Goal: Task Accomplishment & Management: Manage account settings

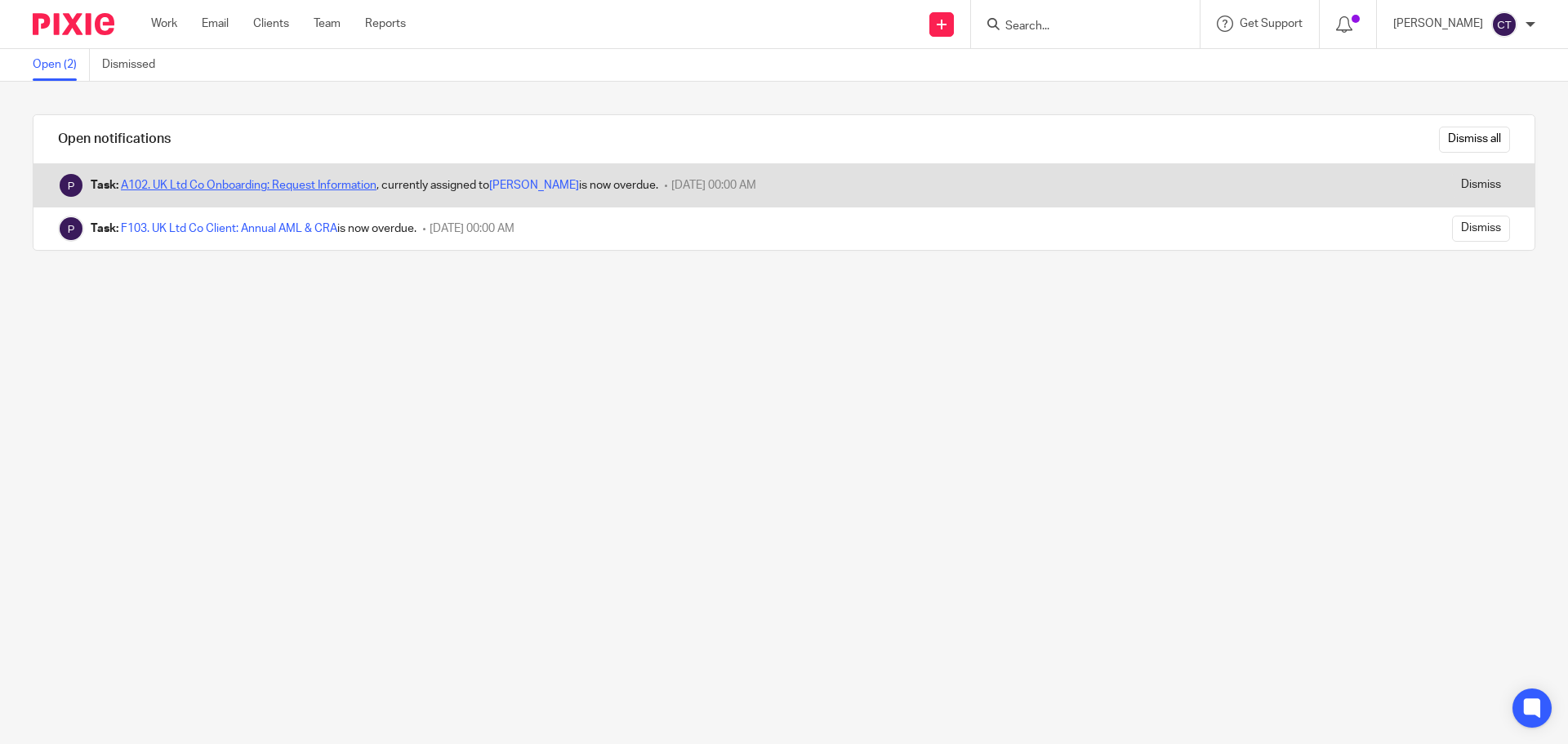
drag, startPoint x: 0, startPoint y: 0, endPoint x: 362, endPoint y: 181, distance: 404.7
drag, startPoint x: 1487, startPoint y: 185, endPoint x: 1236, endPoint y: 178, distance: 251.1
click at [1486, 185] on div "Dismiss" at bounding box center [1402, 185] width 263 height 42
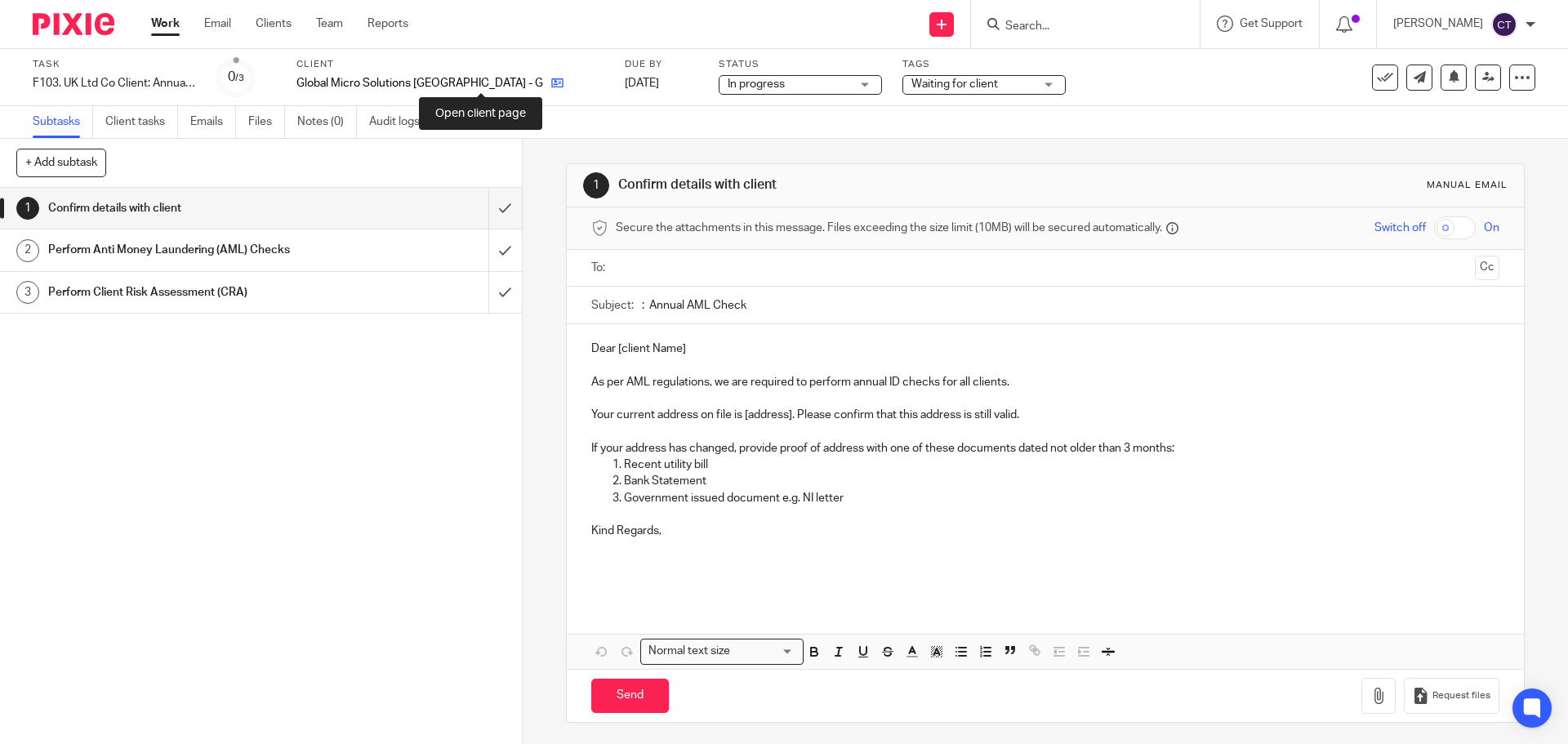
click at [551, 83] on icon at bounding box center [557, 82] width 12 height 12
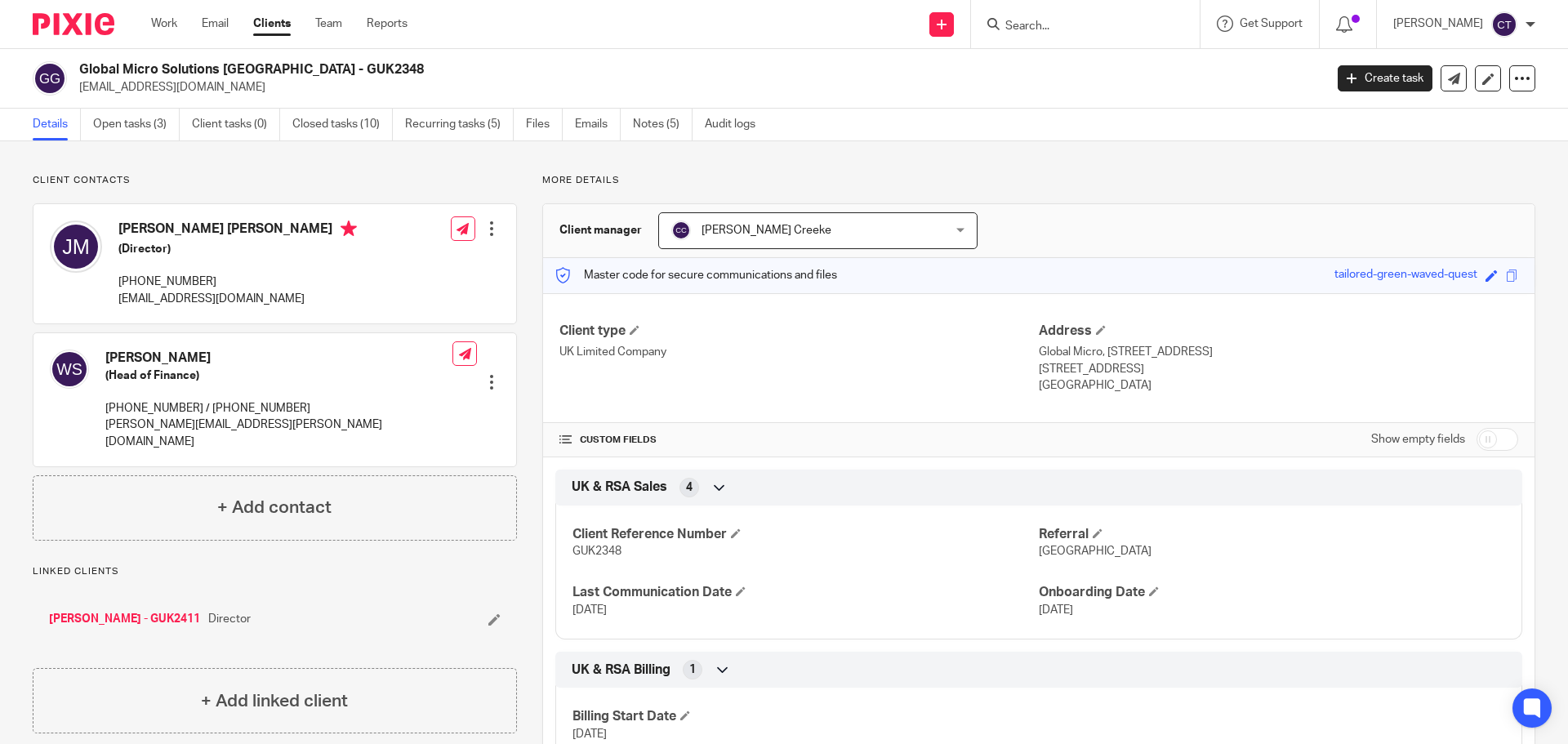
click at [292, 70] on h2 "Global Micro Solutions [GEOGRAPHIC_DATA] - GUK2348" at bounding box center [573, 70] width 987 height 17
copy h2 "GUK2348"
drag, startPoint x: 211, startPoint y: 70, endPoint x: 71, endPoint y: 69, distance: 140.0
click at [71, 69] on div "Global Micro Solutions UK - GUK2348 jj@globalmicro.co.za" at bounding box center [672, 78] width 1280 height 34
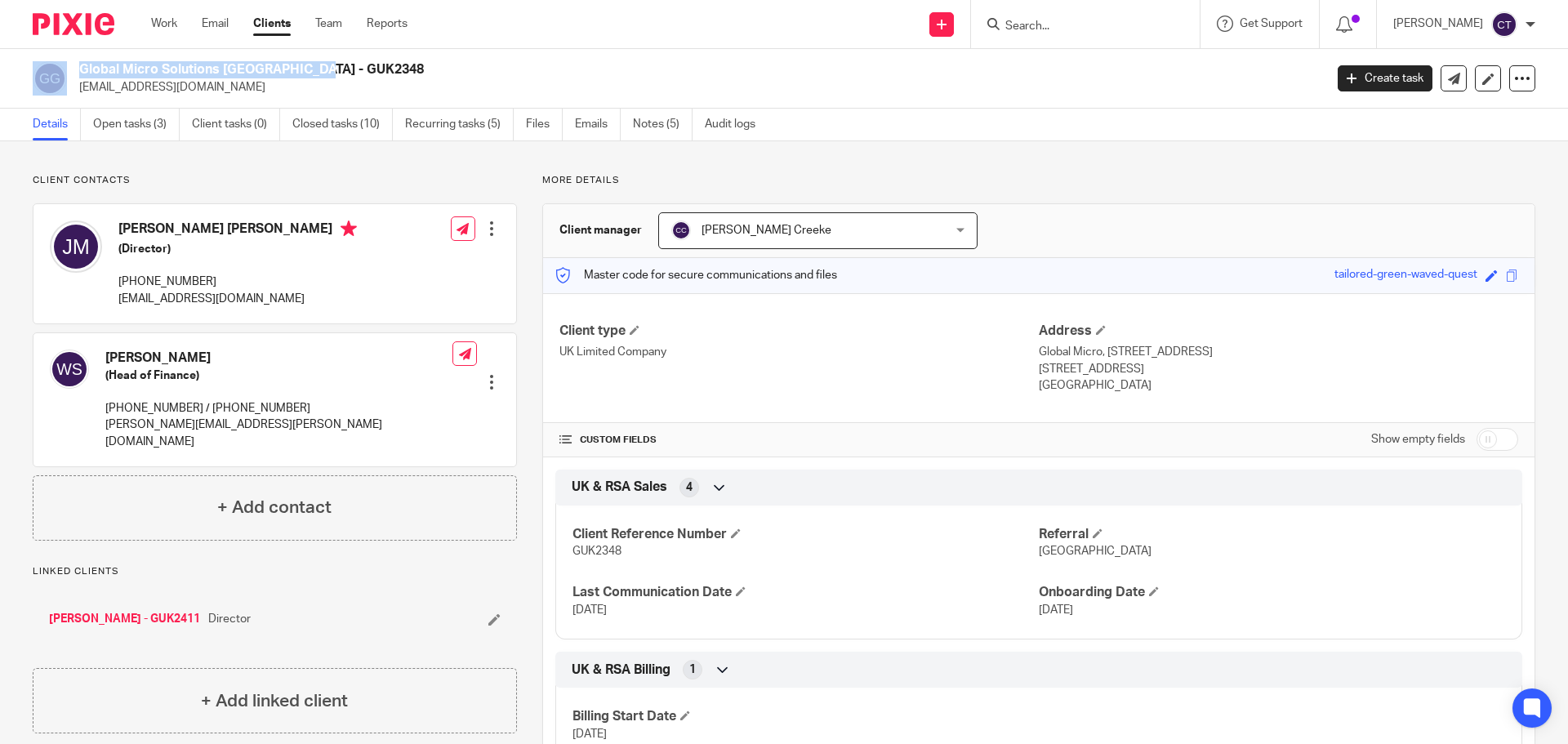
copy div "Global Micro Solutions"
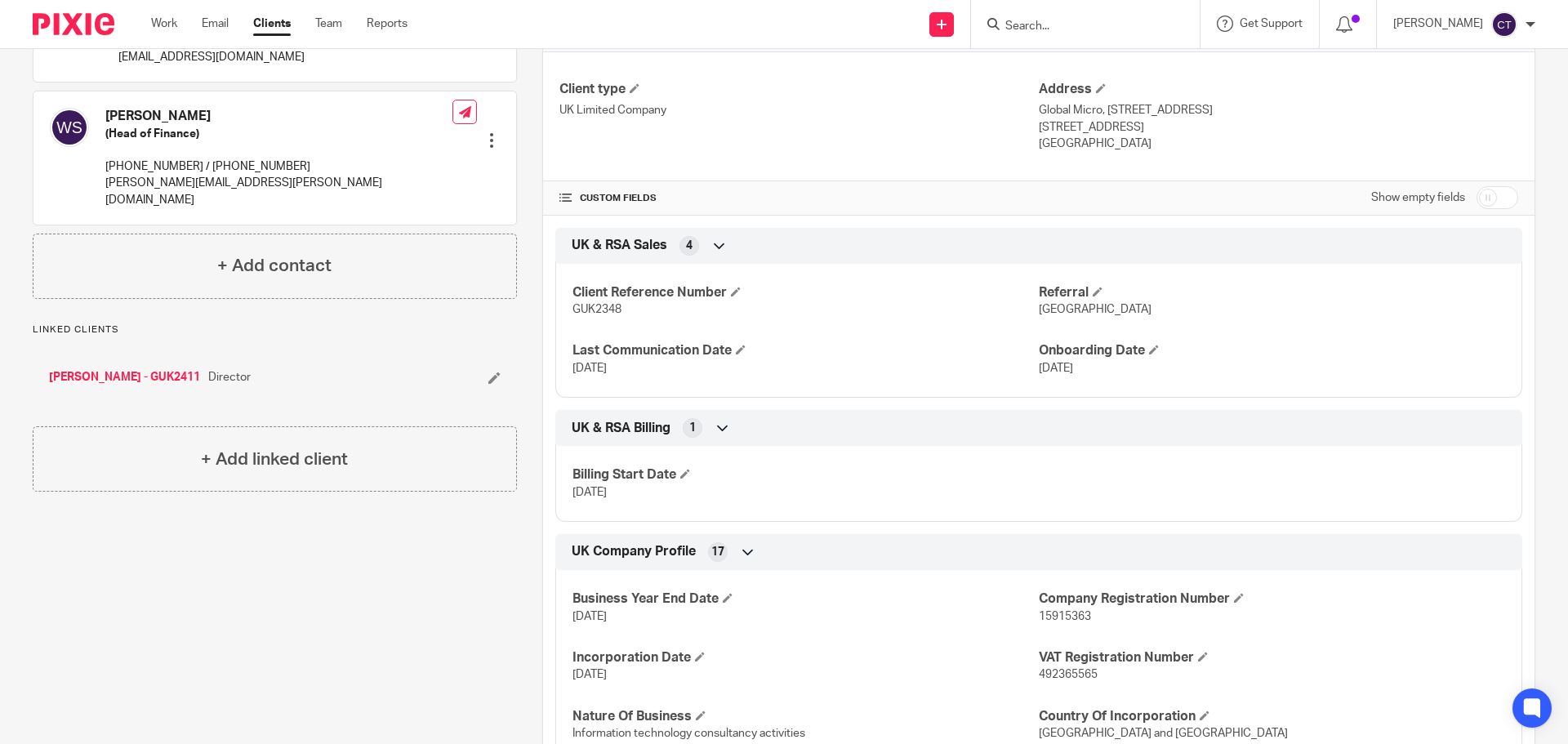
scroll to position [164, 0]
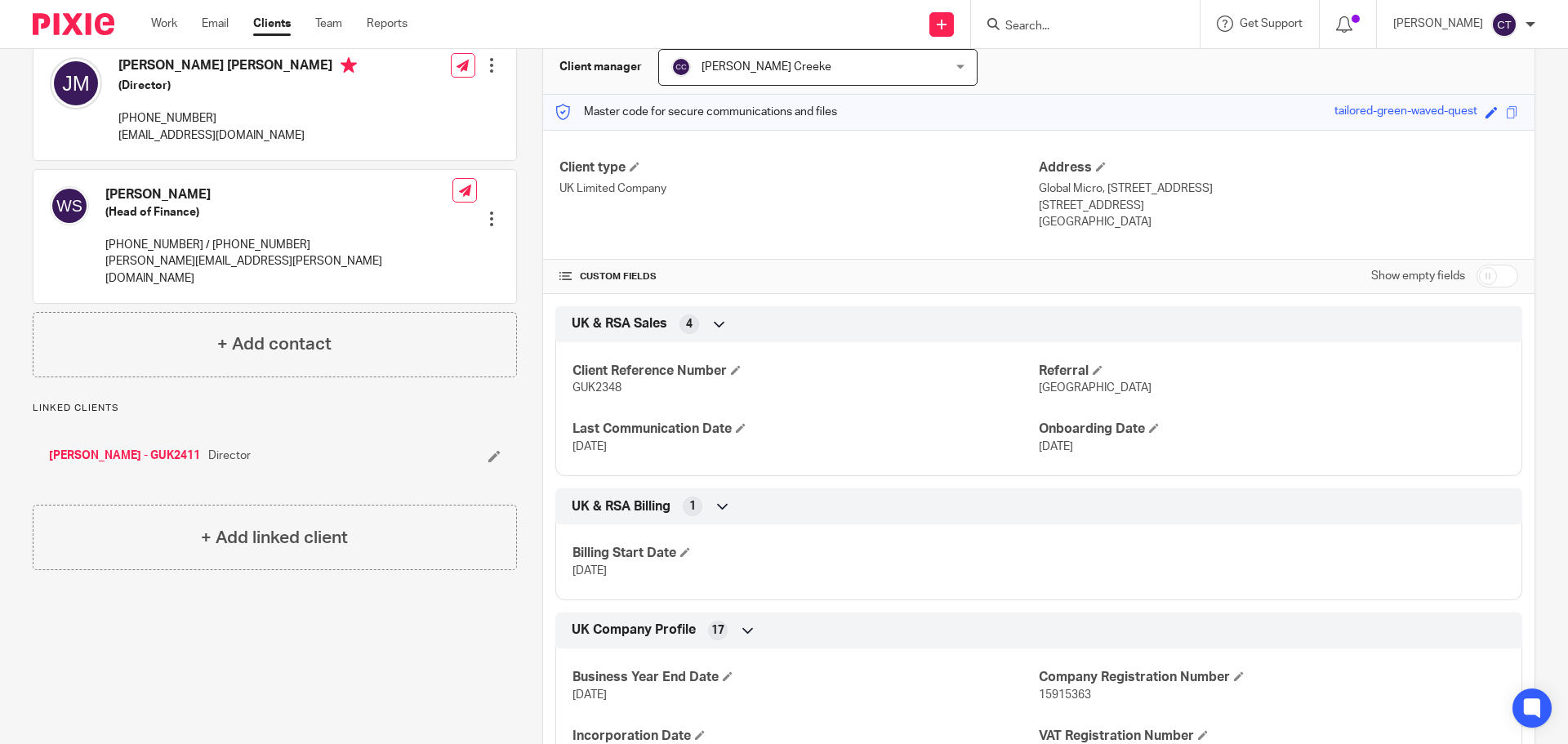
drag, startPoint x: 1221, startPoint y: 183, endPoint x: 1337, endPoint y: 187, distance: 116.1
click at [1337, 187] on p "Global Micro, 77 The Harley Building, New Cavendish Street" at bounding box center [1278, 189] width 479 height 17
copy p "New Cavendish Street"
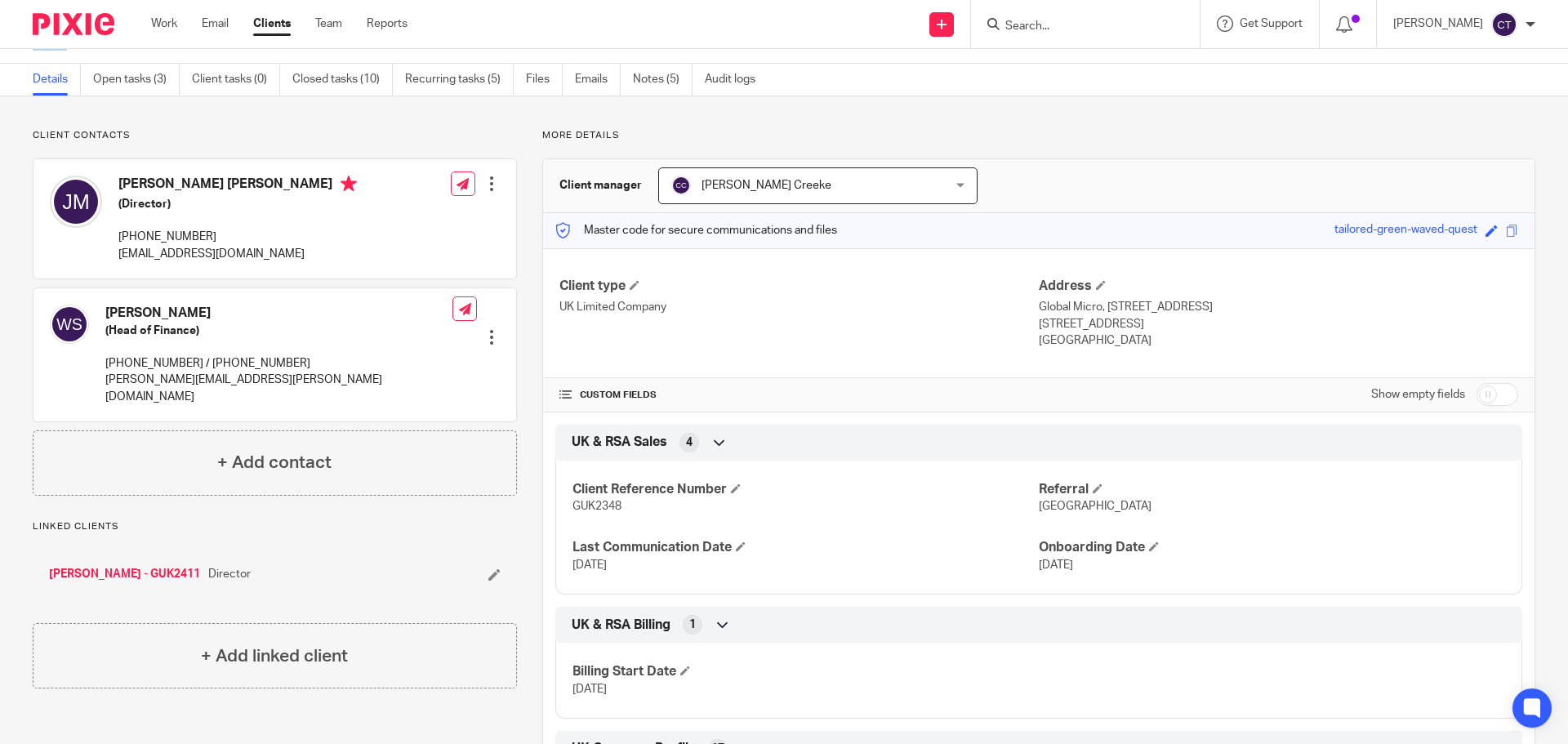
scroll to position [0, 0]
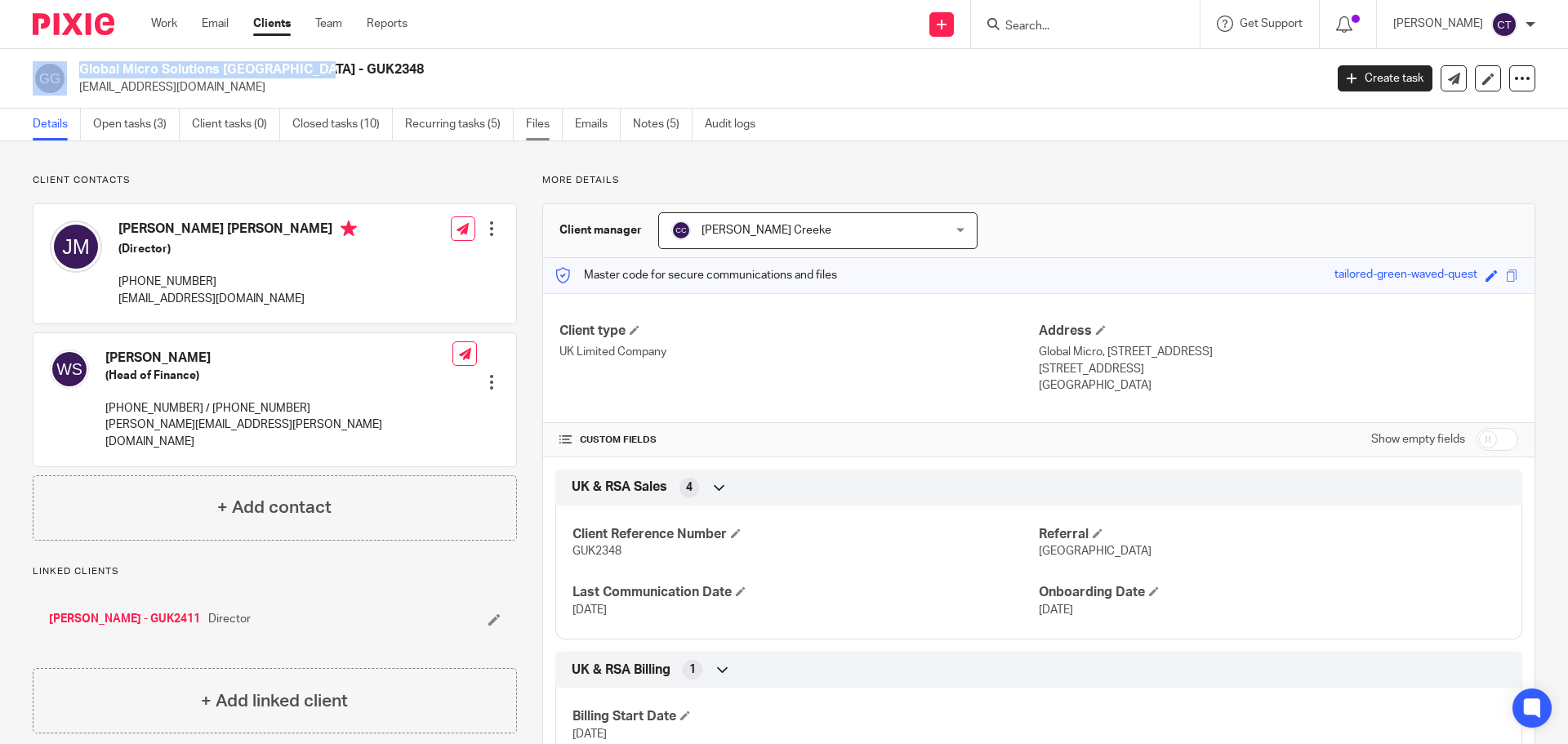
click at [538, 128] on link "Files" at bounding box center [544, 125] width 37 height 32
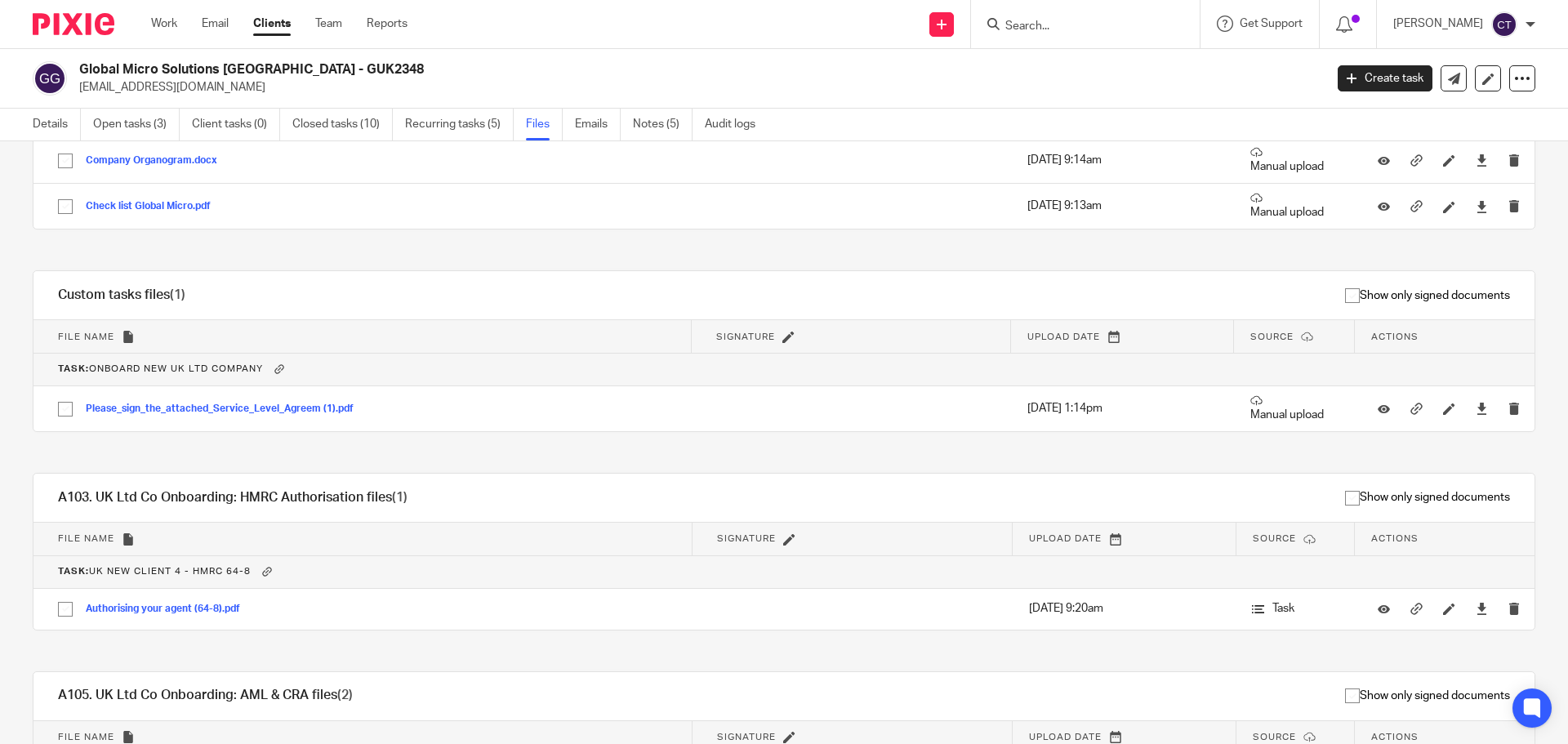
scroll to position [569, 0]
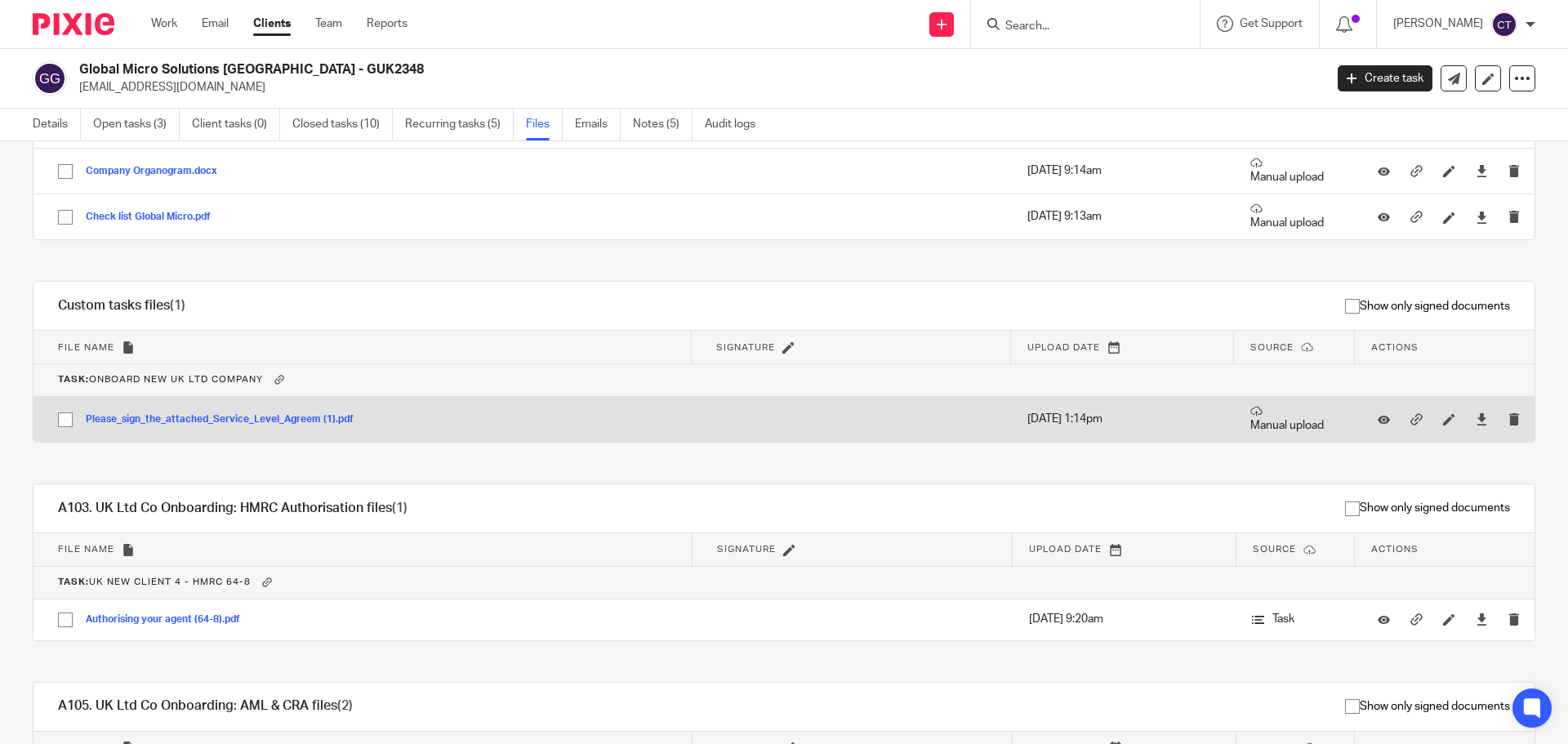
click at [264, 421] on button "Please_sign_the_attached_Service_Level_Agreem (1).pdf" at bounding box center [225, 420] width 280 height 12
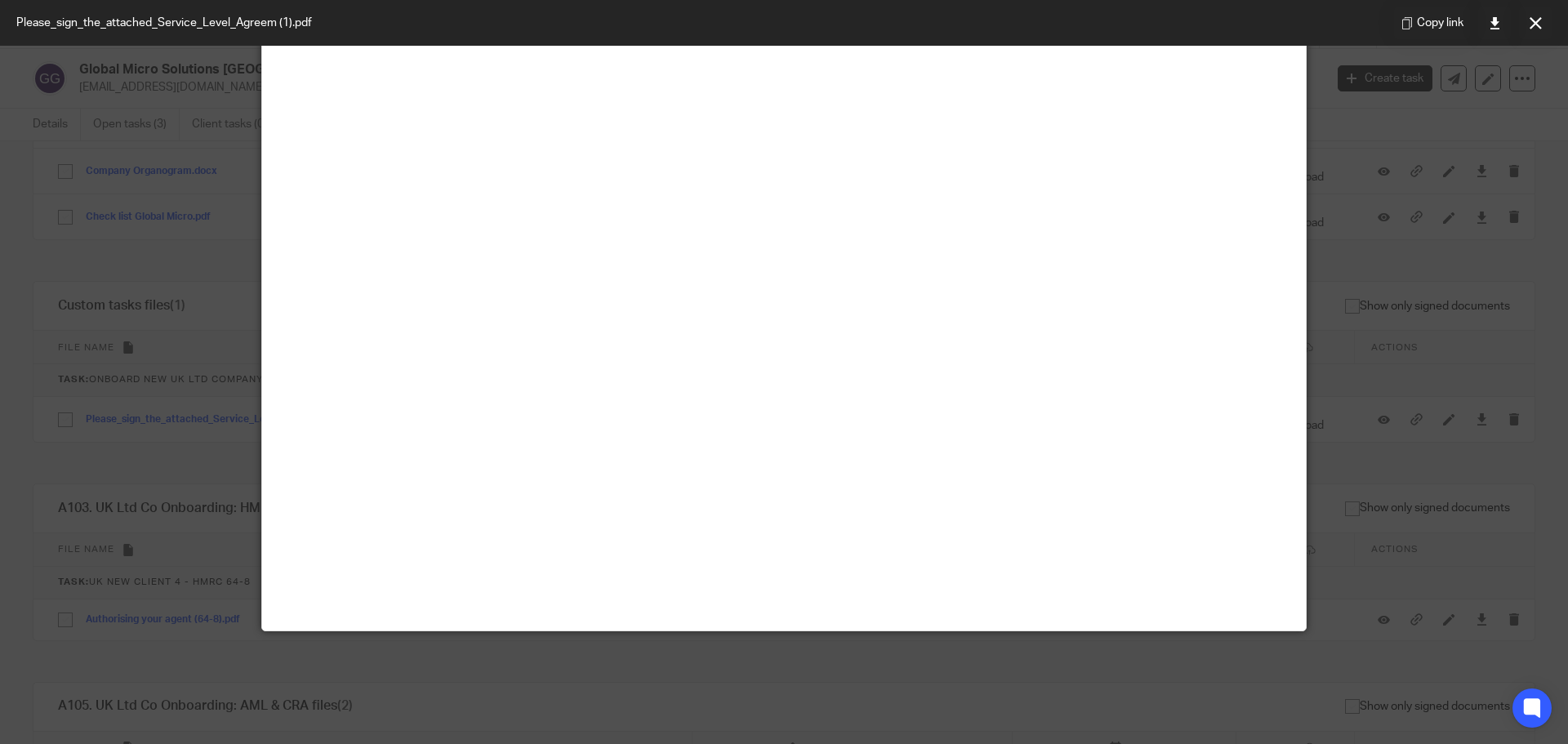
scroll to position [115, 0]
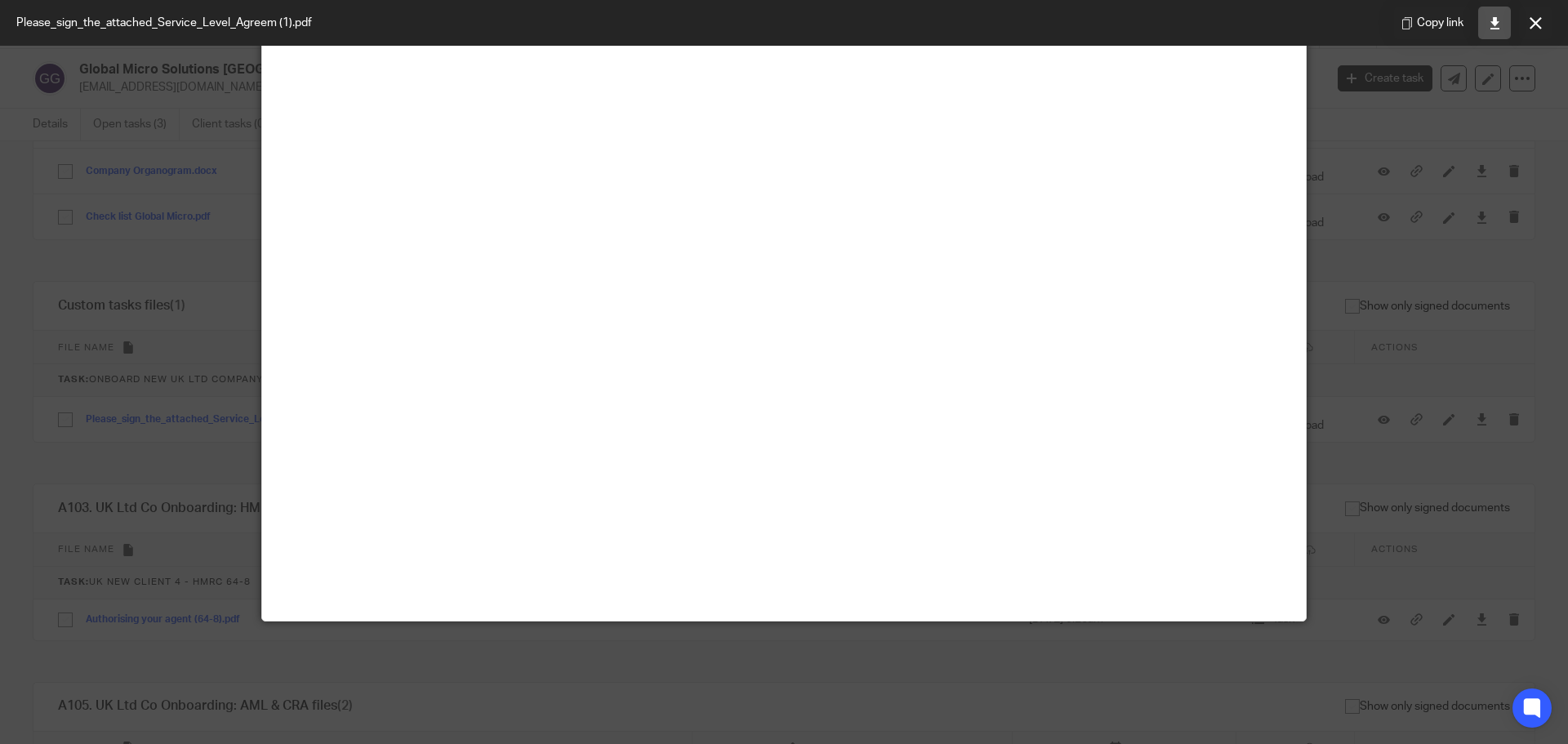
click at [1495, 26] on icon at bounding box center [1494, 23] width 12 height 12
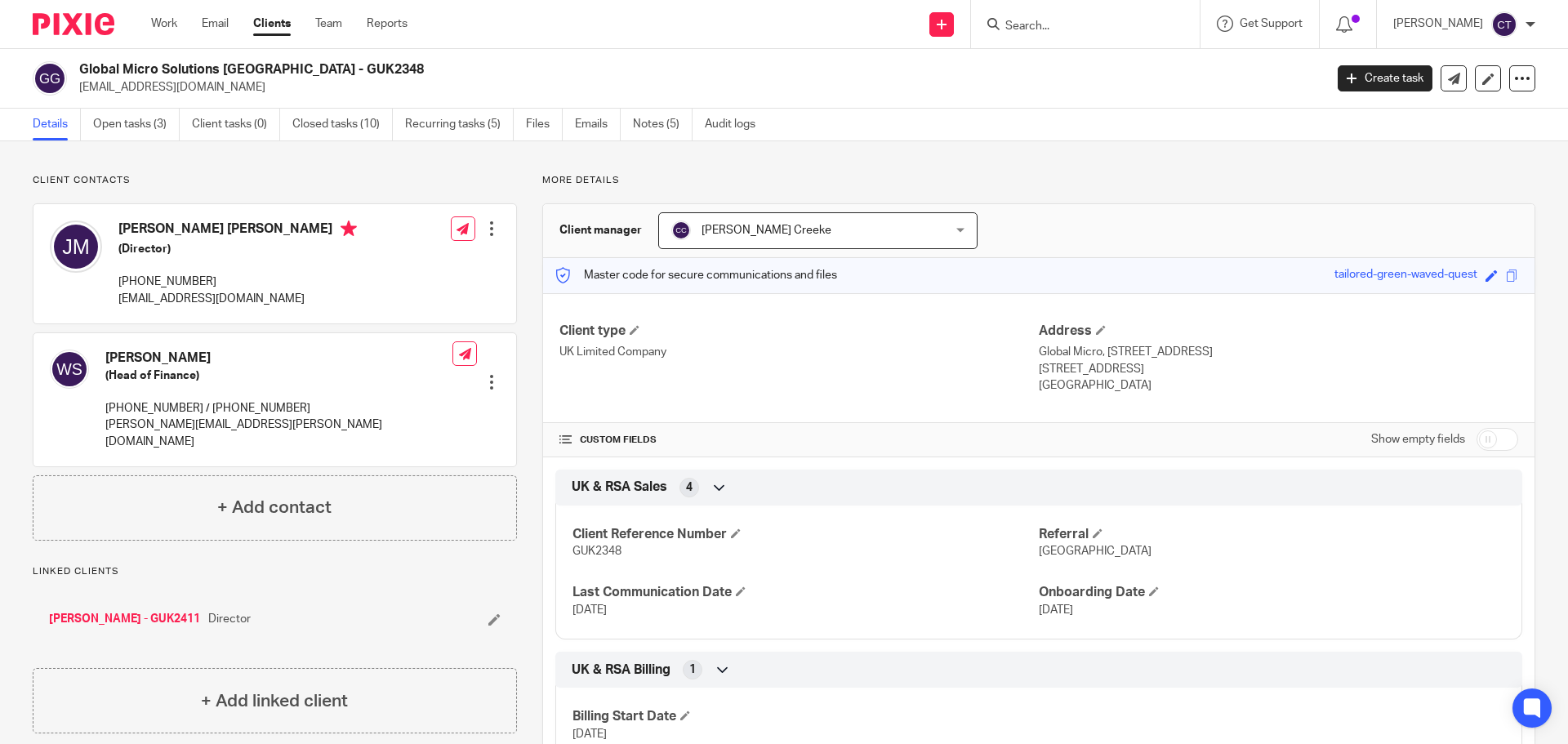
drag, startPoint x: 237, startPoint y: 281, endPoint x: 123, endPoint y: 283, distance: 114.0
click at [123, 283] on p "[PHONE_NUMBER]" at bounding box center [237, 282] width 238 height 17
copy p "27 83 602 6601"
drag, startPoint x: 225, startPoint y: 297, endPoint x: 116, endPoint y: 301, distance: 109.1
click at [116, 301] on div "Jon Jason Rey Milner (Director) +27 83 602 6601 jj@globalmicro.co.za" at bounding box center [203, 264] width 307 height 103
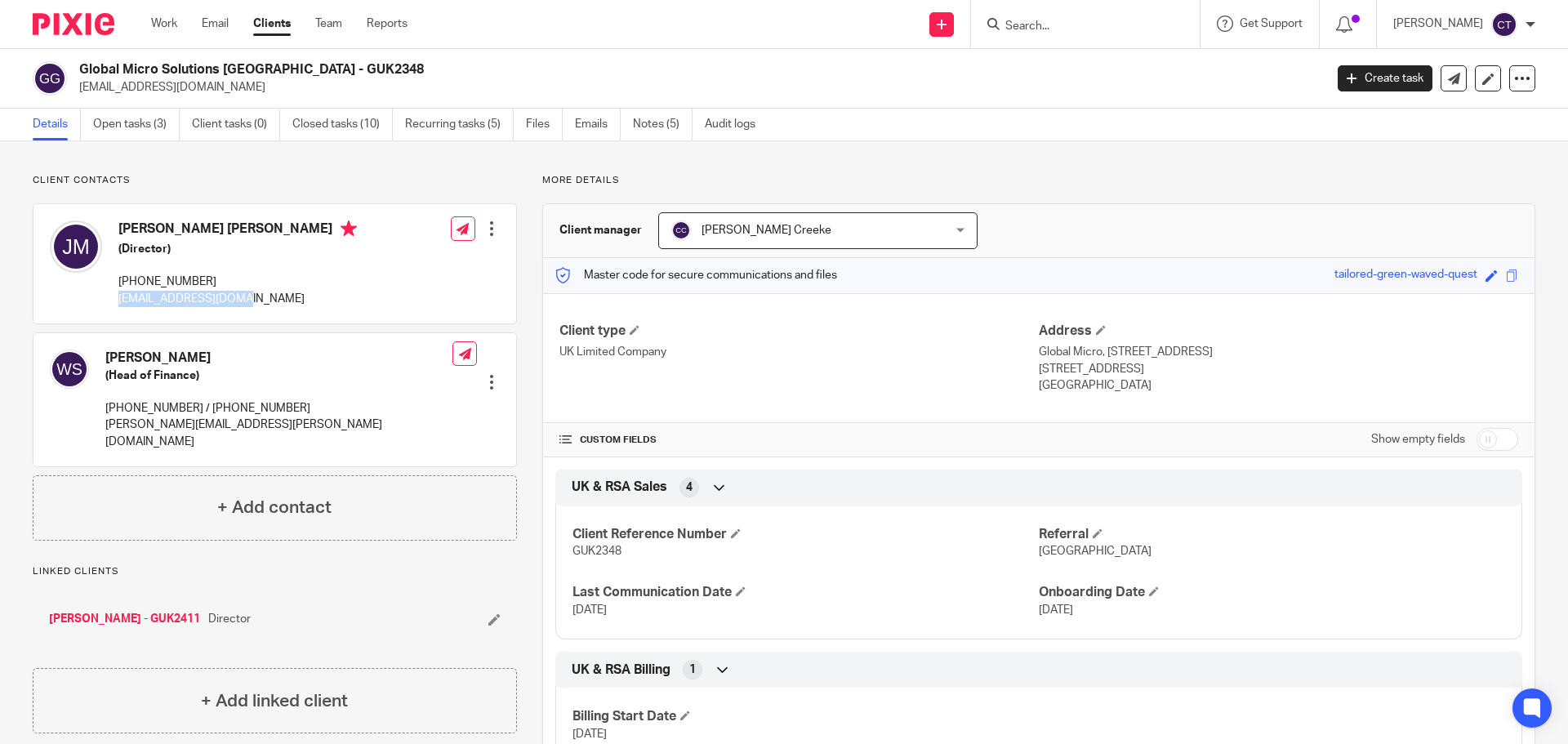
copy p "jj@globalmicro.co.za"
drag, startPoint x: 219, startPoint y: 67, endPoint x: 81, endPoint y: 64, distance: 138.0
click at [81, 64] on h2 "Global Micro Solutions [GEOGRAPHIC_DATA] - GUK2348" at bounding box center [573, 70] width 987 height 17
copy h2 "Global Micro Solutions"
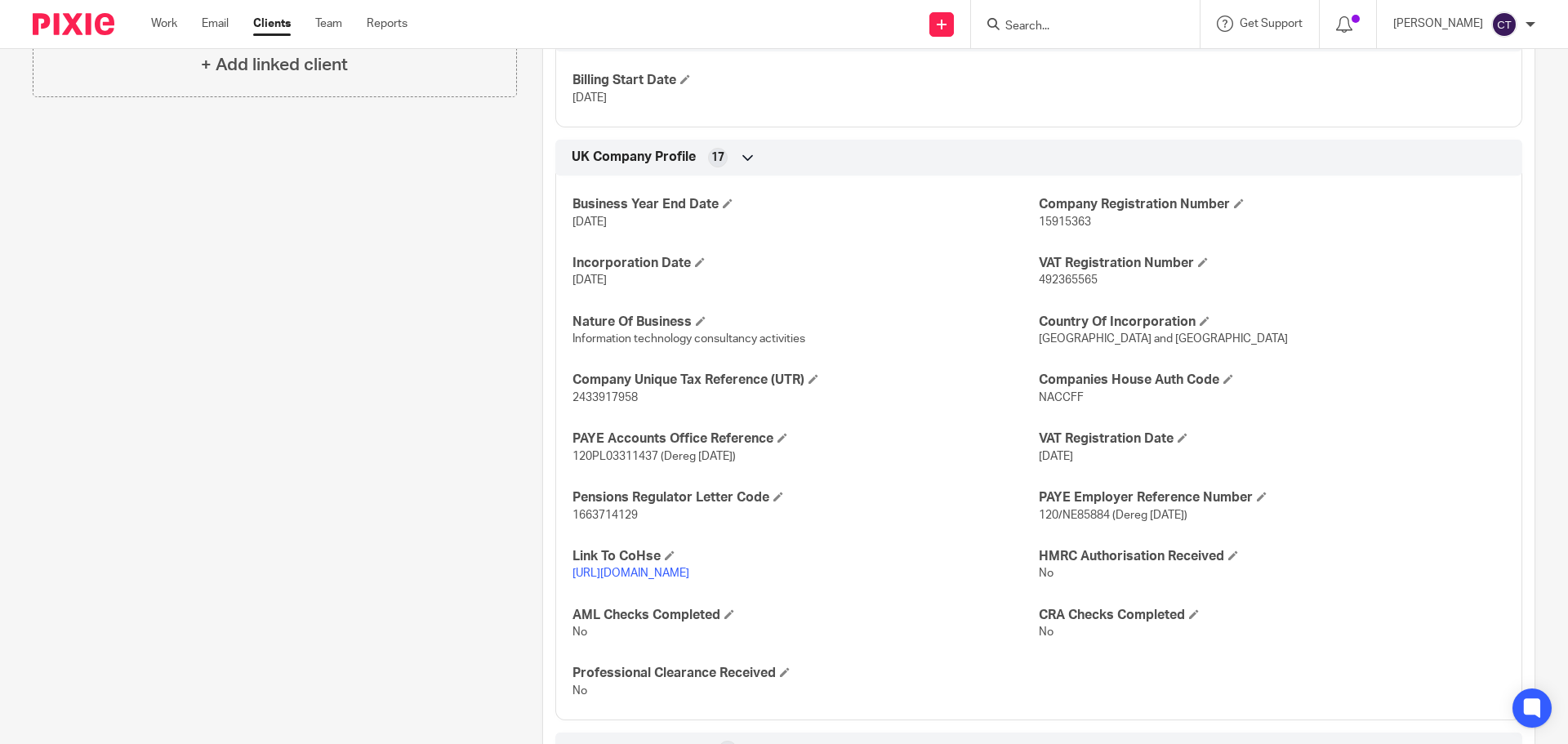
scroll to position [653, 0]
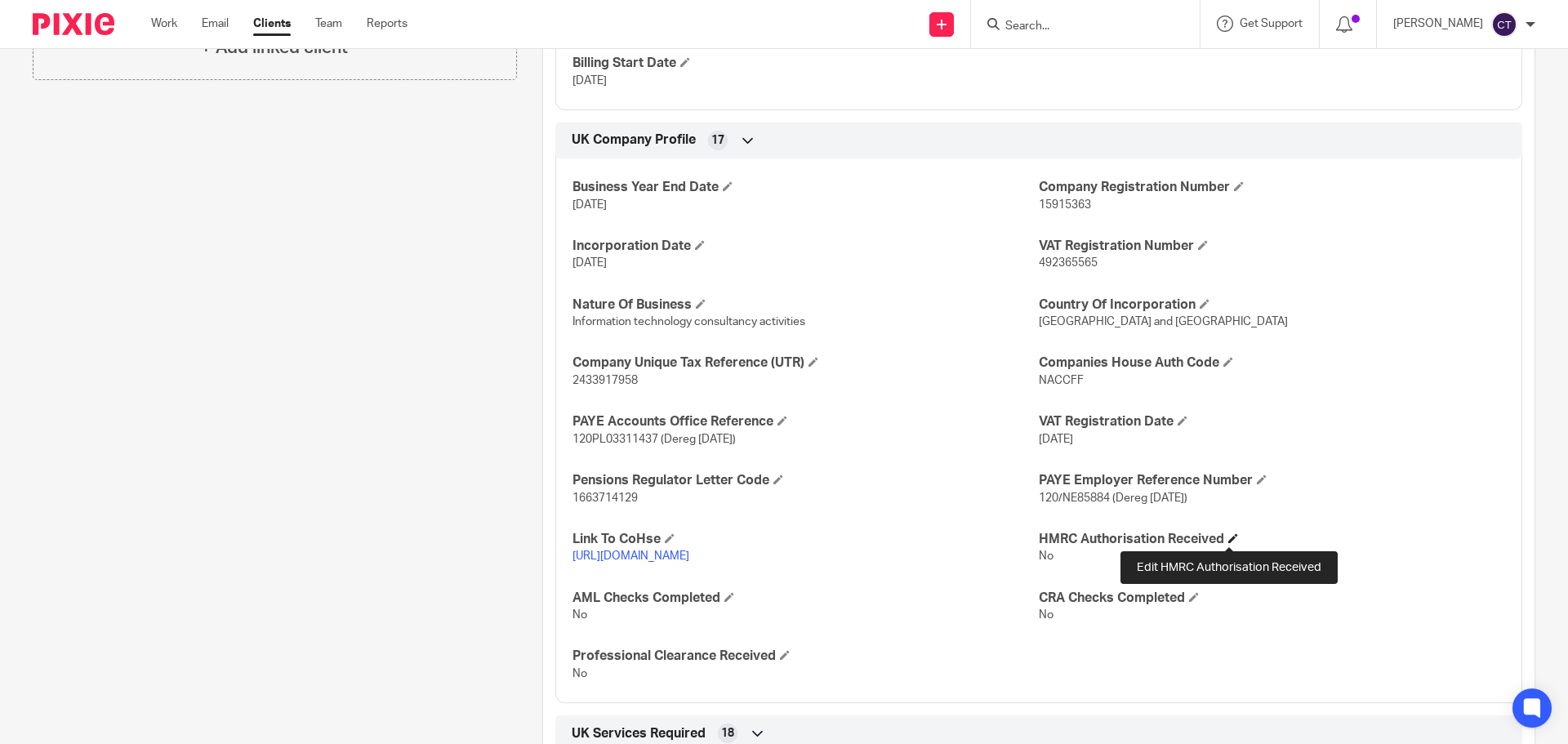
click at [1228, 540] on span at bounding box center [1233, 539] width 10 height 10
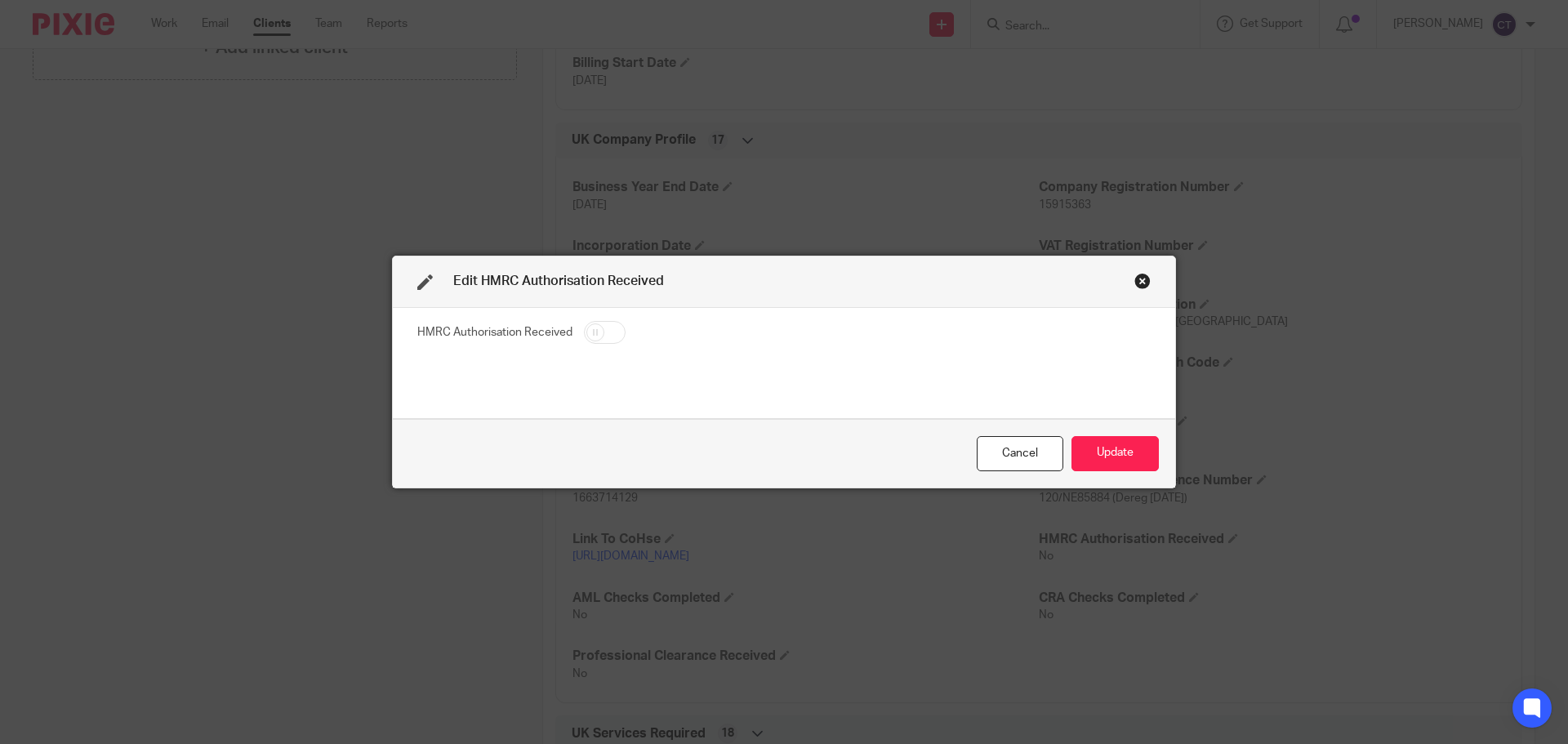
drag, startPoint x: 606, startPoint y: 333, endPoint x: 750, endPoint y: 388, distance: 154.1
click at [608, 336] on input "checkbox" at bounding box center [605, 333] width 42 height 23
checkbox input "true"
click at [1098, 460] on button "Update" at bounding box center [1114, 454] width 87 height 35
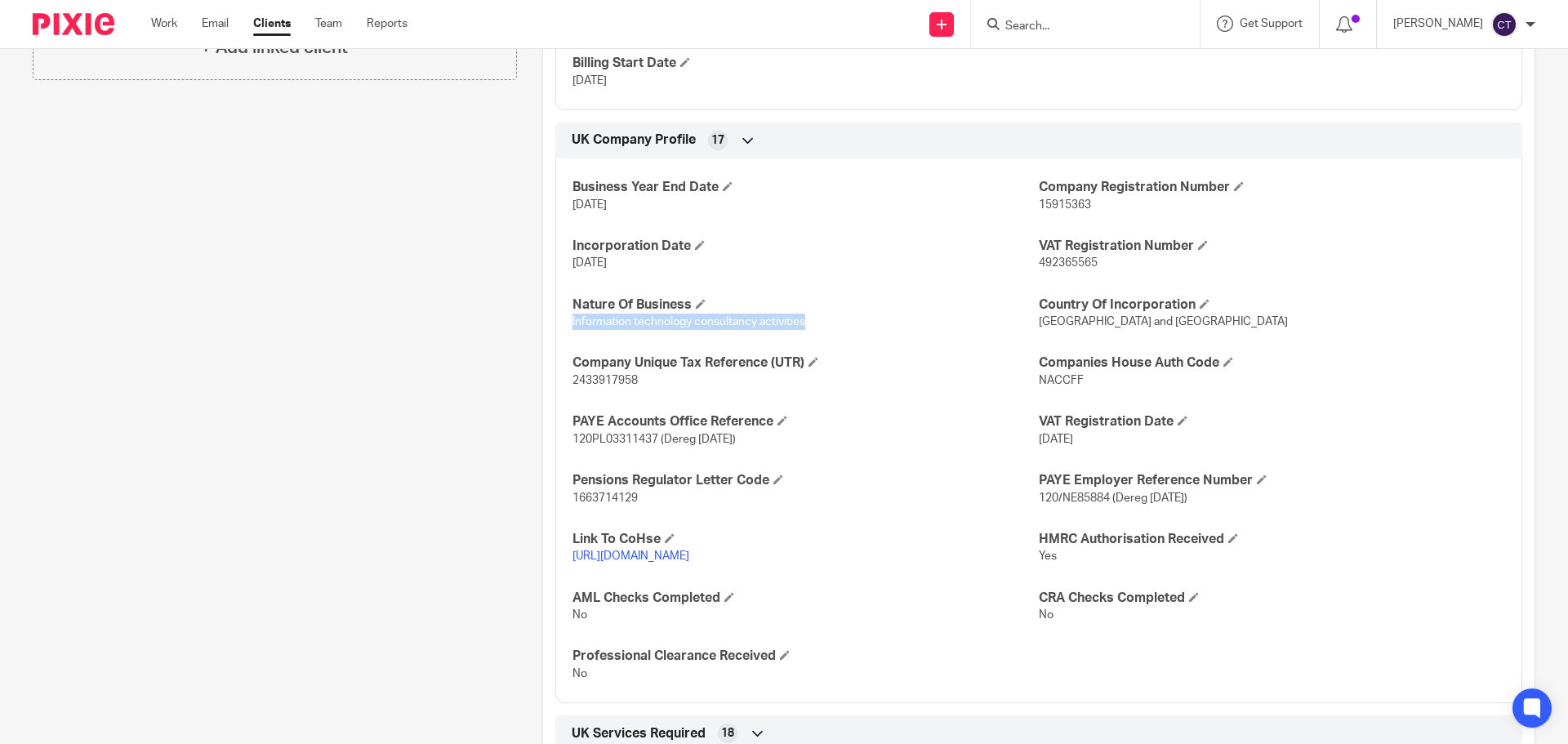
drag, startPoint x: 830, startPoint y: 326, endPoint x: 568, endPoint y: 317, distance: 262.2
click at [573, 317] on p "Information technology consultancy activities" at bounding box center [805, 322] width 466 height 17
copy span "Information technology consultancy activities"
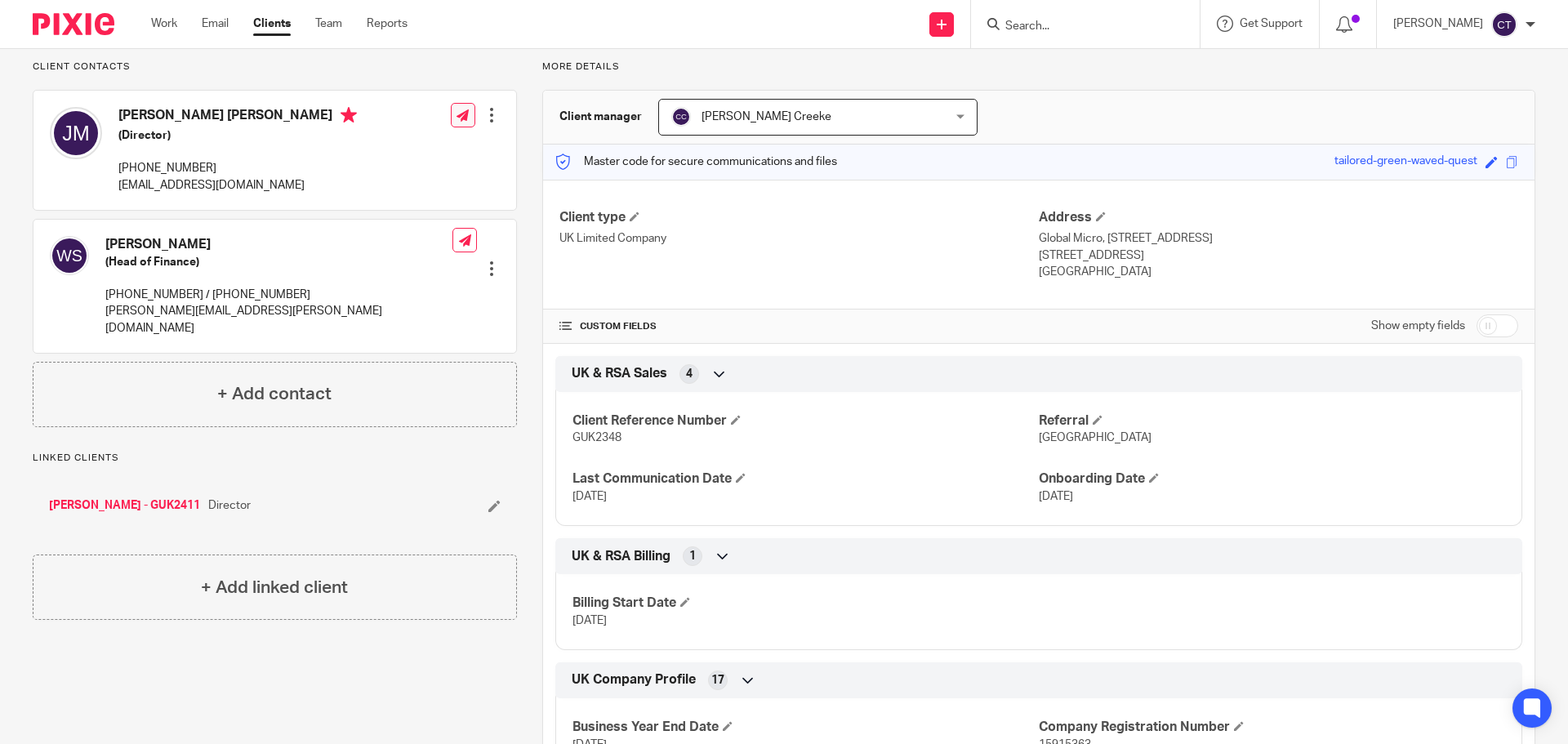
scroll to position [0, 0]
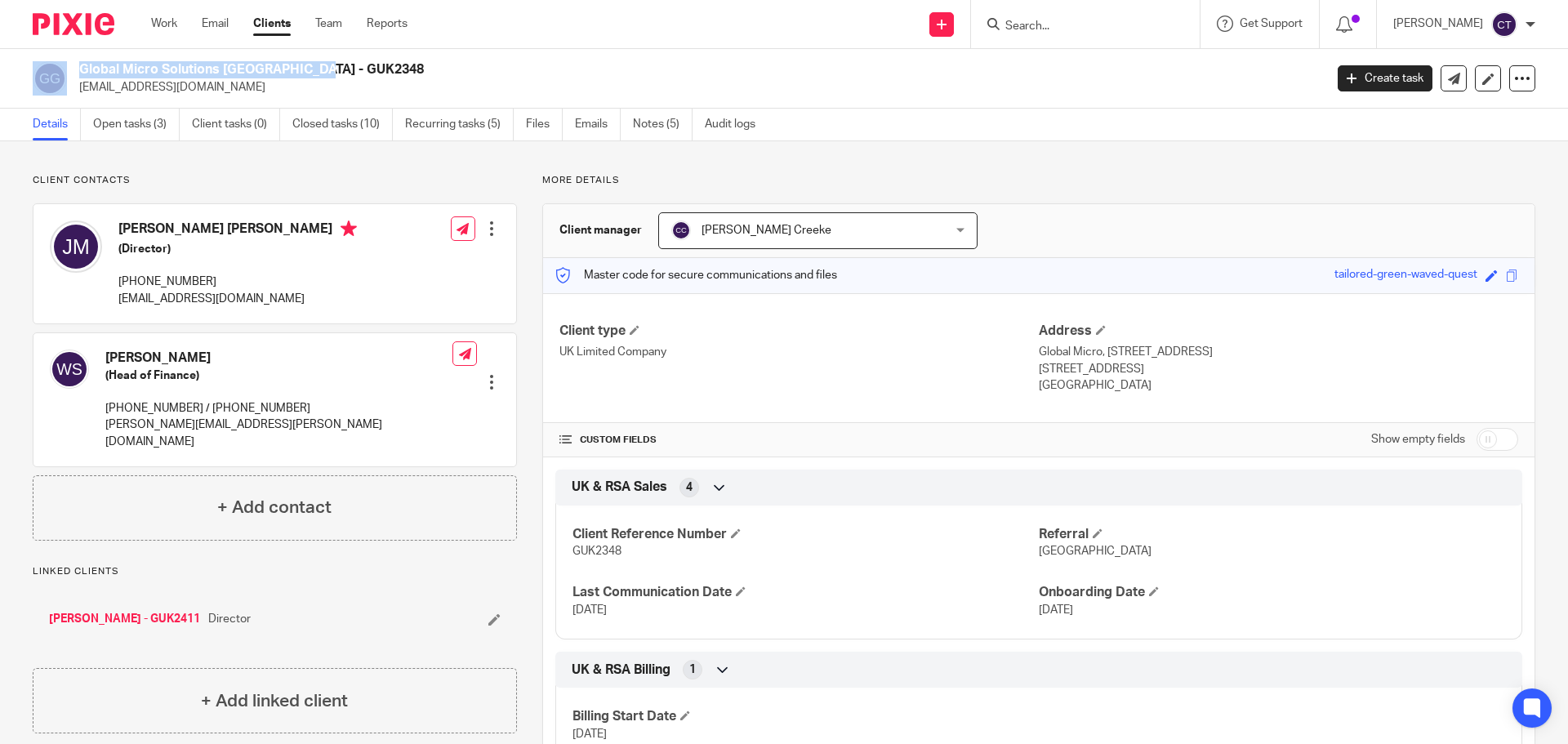
drag, startPoint x: 219, startPoint y: 69, endPoint x: 128, endPoint y: 66, distance: 91.0
click at [66, 66] on div "Global Micro Solutions UK - GUK2348 jj@globalmicro.co.za" at bounding box center [672, 78] width 1280 height 34
copy div "Global Micro Solutions"
click at [200, 61] on div "Global Micro Solutions UK - GUK2348 jj@globalmicro.co.za Create task Export dat…" at bounding box center [784, 79] width 1568 height 60
click at [198, 63] on h2 "Global Micro Solutions [GEOGRAPHIC_DATA] - GUK2348" at bounding box center [573, 70] width 987 height 17
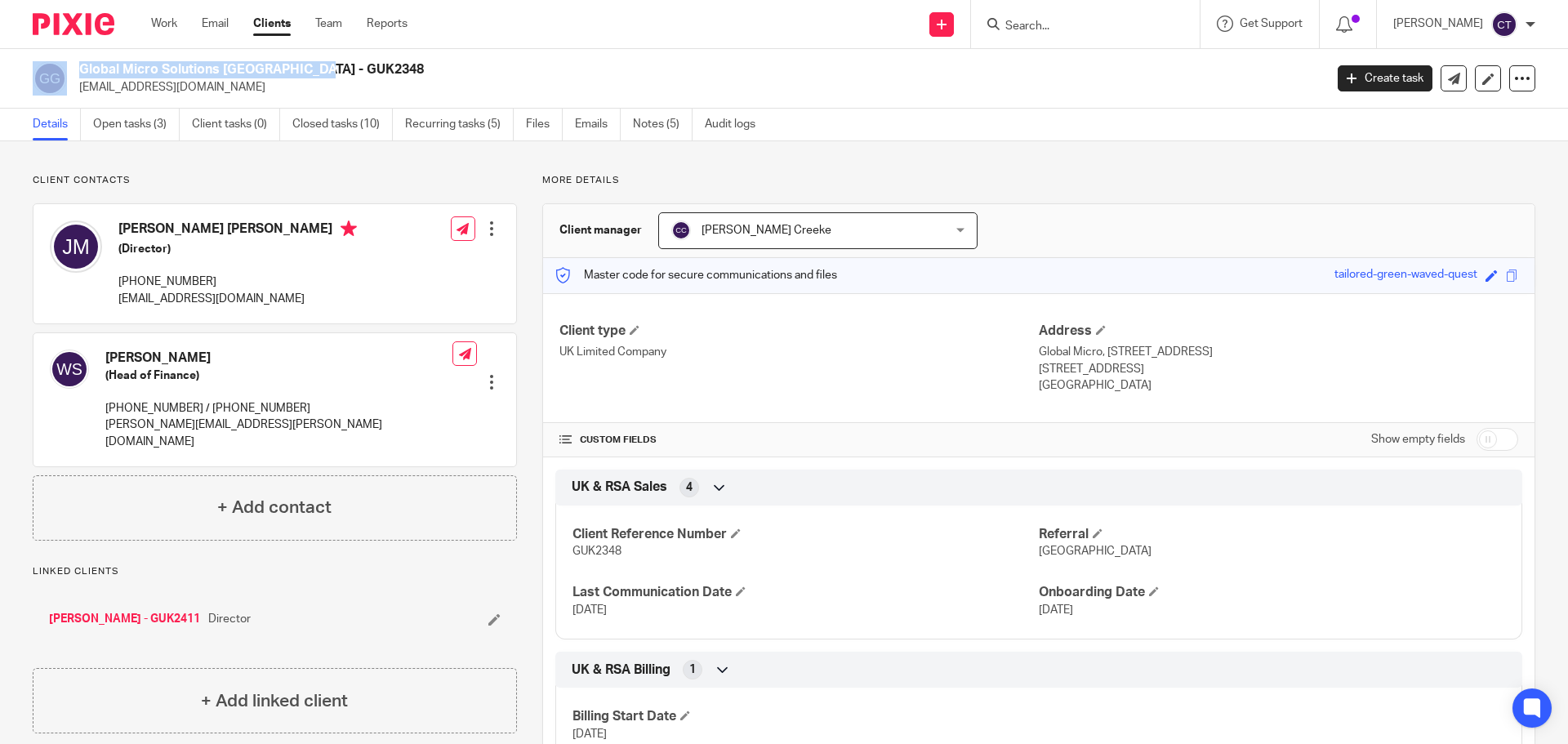
drag, startPoint x: 217, startPoint y: 69, endPoint x: 87, endPoint y: 71, distance: 130.0
click at [58, 71] on div "Global Micro Solutions UK - GUK2348 jj@globalmicro.co.za" at bounding box center [672, 78] width 1280 height 34
copy div "Global Micro Solutions"
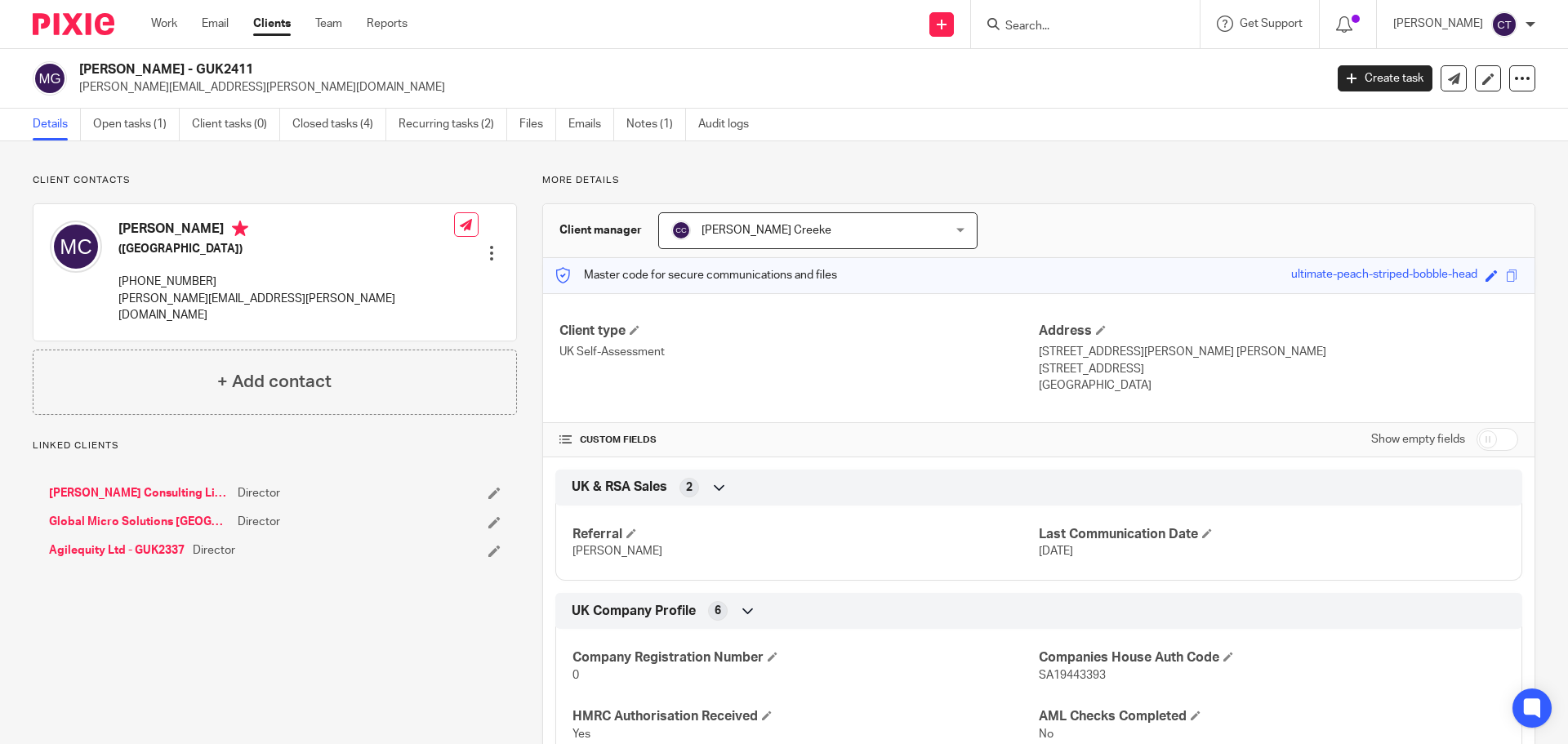
click at [222, 67] on h2 "[PERSON_NAME] - GUK2411" at bounding box center [573, 70] width 987 height 17
copy h2 "GUK2411"
drag, startPoint x: 277, startPoint y: 269, endPoint x: 123, endPoint y: 281, distance: 154.5
click at [123, 281] on div "Matthew Comins (CFO Centre) +44 (0)7377 290809 matthew.comins@cfocentre.com" at bounding box center [286, 272] width 336 height 103
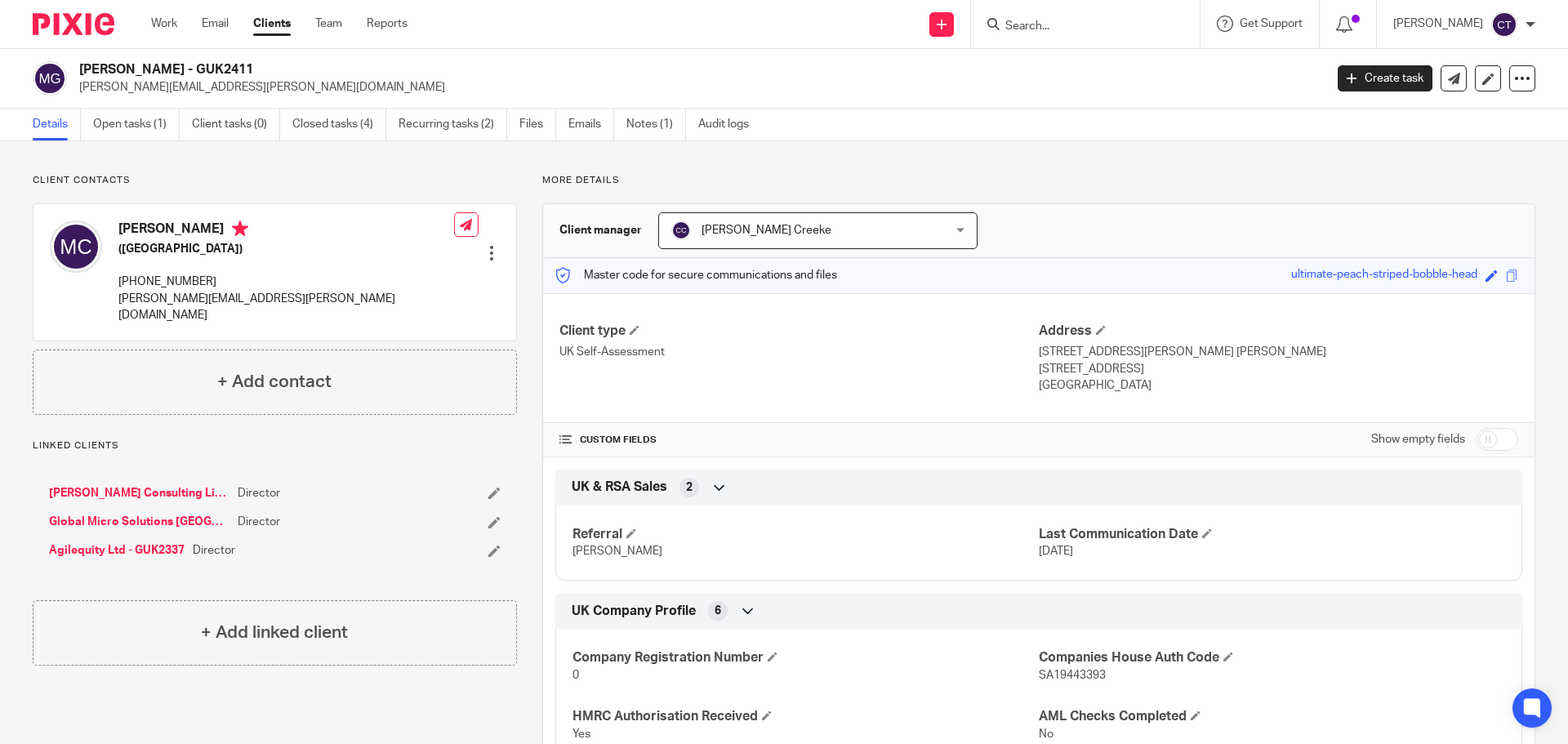
copy p "44 (0)7377 290809"
drag, startPoint x: 363, startPoint y: 293, endPoint x: 150, endPoint y: 300, distance: 213.1
click at [111, 301] on div "Matthew Comins (CFO Centre) +44 (0)7377 290809 matthew.comins@cfocentre.com Edi…" at bounding box center [274, 272] width 483 height 135
copy p "matthew.comins@cfocentre.com"
drag, startPoint x: 242, startPoint y: 285, endPoint x: 117, endPoint y: 282, distance: 125.0
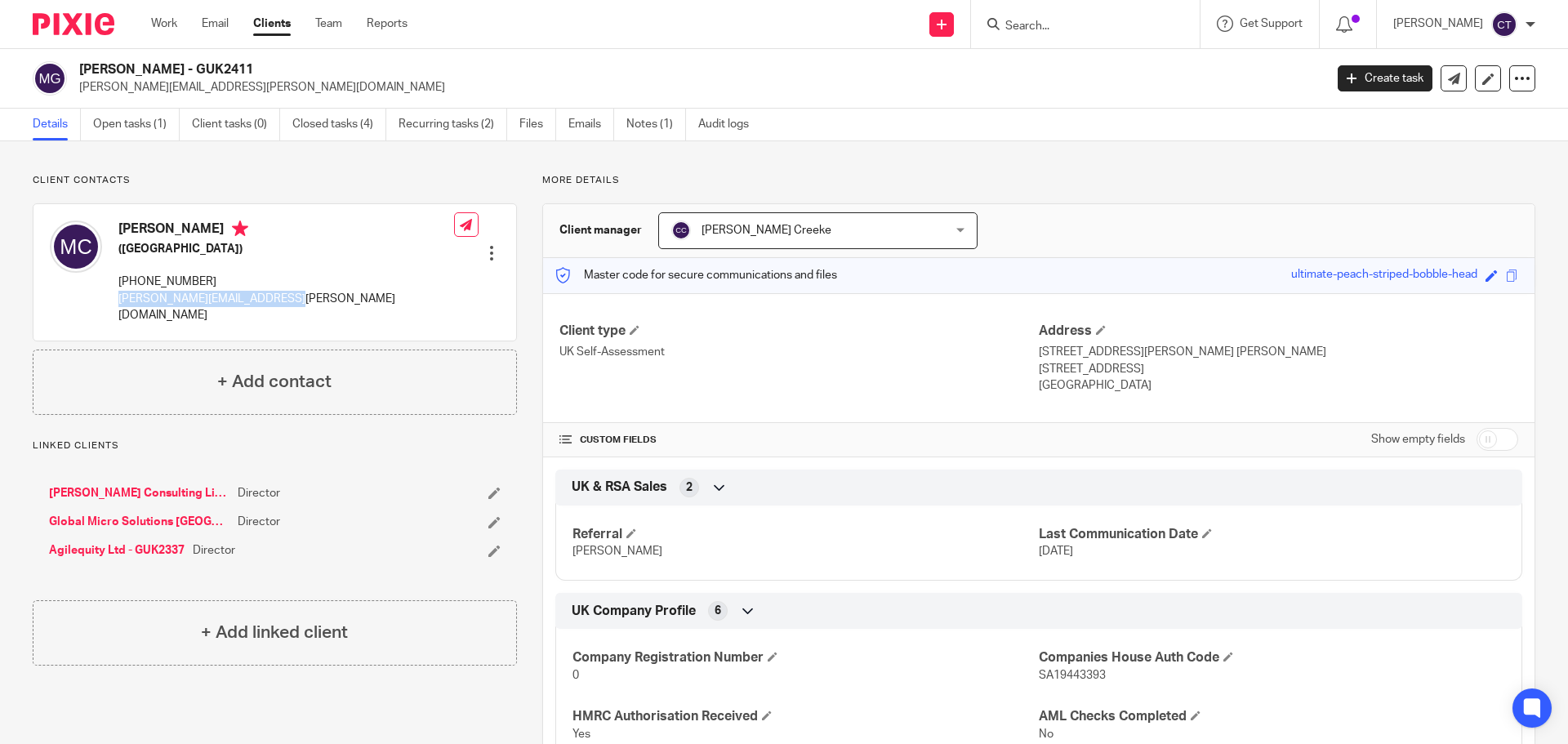
click at [117, 282] on div "Matthew Comins (CFO Centre) +44 (0)7377 290809 matthew.comins@cfocentre.com" at bounding box center [252, 271] width 404 height 119
copy p "+44 (0)7377 290809"
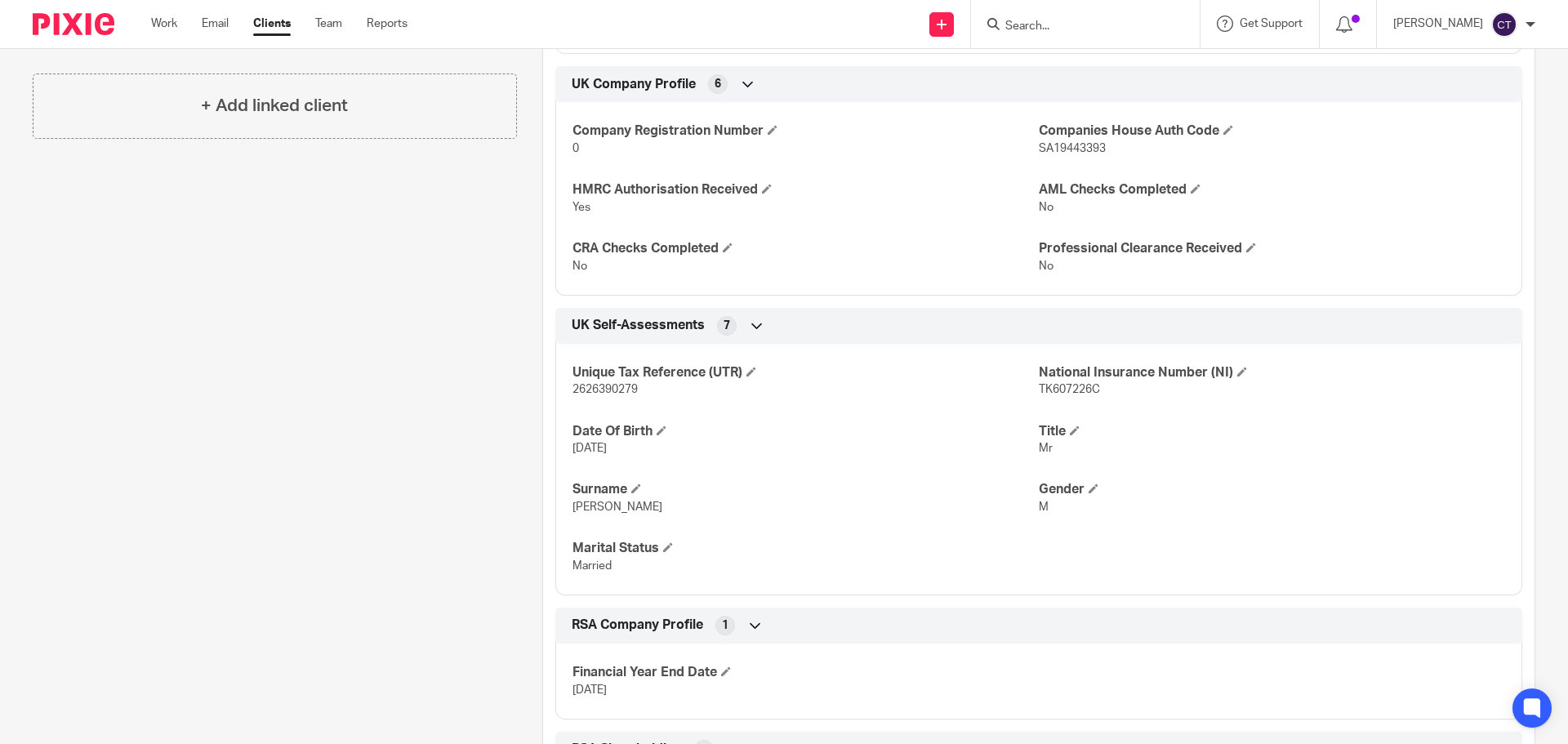
scroll to position [427, 0]
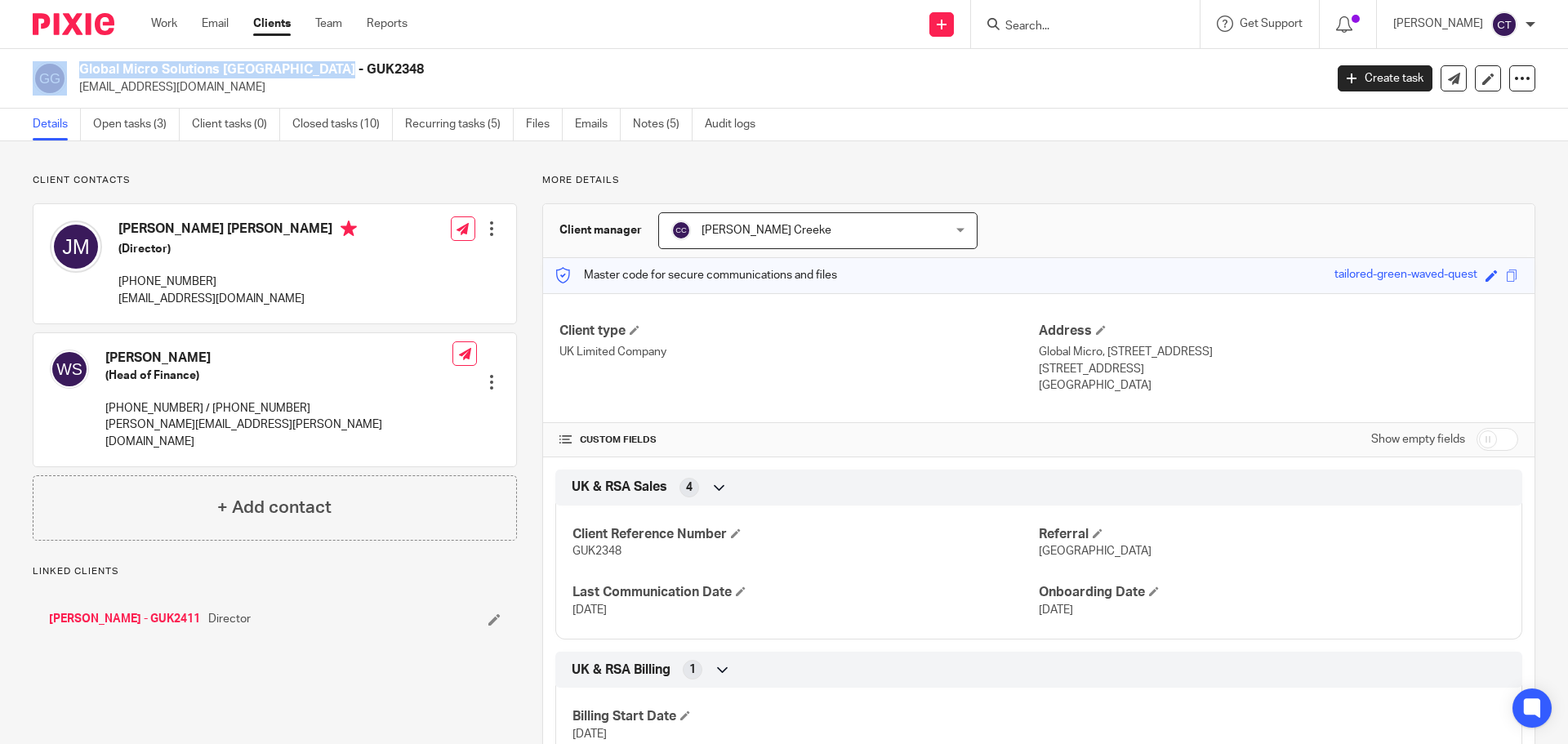
click at [69, 69] on div "Global Micro Solutions [GEOGRAPHIC_DATA] - GUK2348 [EMAIL_ADDRESS][DOMAIN_NAME]" at bounding box center [672, 78] width 1280 height 34
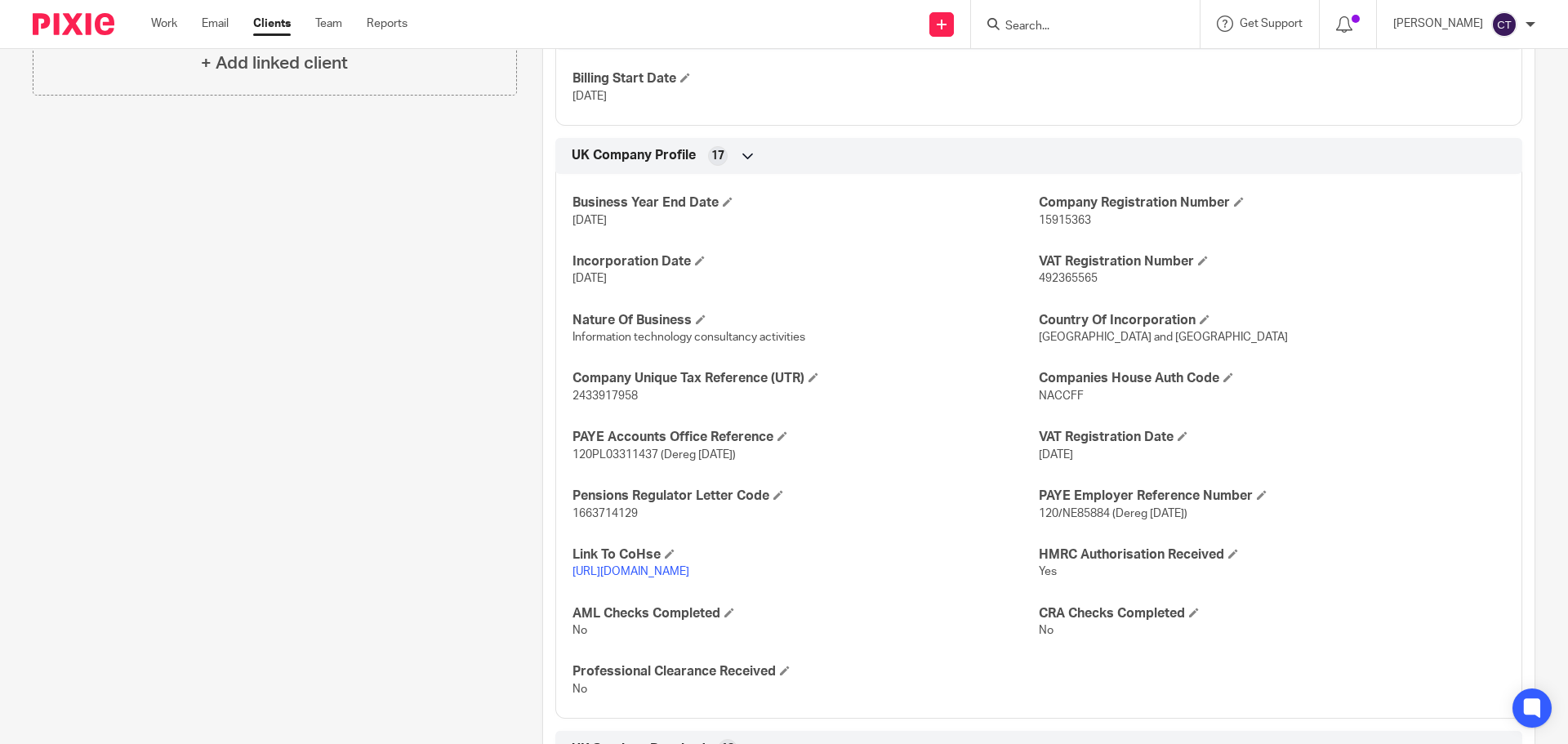
scroll to position [735, 0]
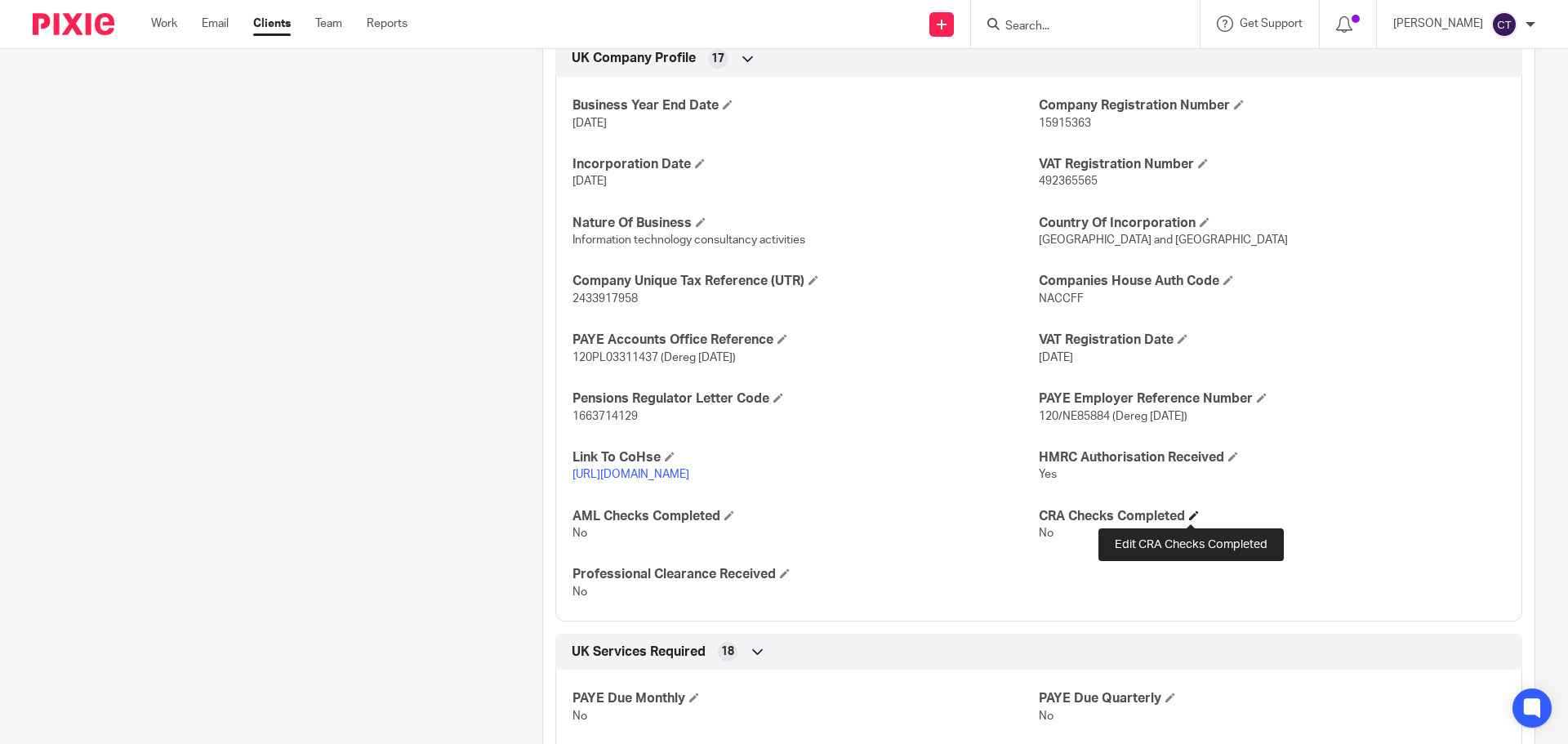
click at [1189, 517] on span at bounding box center [1194, 515] width 10 height 10
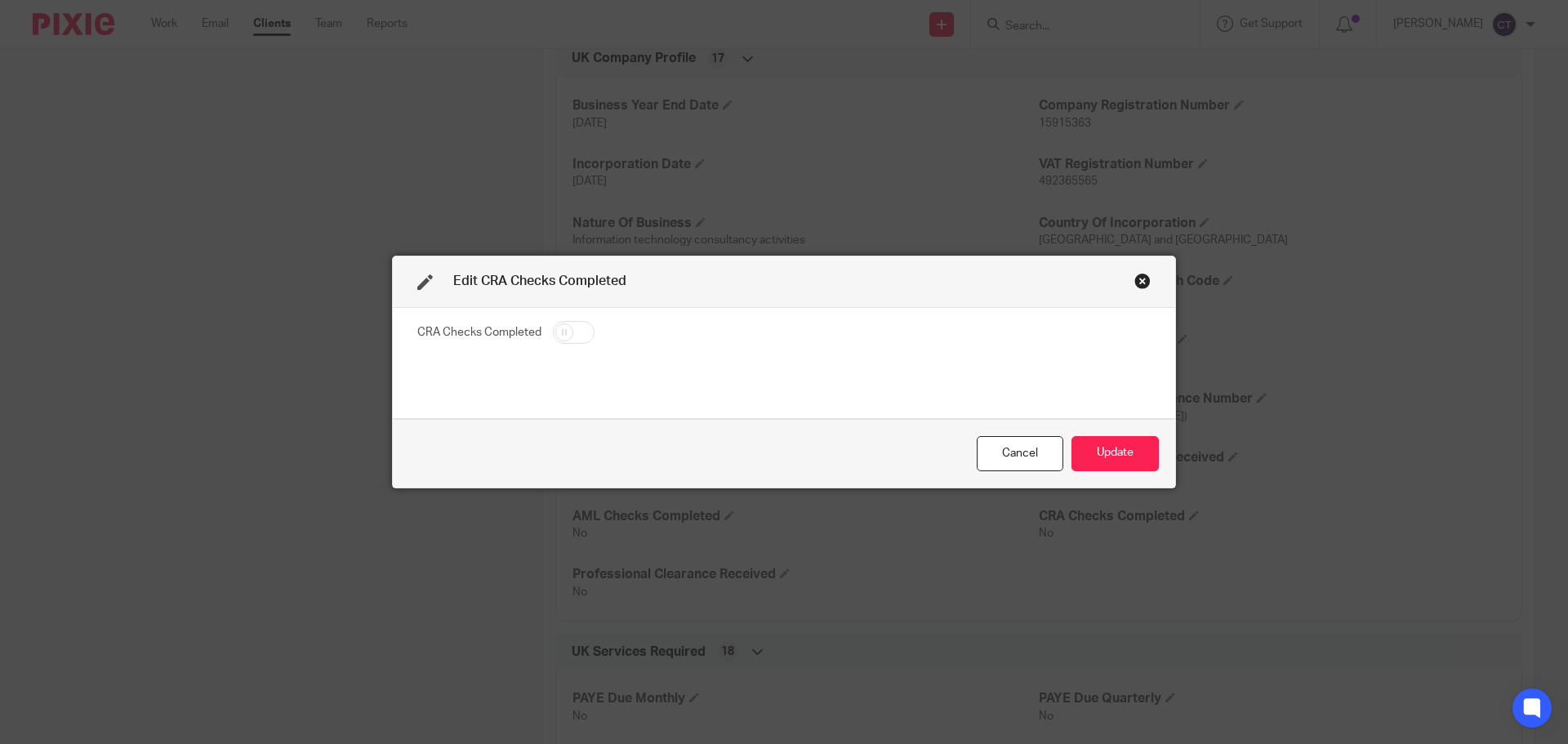
click at [571, 342] on input "checkbox" at bounding box center [573, 333] width 42 height 23
checkbox input "true"
click at [1119, 460] on button "Update" at bounding box center [1114, 454] width 87 height 35
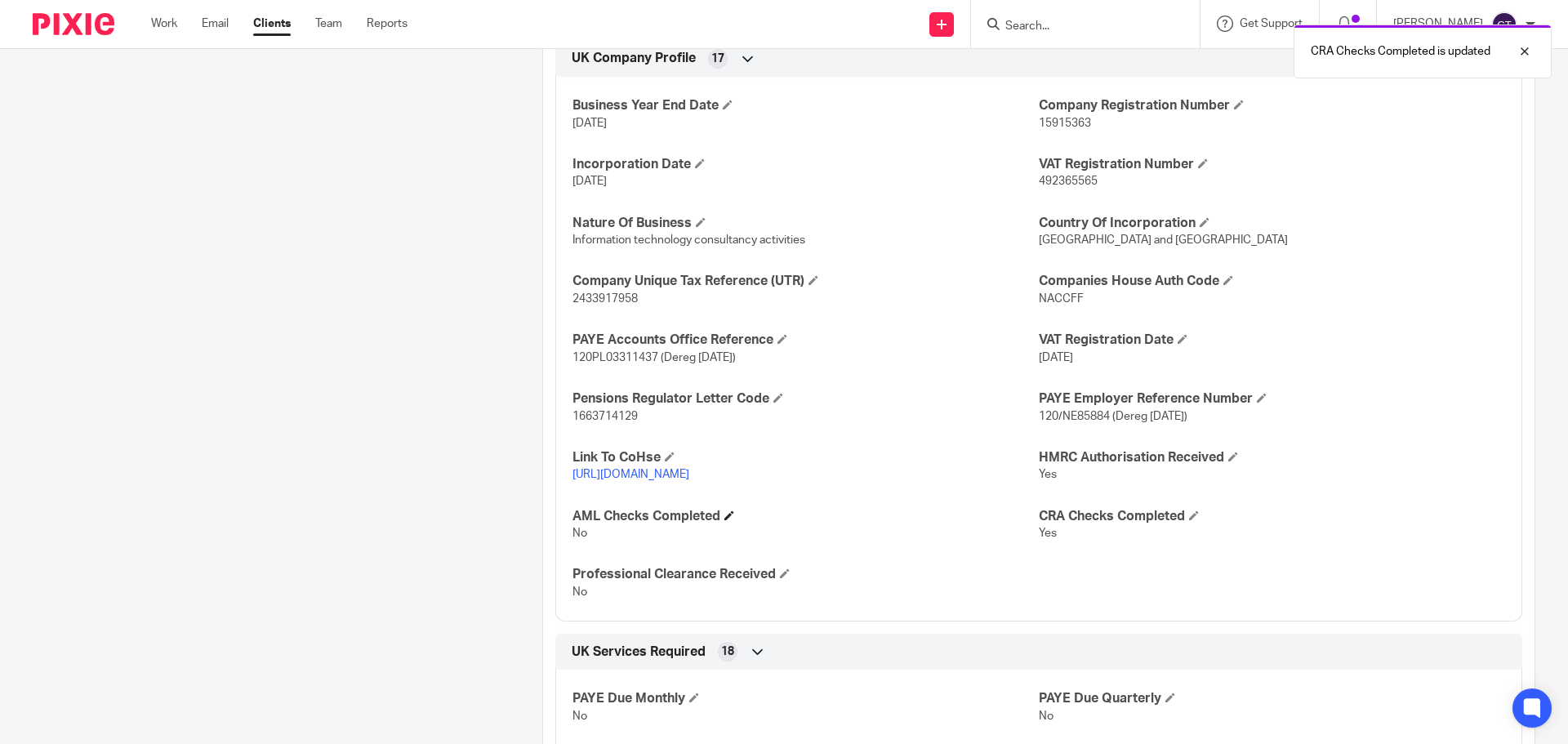
click at [724, 521] on h4 "AML Checks Completed" at bounding box center [805, 516] width 466 height 17
click at [730, 515] on span at bounding box center [730, 515] width 10 height 10
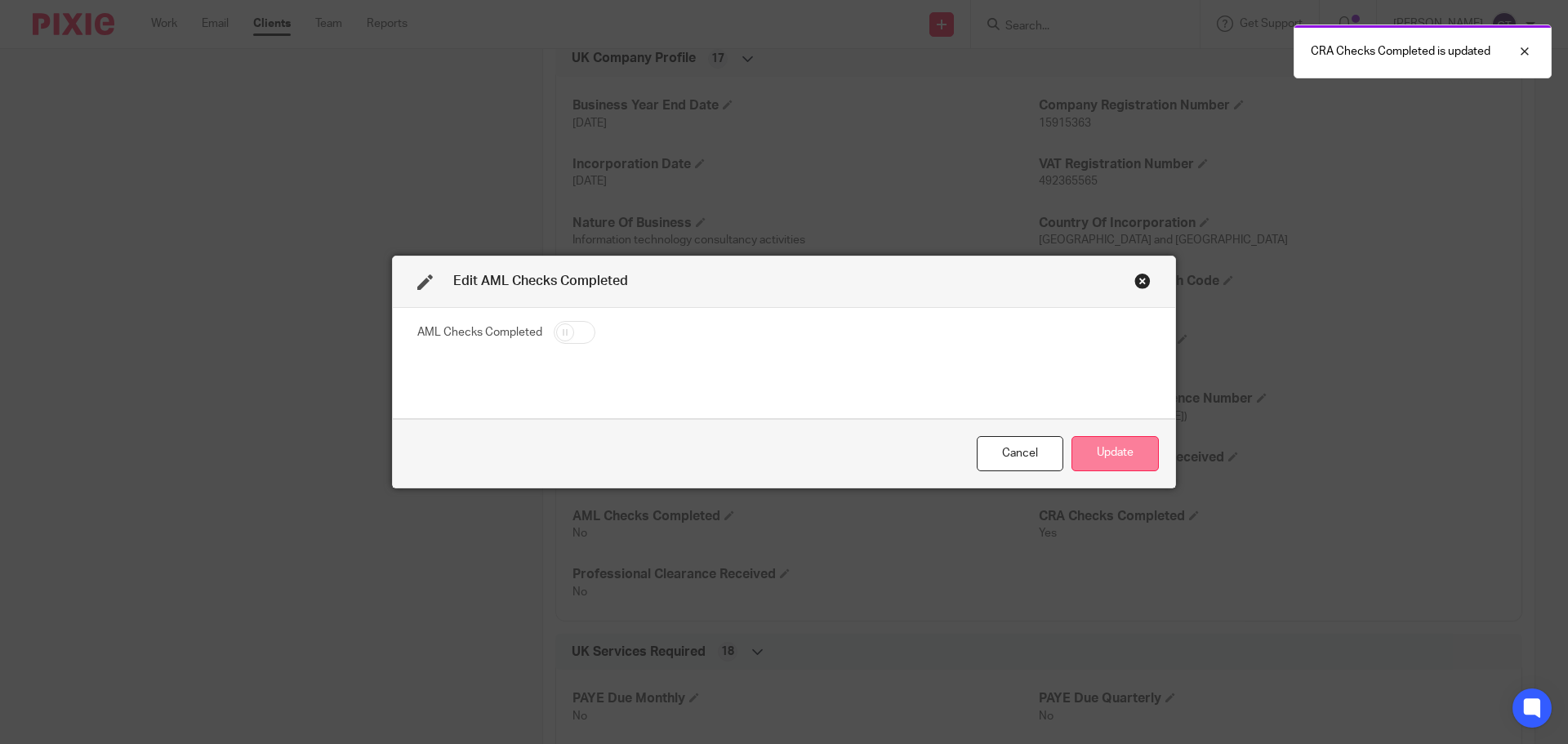
click at [1121, 451] on button "Update" at bounding box center [1114, 454] width 87 height 35
click at [577, 337] on input "checkbox" at bounding box center [574, 333] width 42 height 23
checkbox input "true"
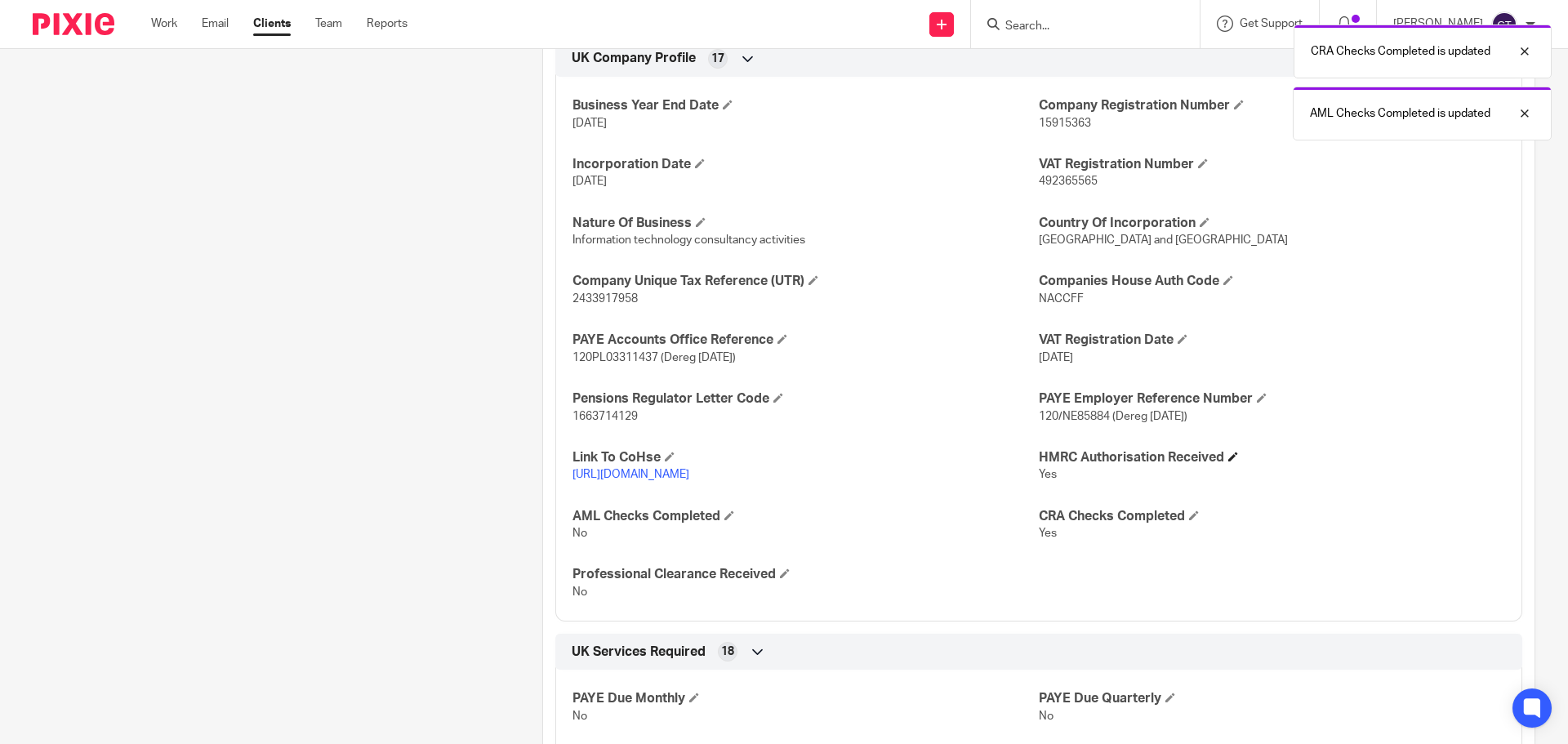
drag, startPoint x: 1117, startPoint y: 452, endPoint x: 1090, endPoint y: 455, distance: 27.2
click at [1115, 454] on h4 "HMRC Authorisation Received" at bounding box center [1271, 457] width 466 height 17
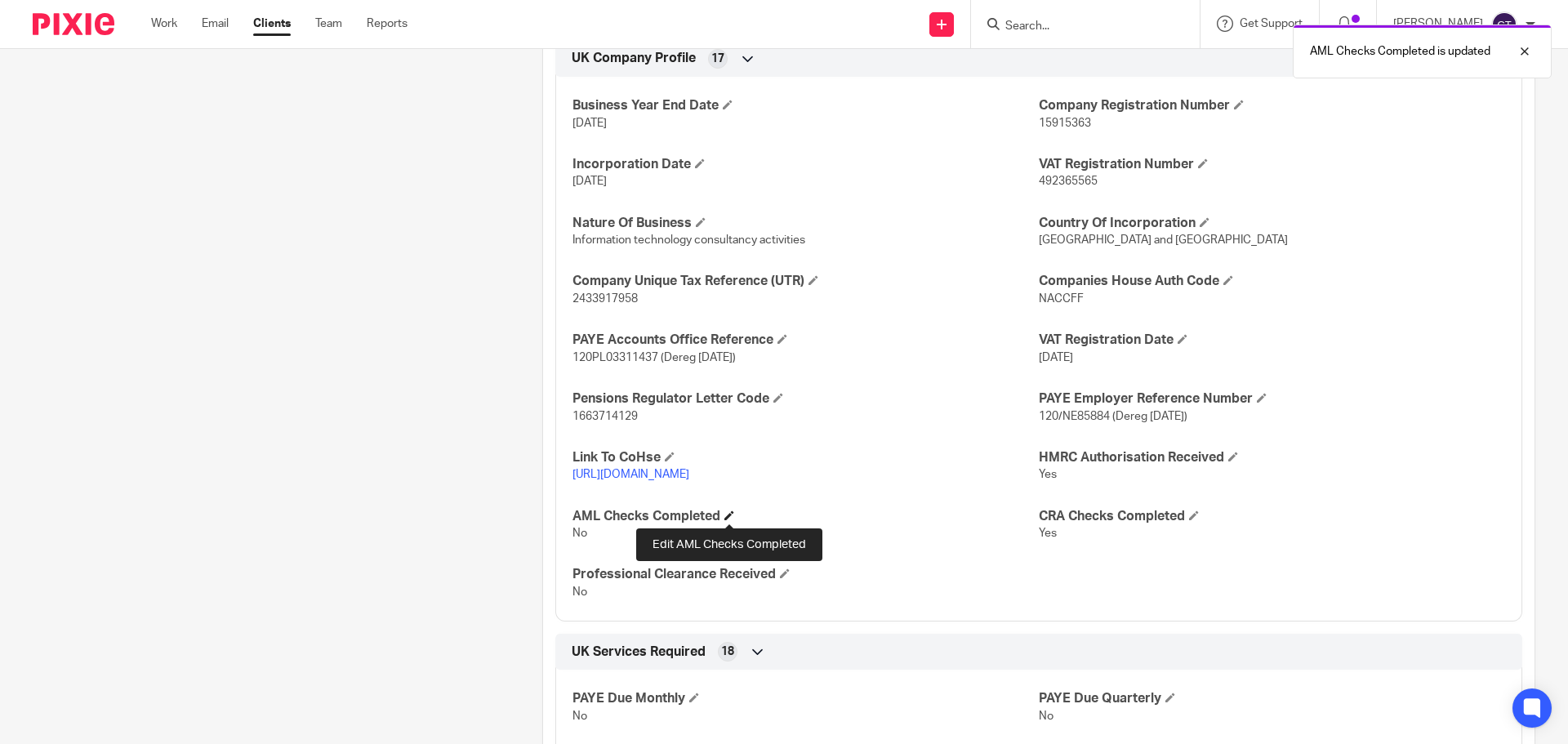
click at [729, 515] on span at bounding box center [730, 515] width 10 height 10
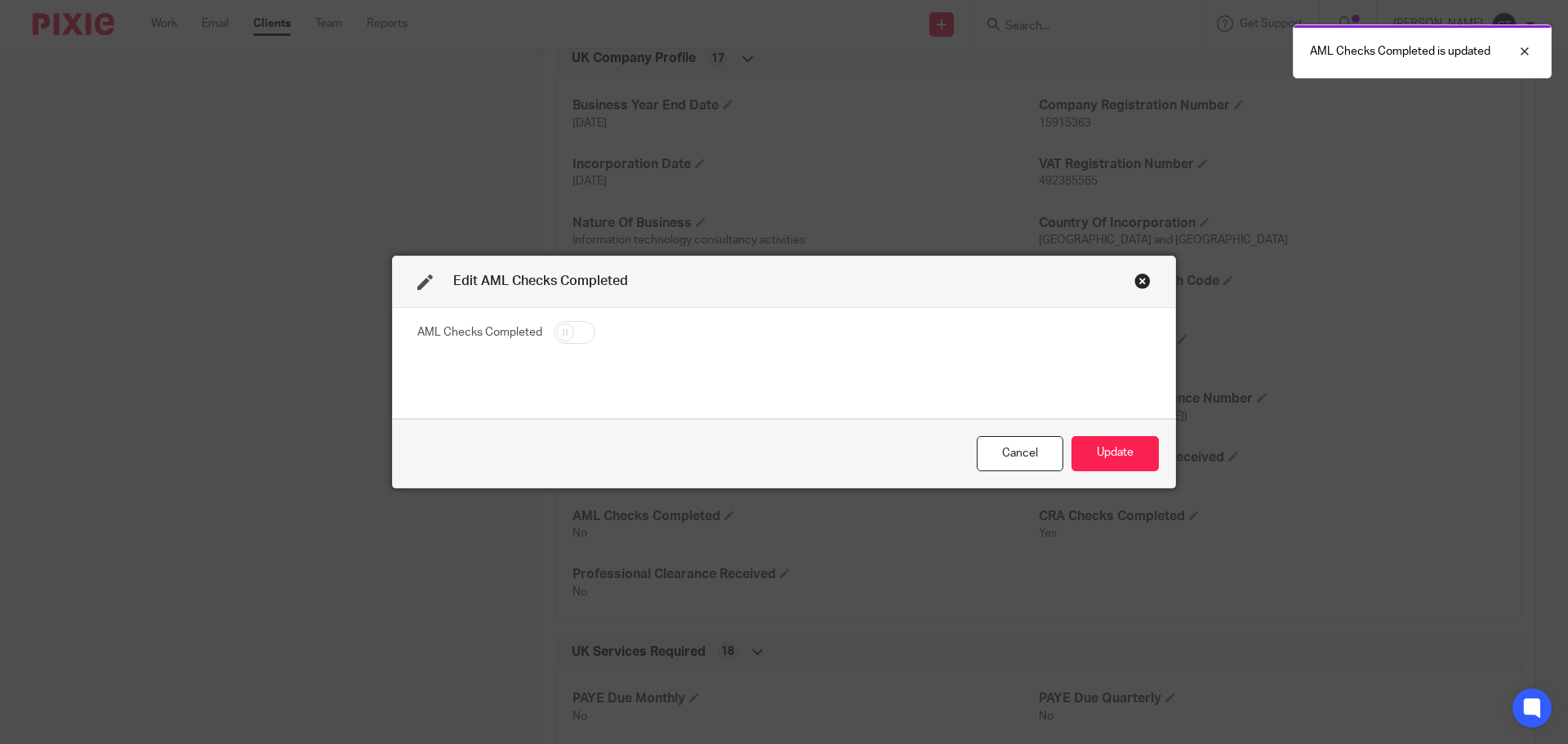
click at [568, 342] on input "checkbox" at bounding box center [574, 333] width 42 height 23
checkbox input "true"
click at [1113, 457] on button "Update" at bounding box center [1114, 454] width 87 height 35
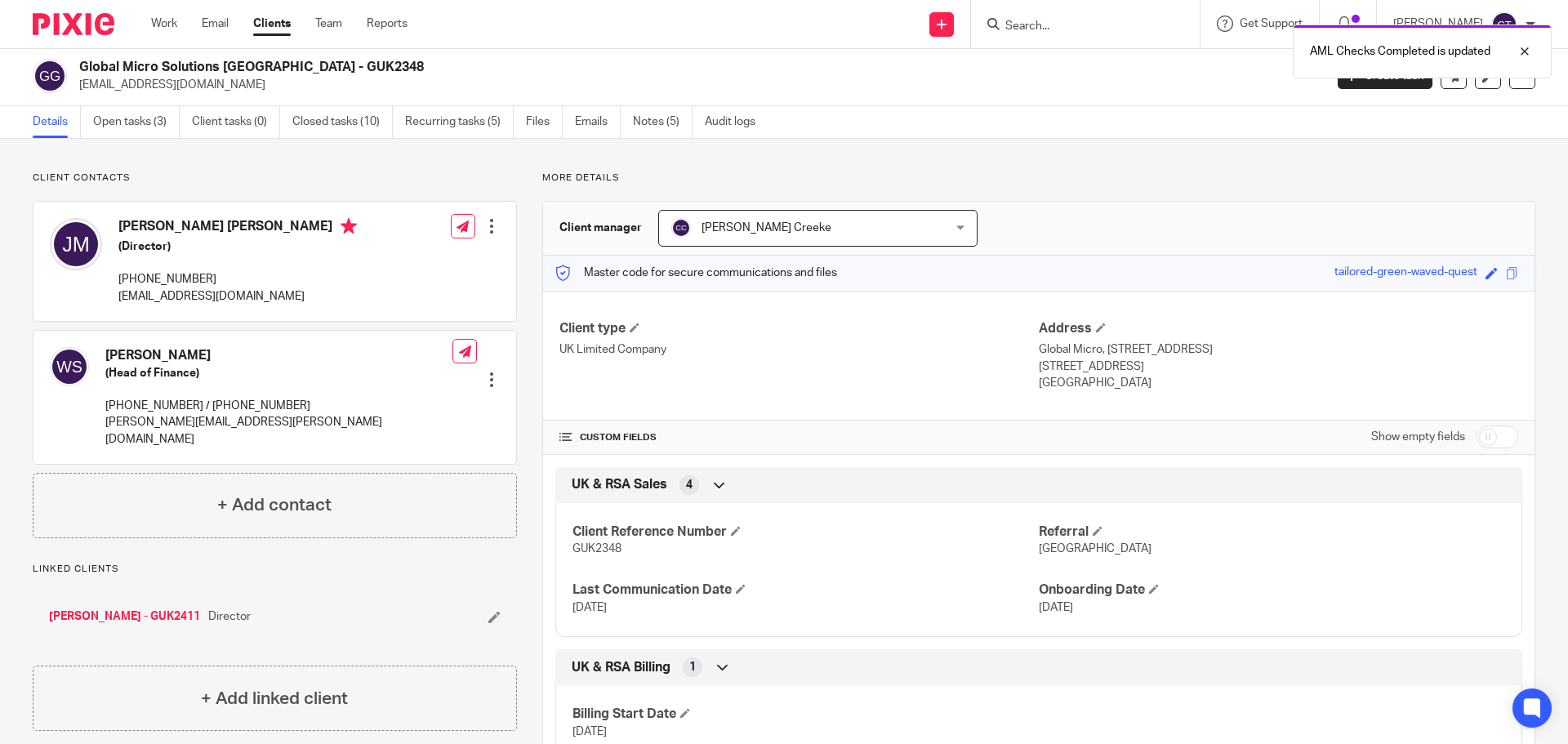
scroll to position [0, 0]
click at [114, 118] on link "Open tasks (3)" at bounding box center [136, 125] width 86 height 32
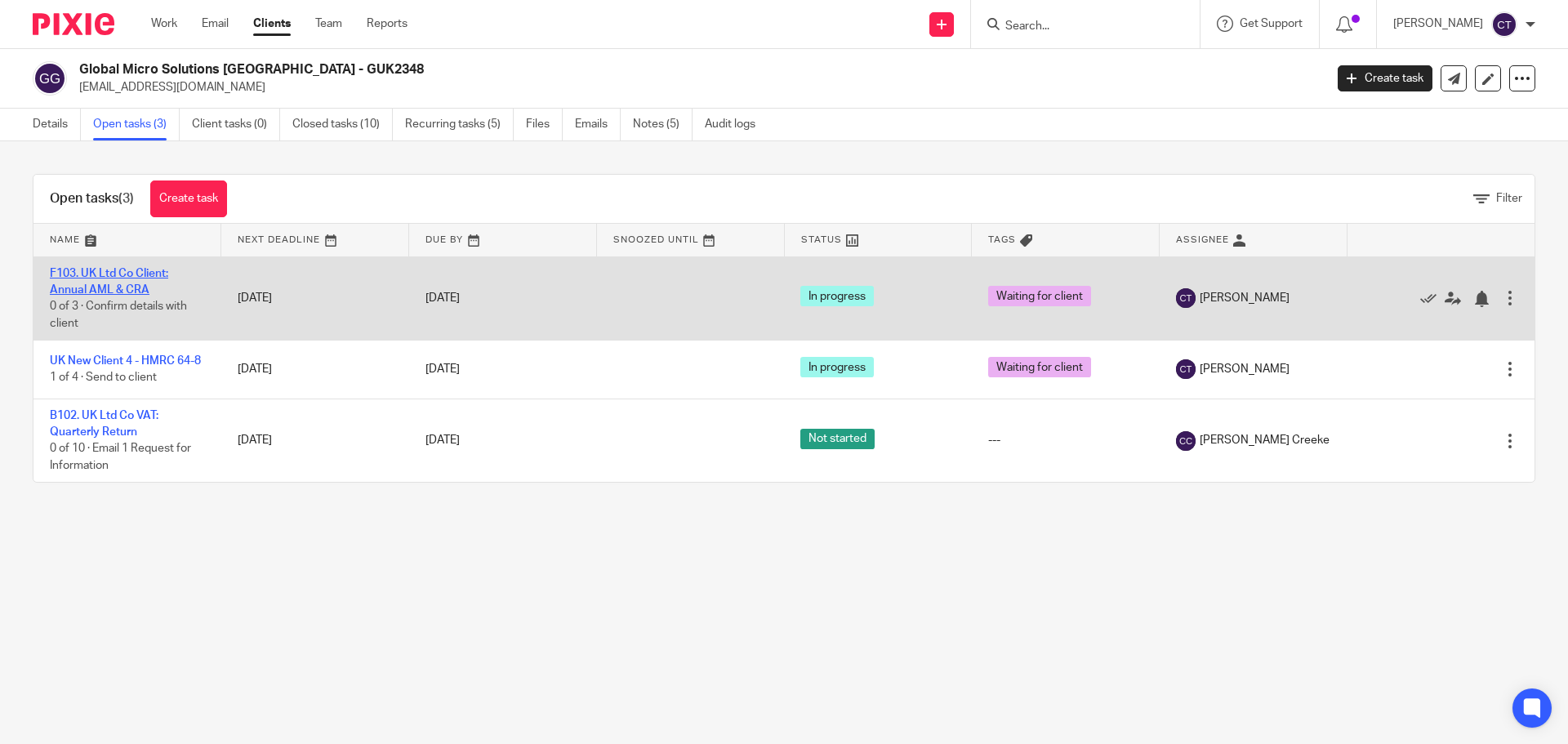
click at [132, 273] on link "F103. UK Ltd Co Client: Annual AML & CRA" at bounding box center [109, 281] width 118 height 27
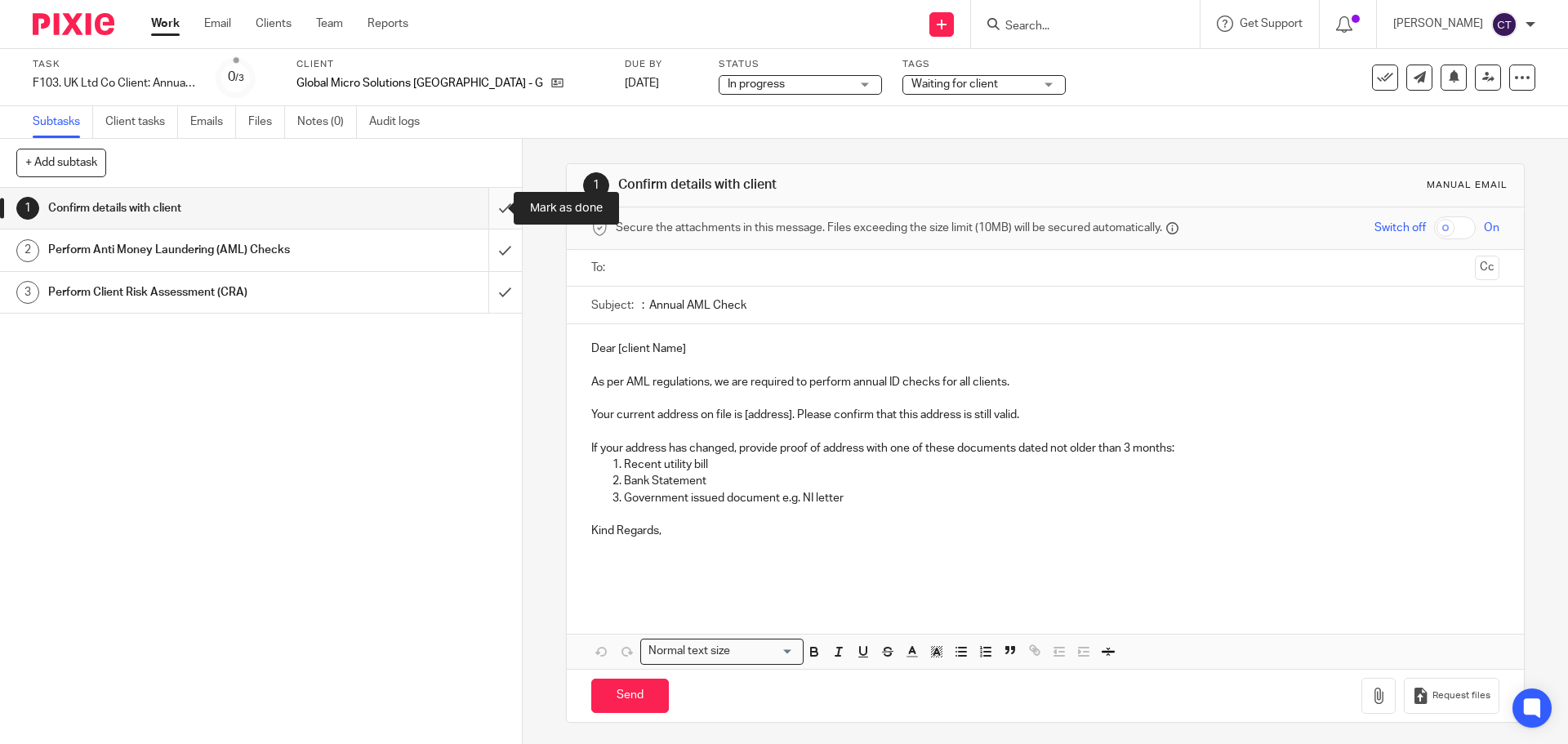
click at [495, 208] on input "submit" at bounding box center [261, 208] width 522 height 41
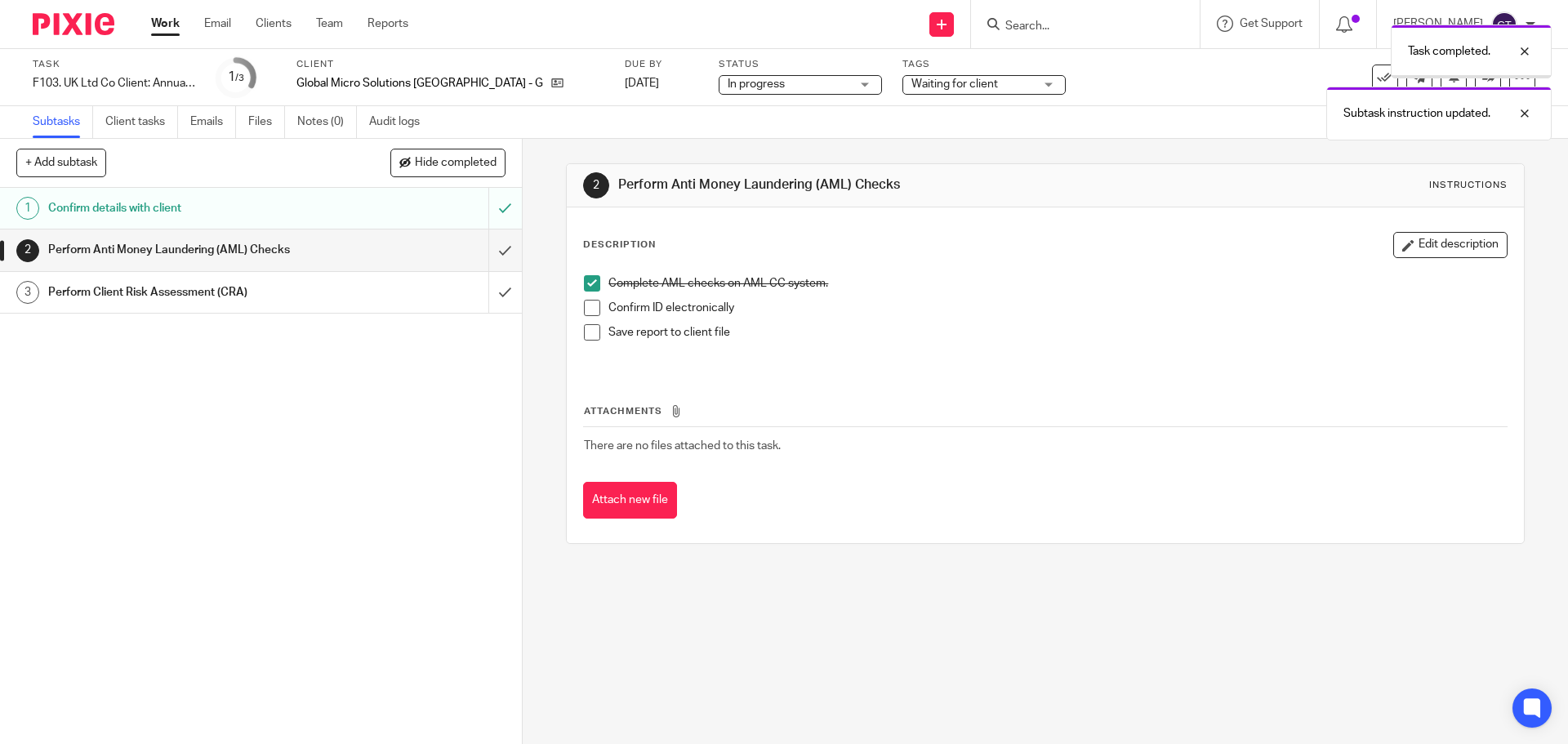
click at [584, 310] on span at bounding box center [592, 308] width 17 height 17
click at [584, 338] on span at bounding box center [592, 333] width 17 height 17
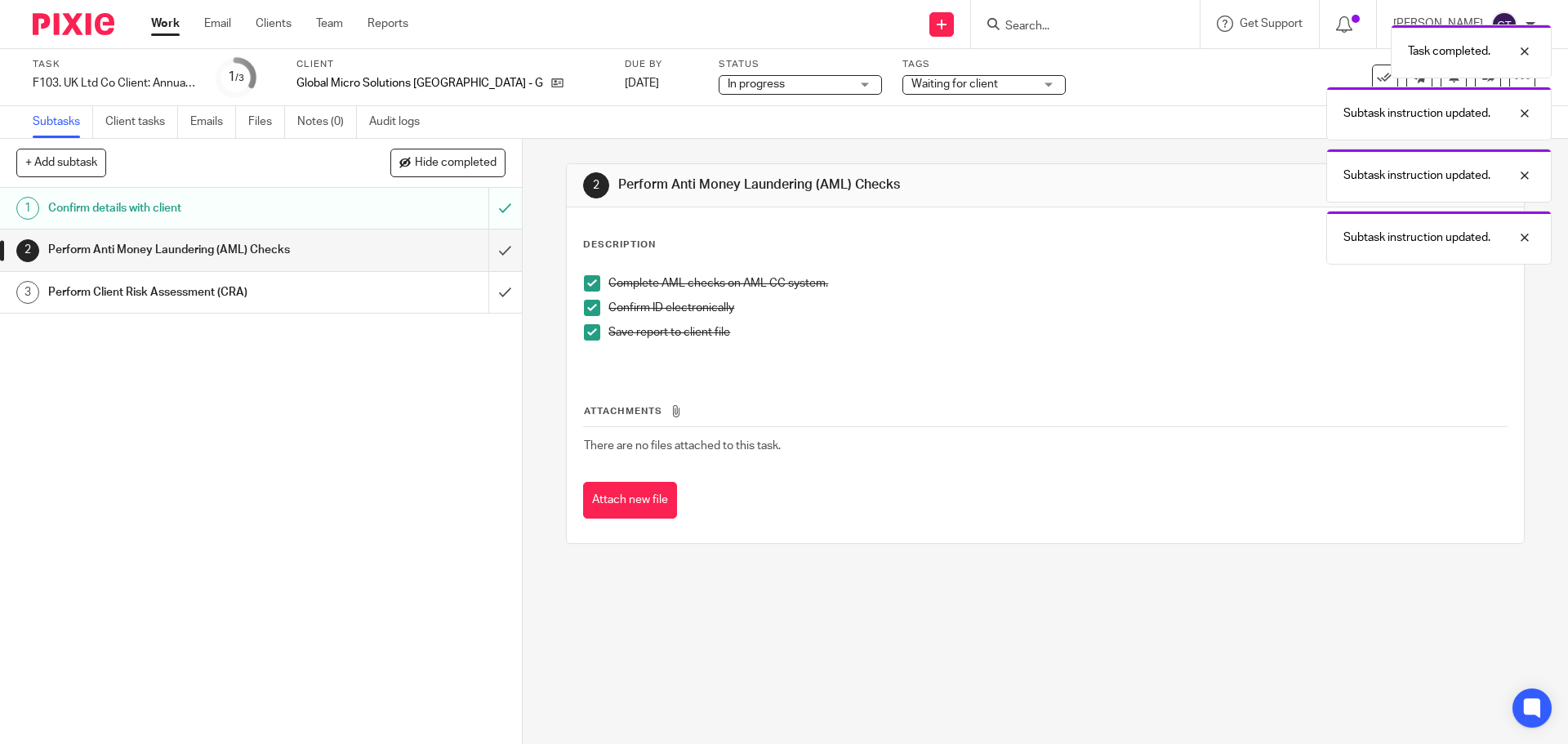
drag, startPoint x: 624, startPoint y: 480, endPoint x: 632, endPoint y: 481, distance: 8.1
click at [627, 480] on div "Attachments There are no files attached to this task. Attach new file" at bounding box center [1045, 445] width 923 height 149
click at [637, 492] on button "Attach new file" at bounding box center [630, 500] width 94 height 37
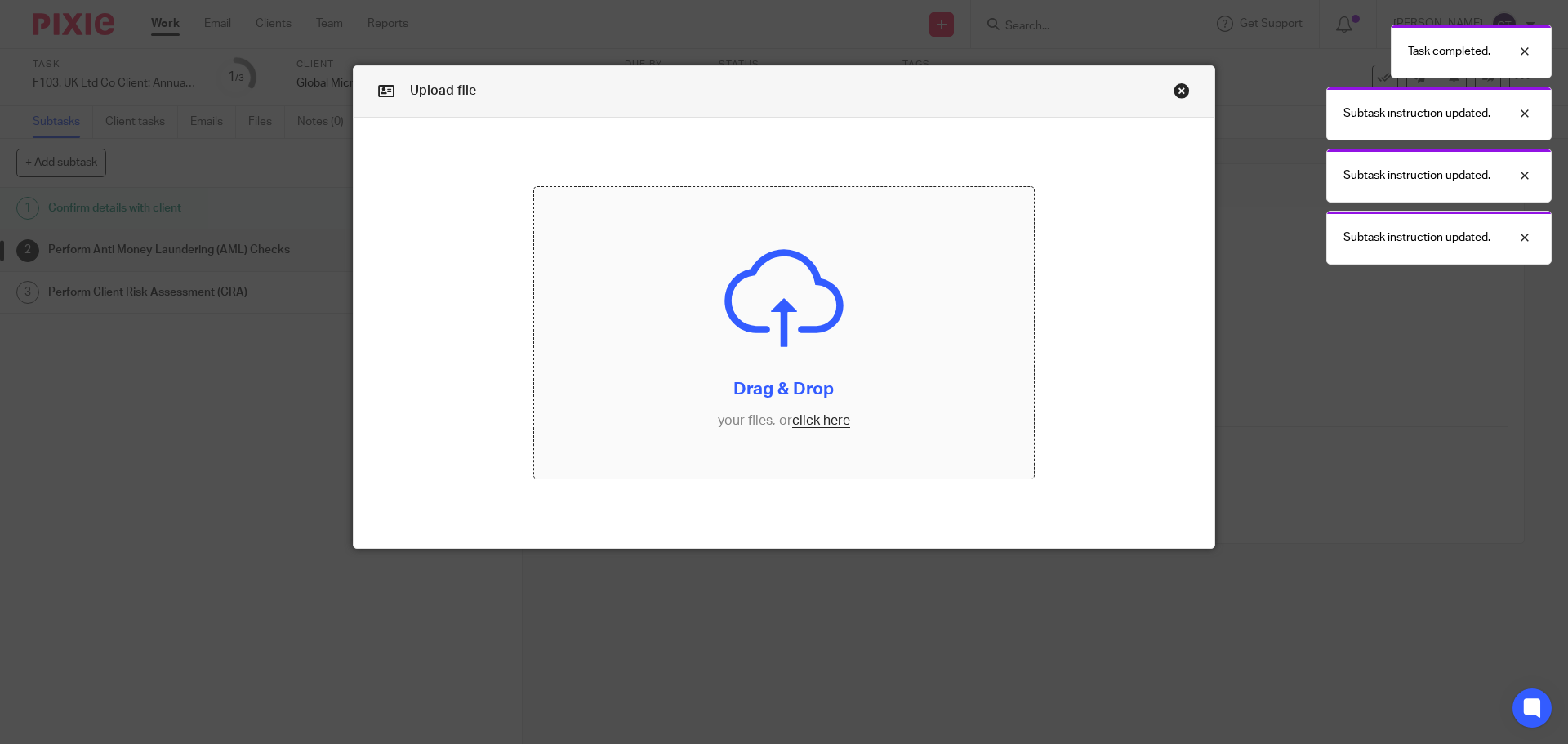
click at [830, 349] on input "file" at bounding box center [784, 333] width 500 height 293
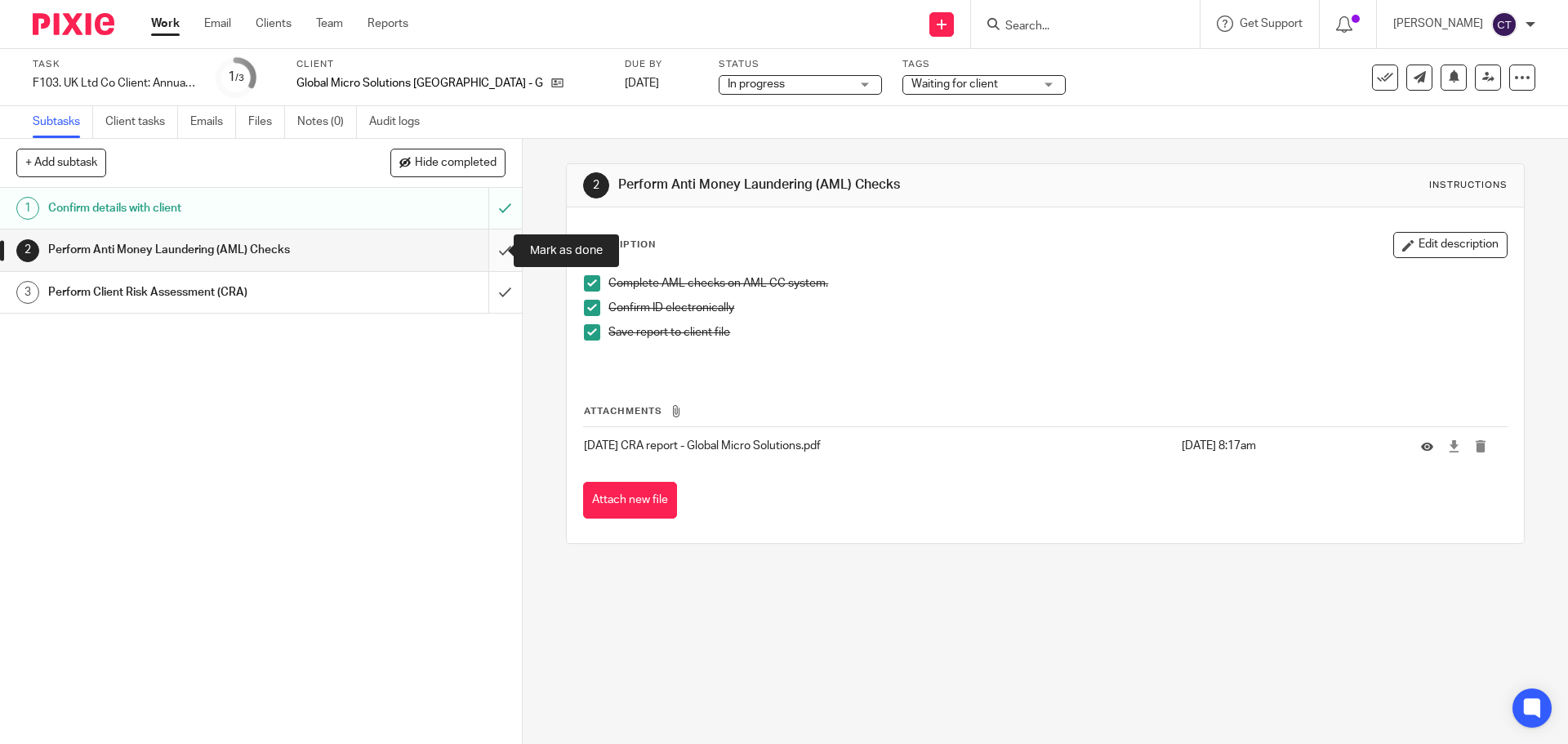
click at [478, 252] on input "submit" at bounding box center [261, 249] width 522 height 41
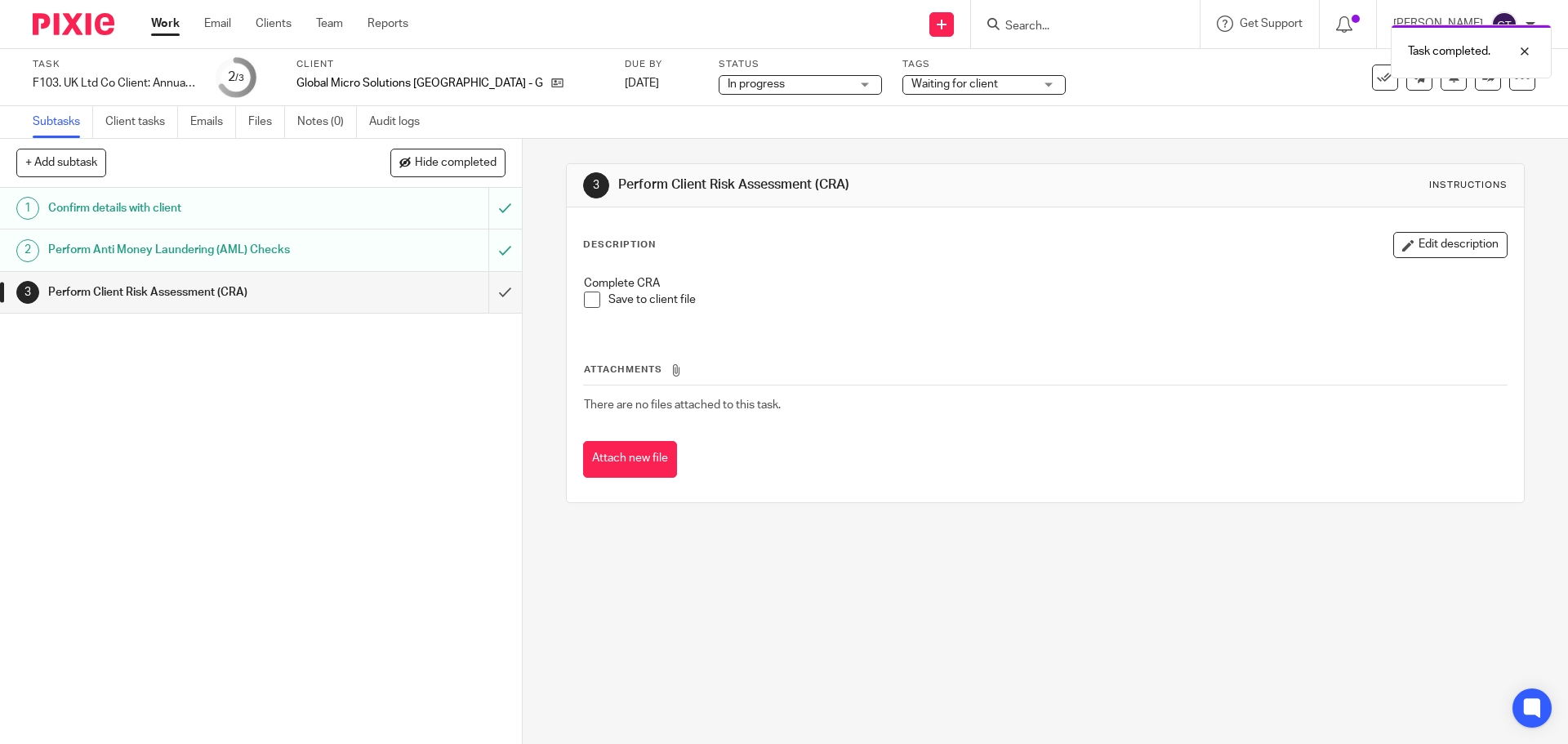
click at [470, 291] on link "3 Perform Client Risk Assessment (CRA)" at bounding box center [244, 292] width 489 height 41
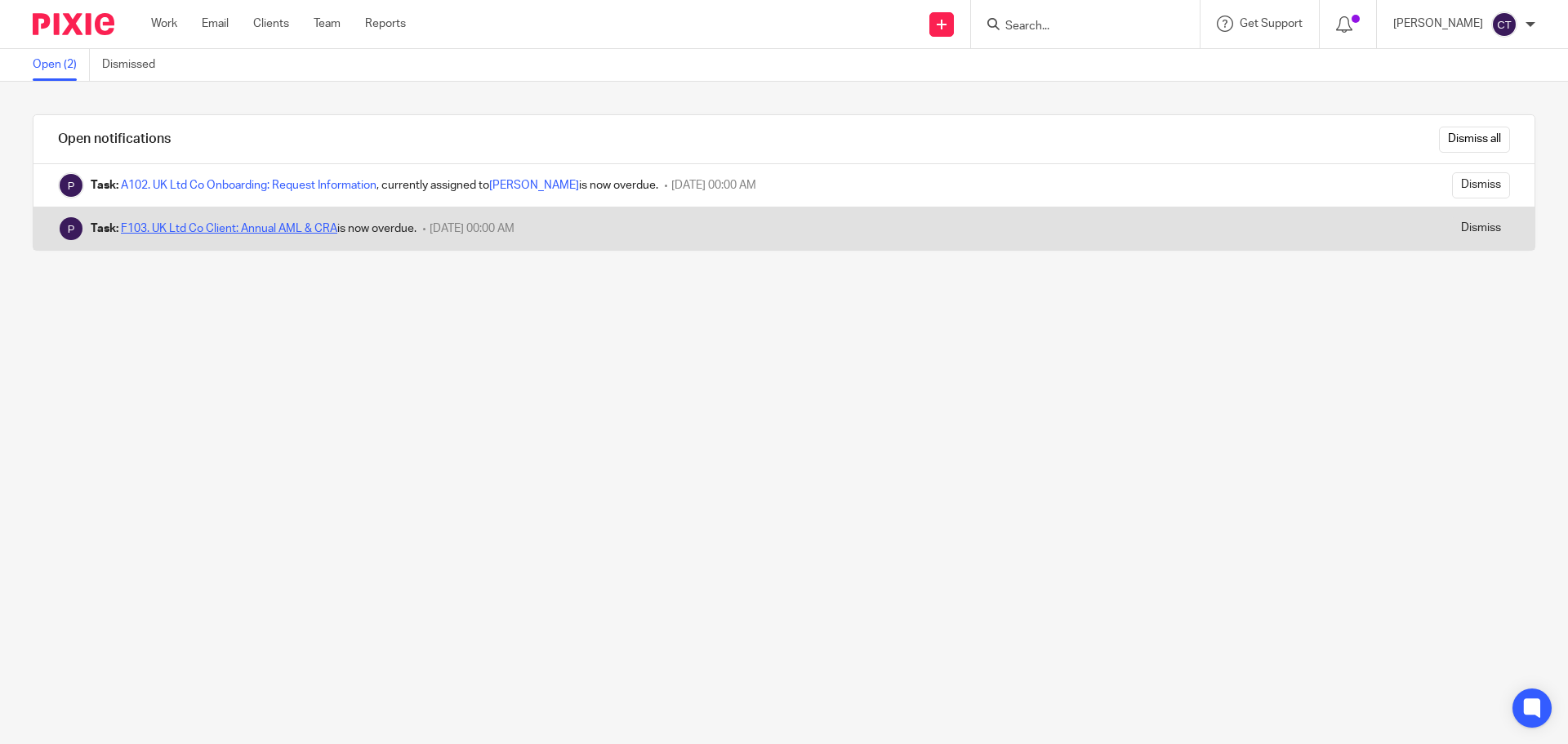
drag, startPoint x: 0, startPoint y: 0, endPoint x: 321, endPoint y: 233, distance: 396.6
click at [1452, 234] on input "Dismiss" at bounding box center [1481, 228] width 58 height 26
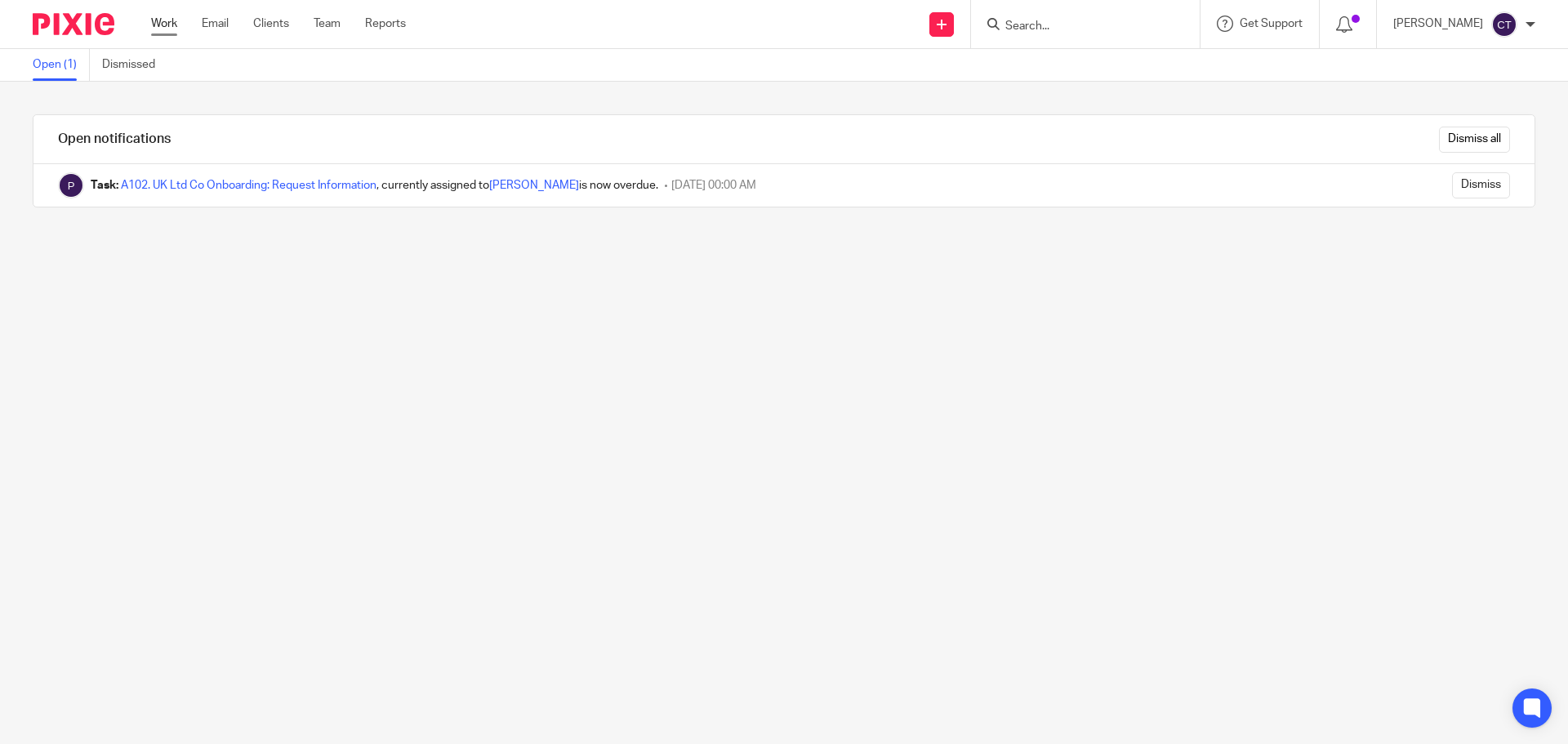
click at [174, 28] on link "Work" at bounding box center [164, 24] width 26 height 17
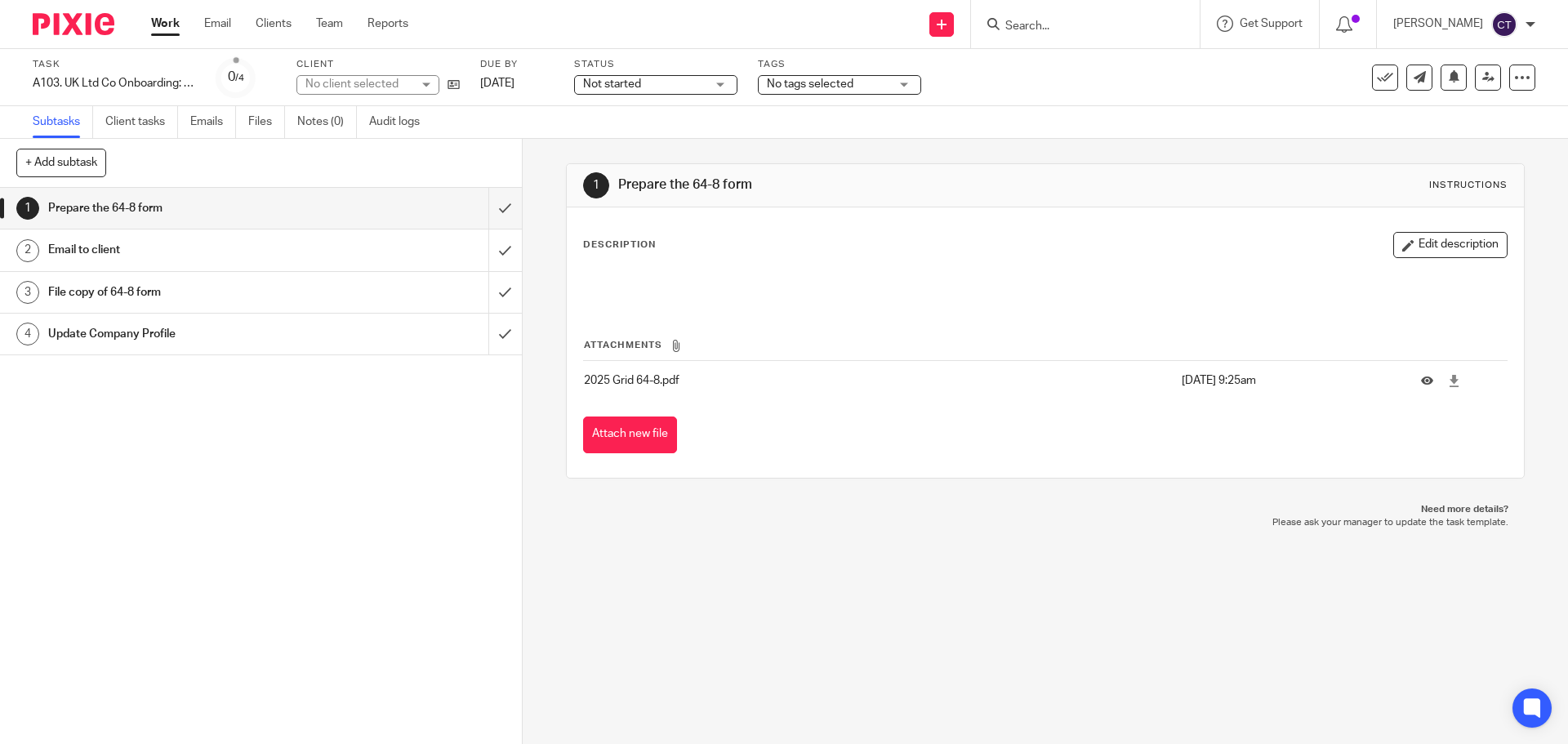
click at [637, 84] on span "Not started" at bounding box center [612, 84] width 58 height 12
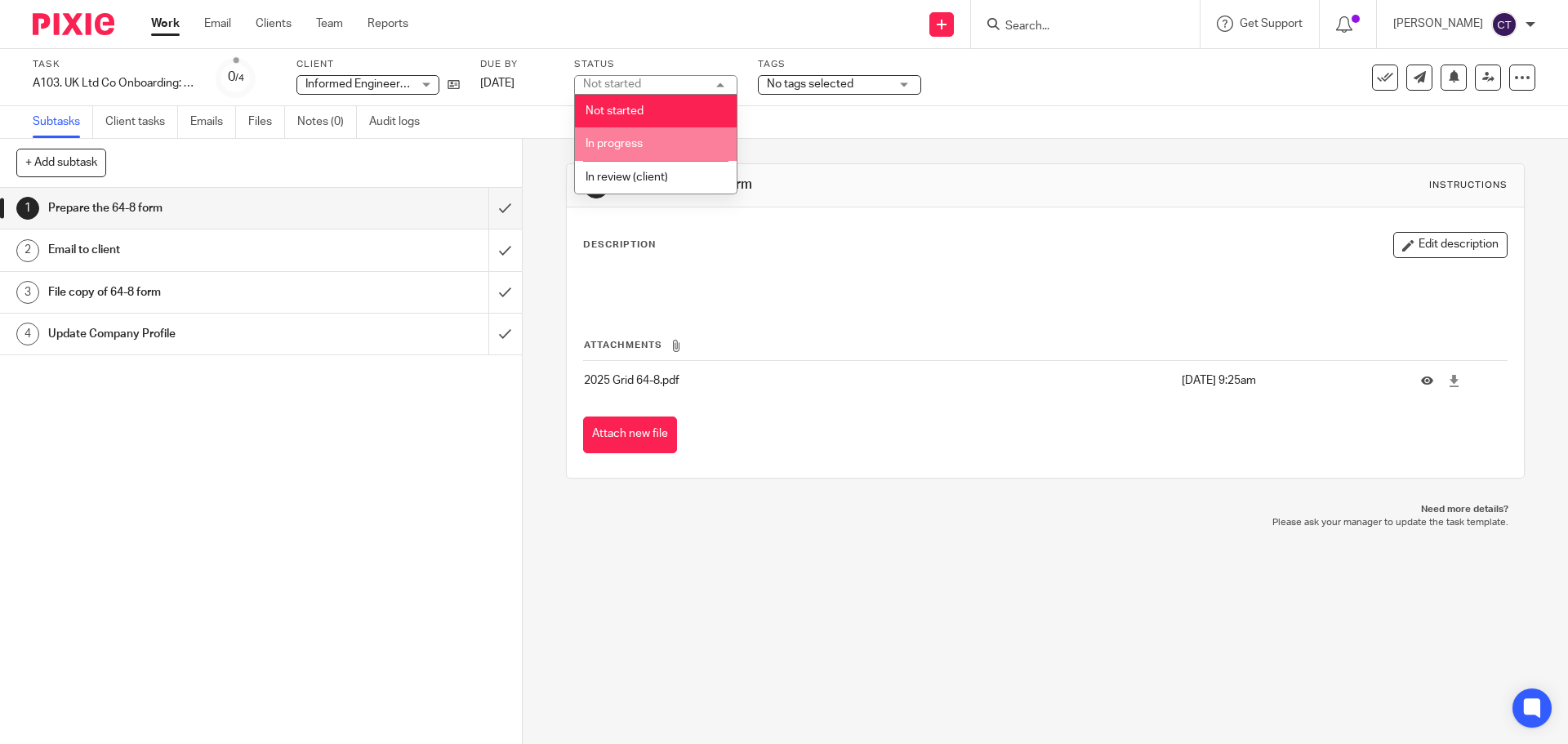
click at [667, 138] on li "In progress" at bounding box center [656, 144] width 162 height 33
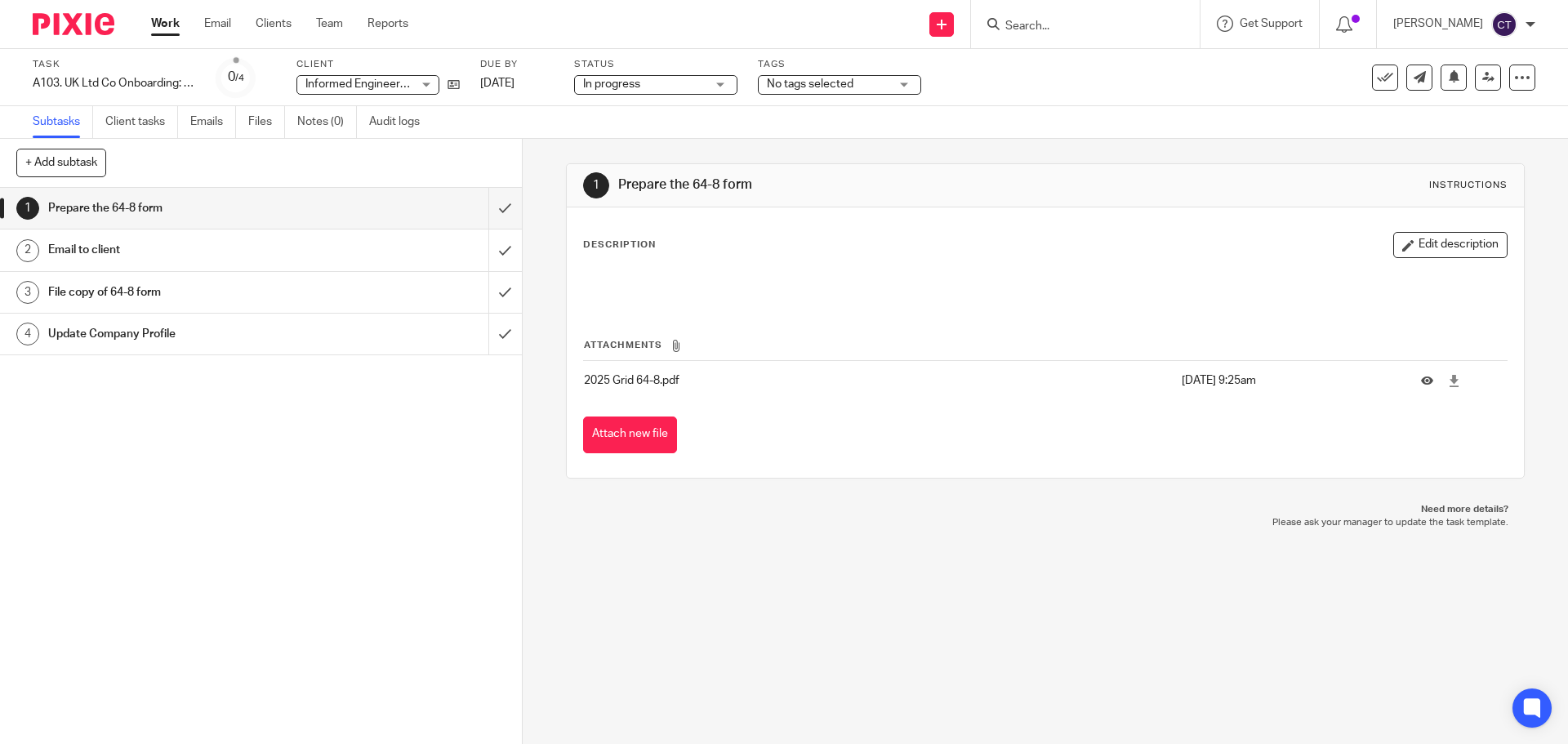
click at [804, 81] on span "No tags selected" at bounding box center [810, 84] width 86 height 12
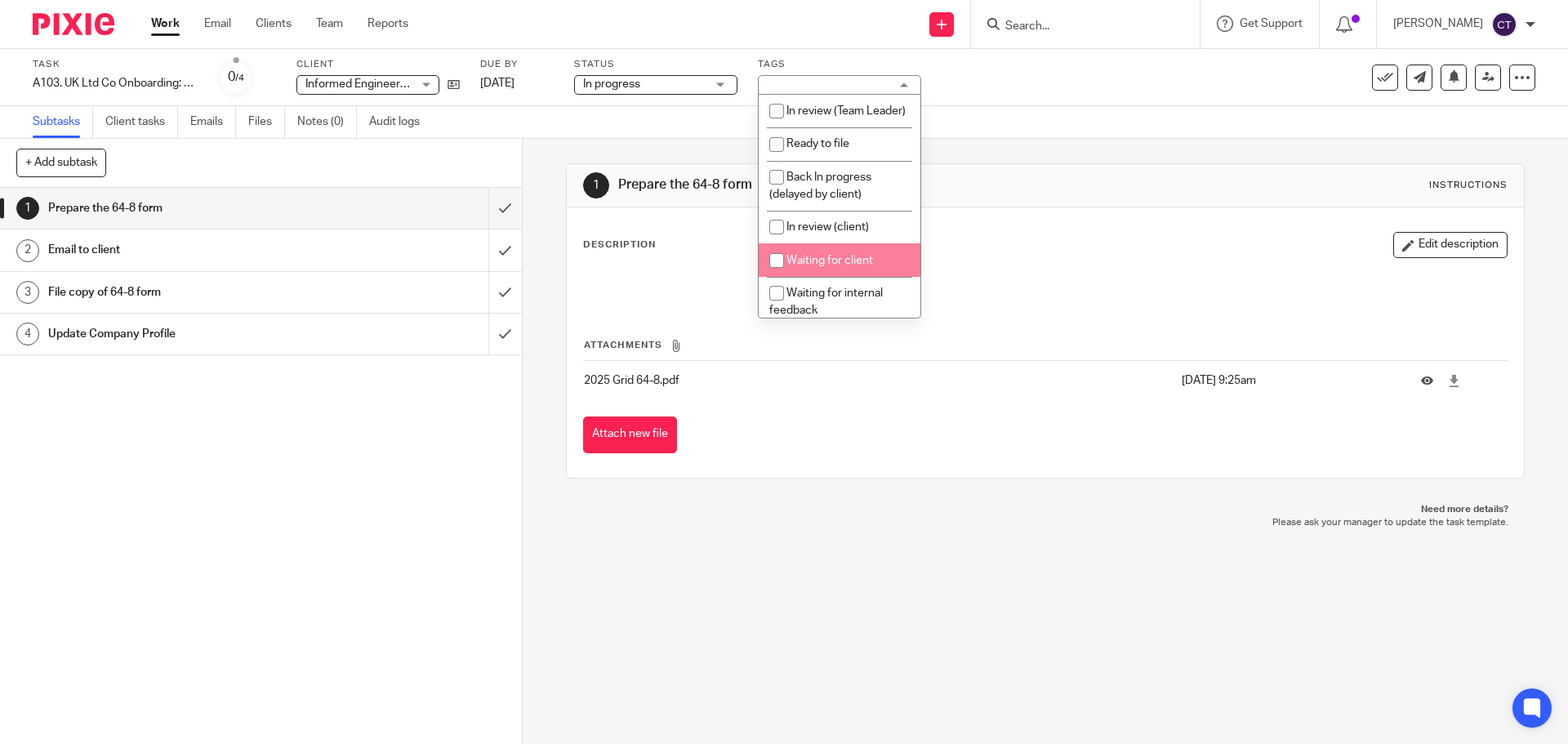
click at [855, 266] on span "Waiting for client" at bounding box center [829, 261] width 86 height 12
checkbox input "true"
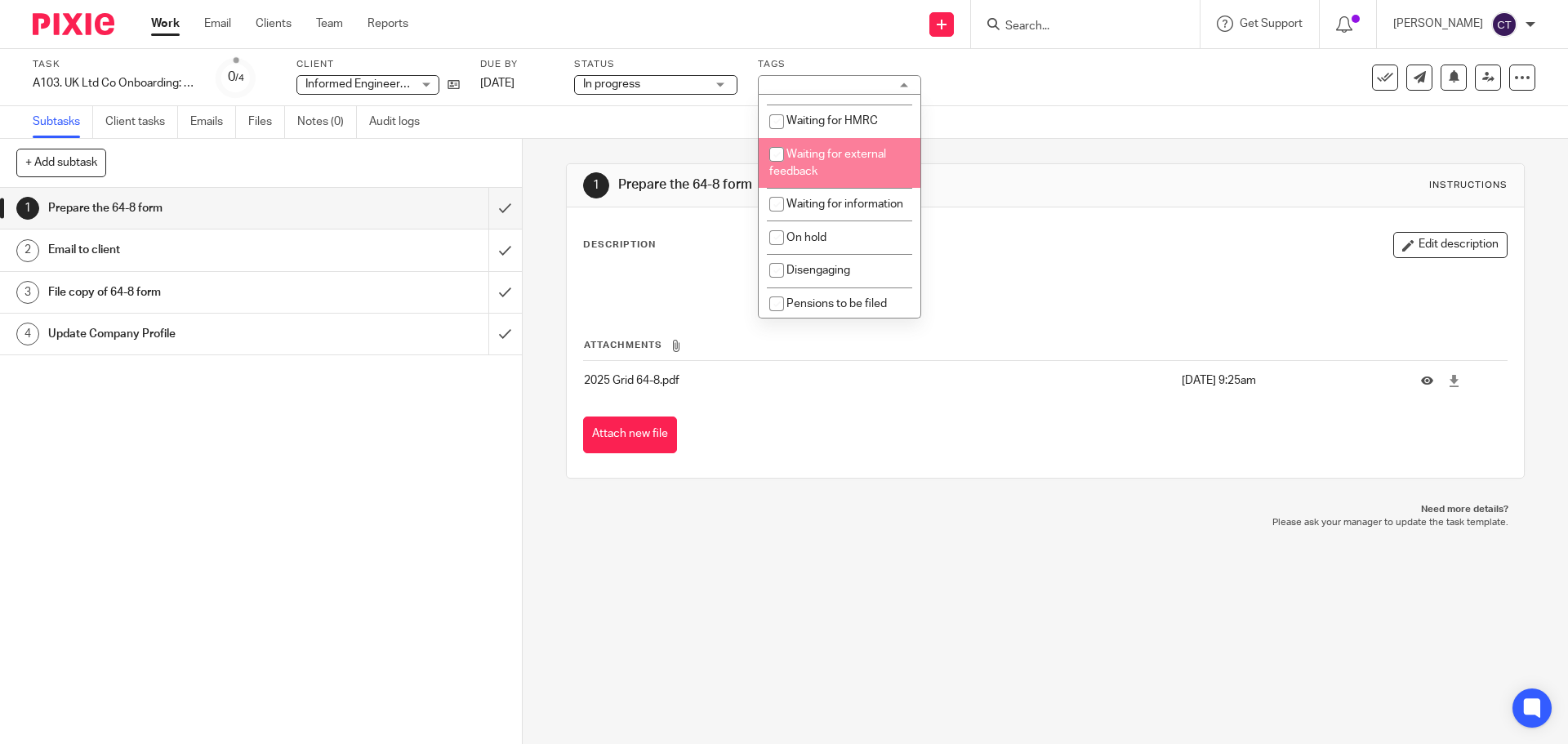
scroll to position [245, 0]
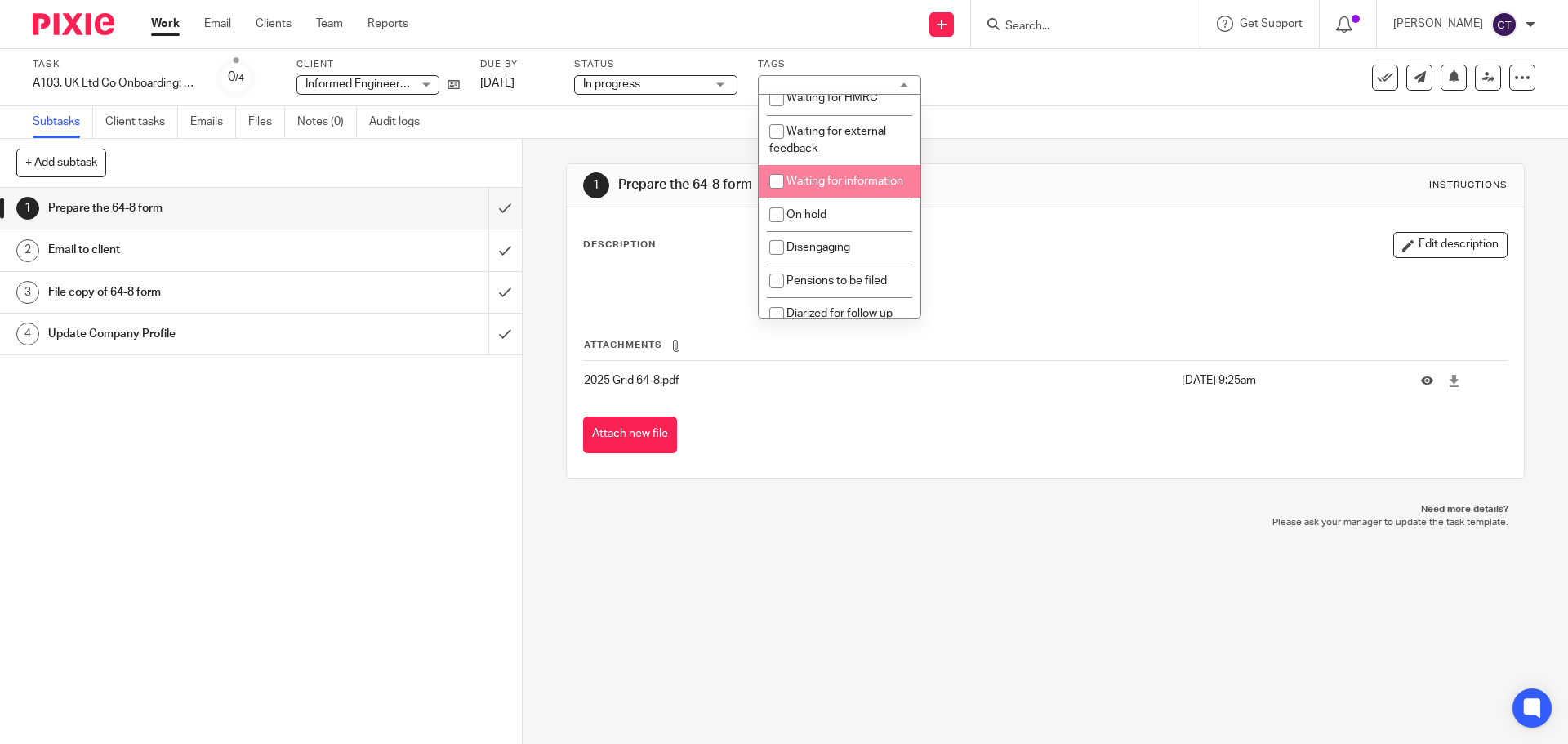
click at [863, 192] on li "Waiting for information" at bounding box center [839, 181] width 162 height 33
checkbox input "true"
click at [543, 84] on link "[DATE]" at bounding box center [517, 83] width 73 height 17
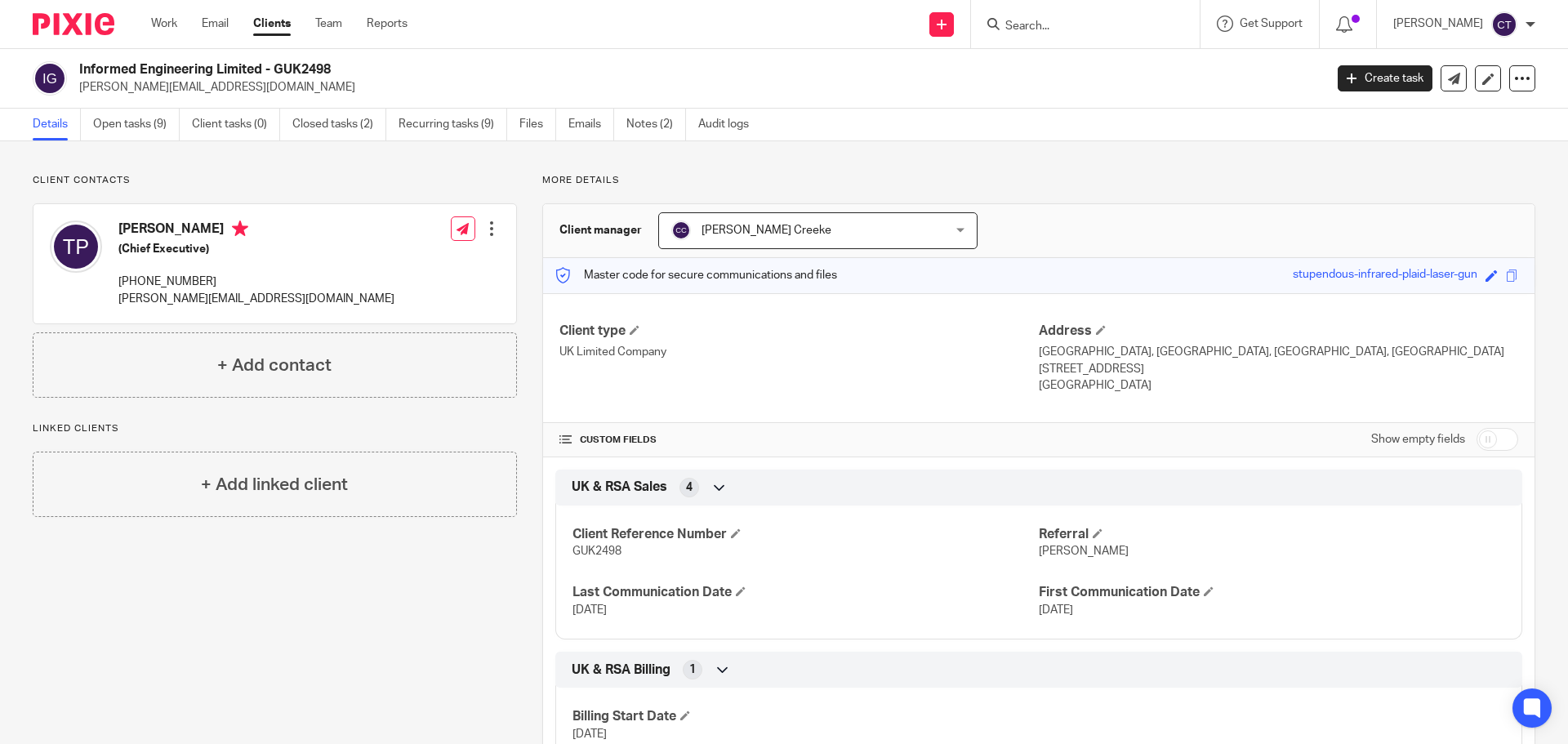
drag, startPoint x: 269, startPoint y: 66, endPoint x: 79, endPoint y: 69, distance: 190.0
click at [79, 69] on h2 "Informed Engineering Limited - GUK2498" at bounding box center [573, 70] width 987 height 17
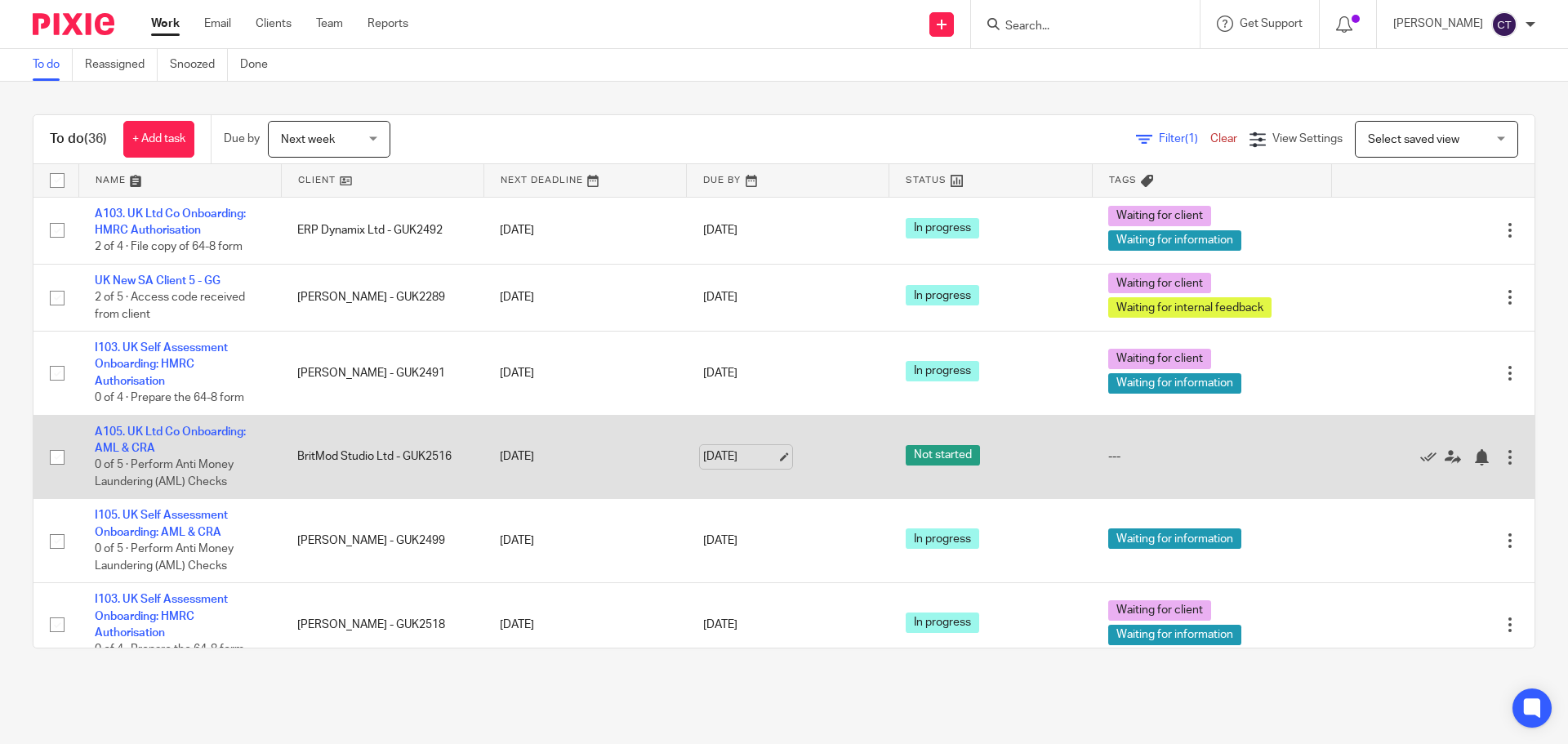
click at [728, 456] on link "[DATE]" at bounding box center [740, 456] width 73 height 17
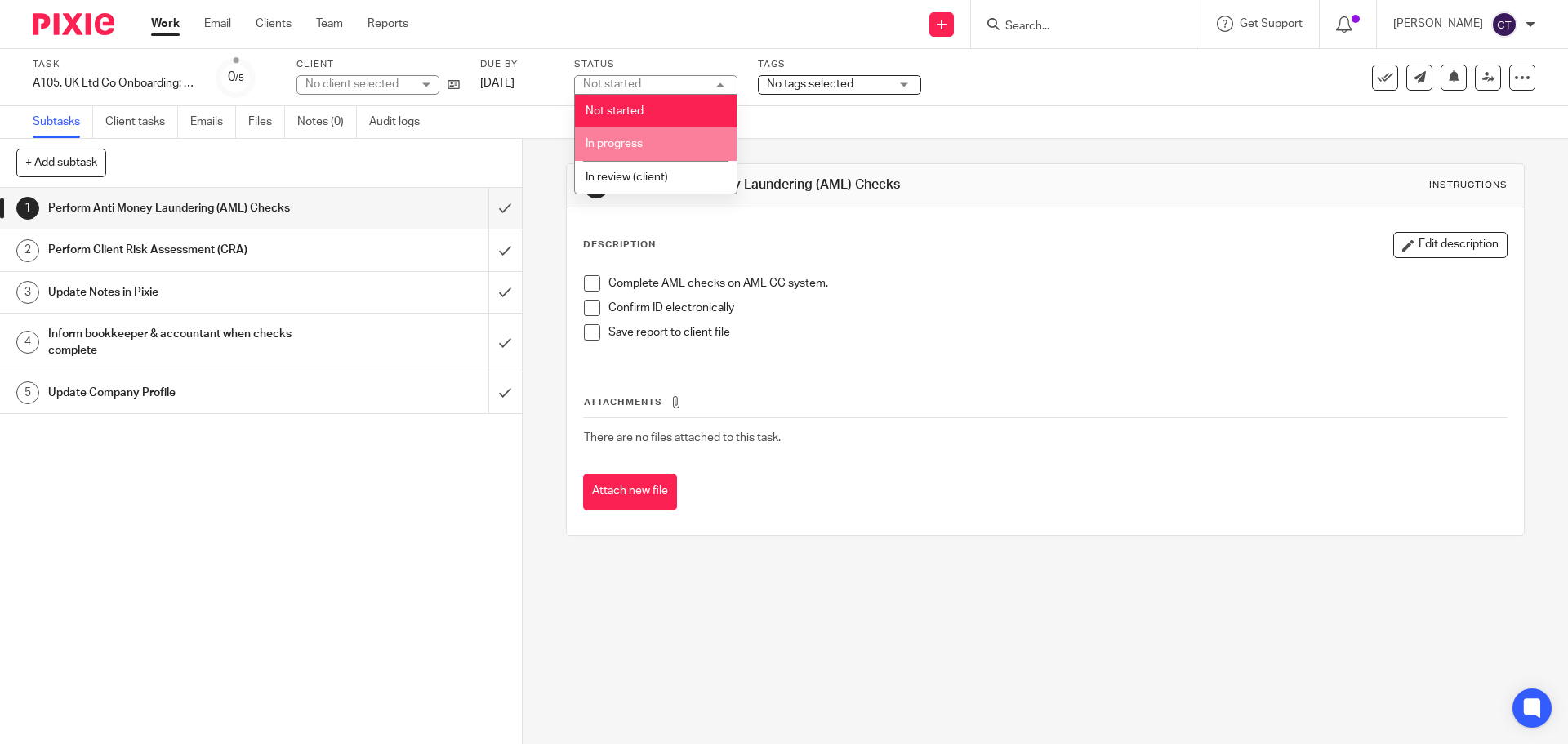
click at [688, 138] on li "In progress" at bounding box center [656, 144] width 162 height 33
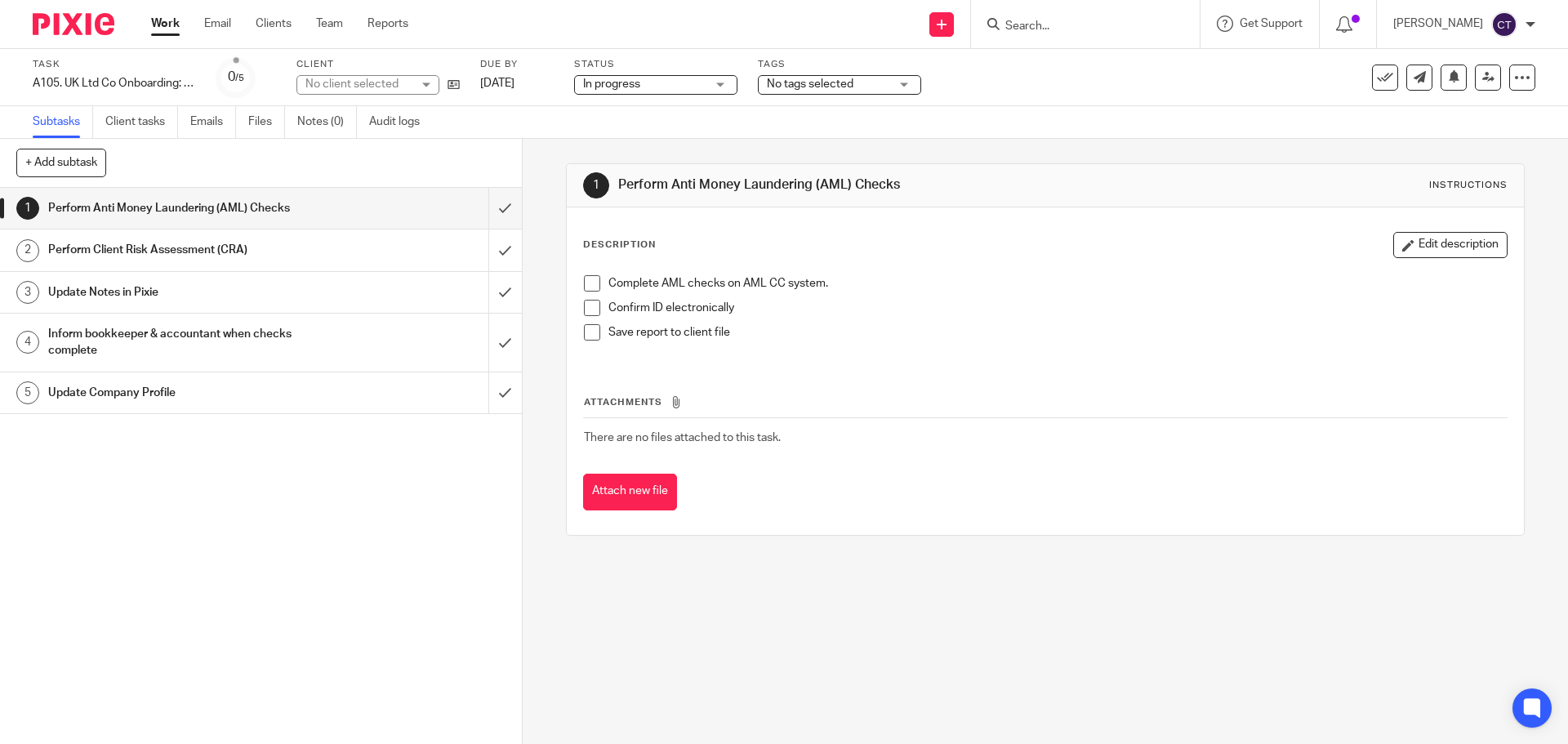
click at [825, 81] on span "No tags selected" at bounding box center [810, 84] width 86 height 12
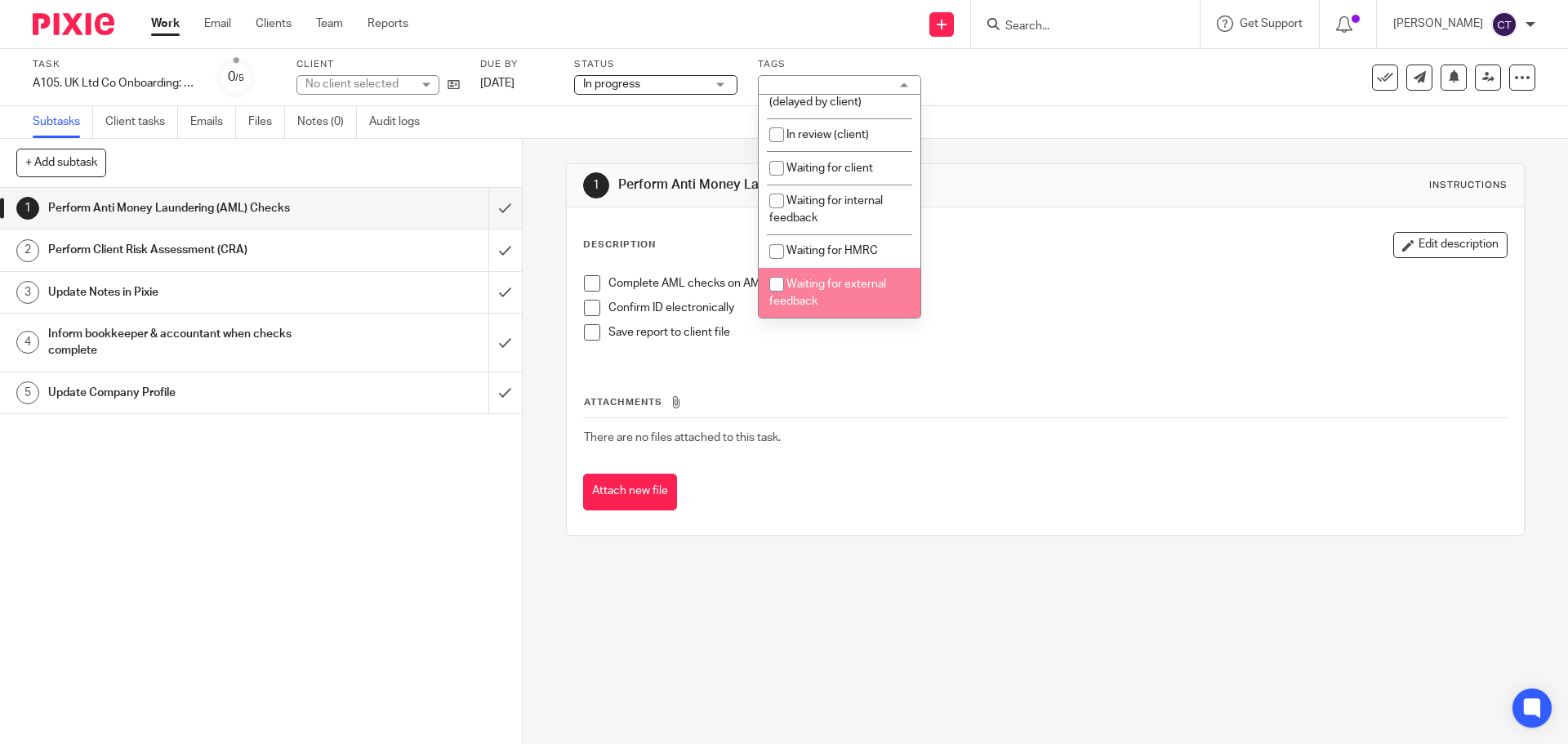
scroll to position [245, 0]
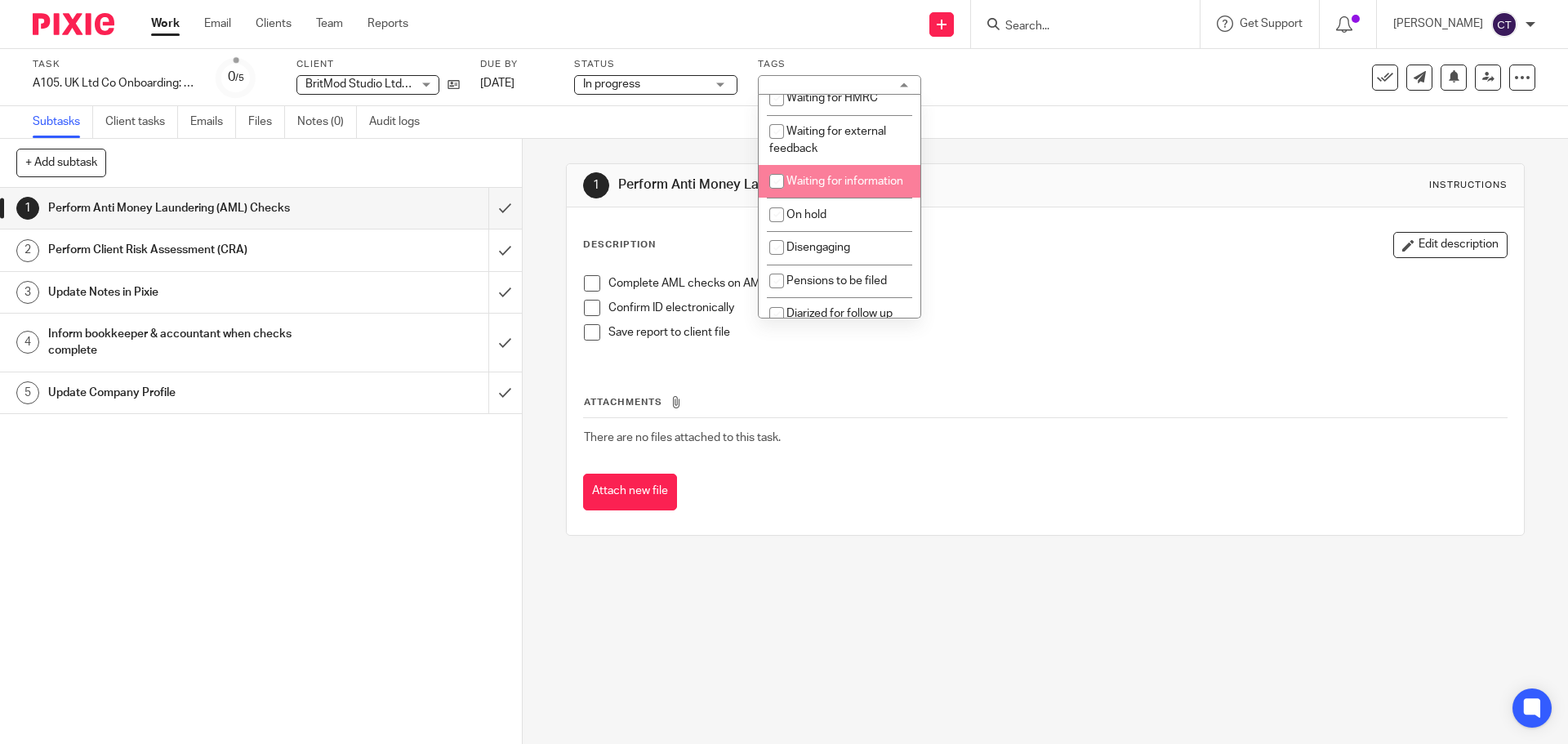
click at [866, 199] on li "Waiting for information" at bounding box center [839, 181] width 162 height 33
checkbox input "true"
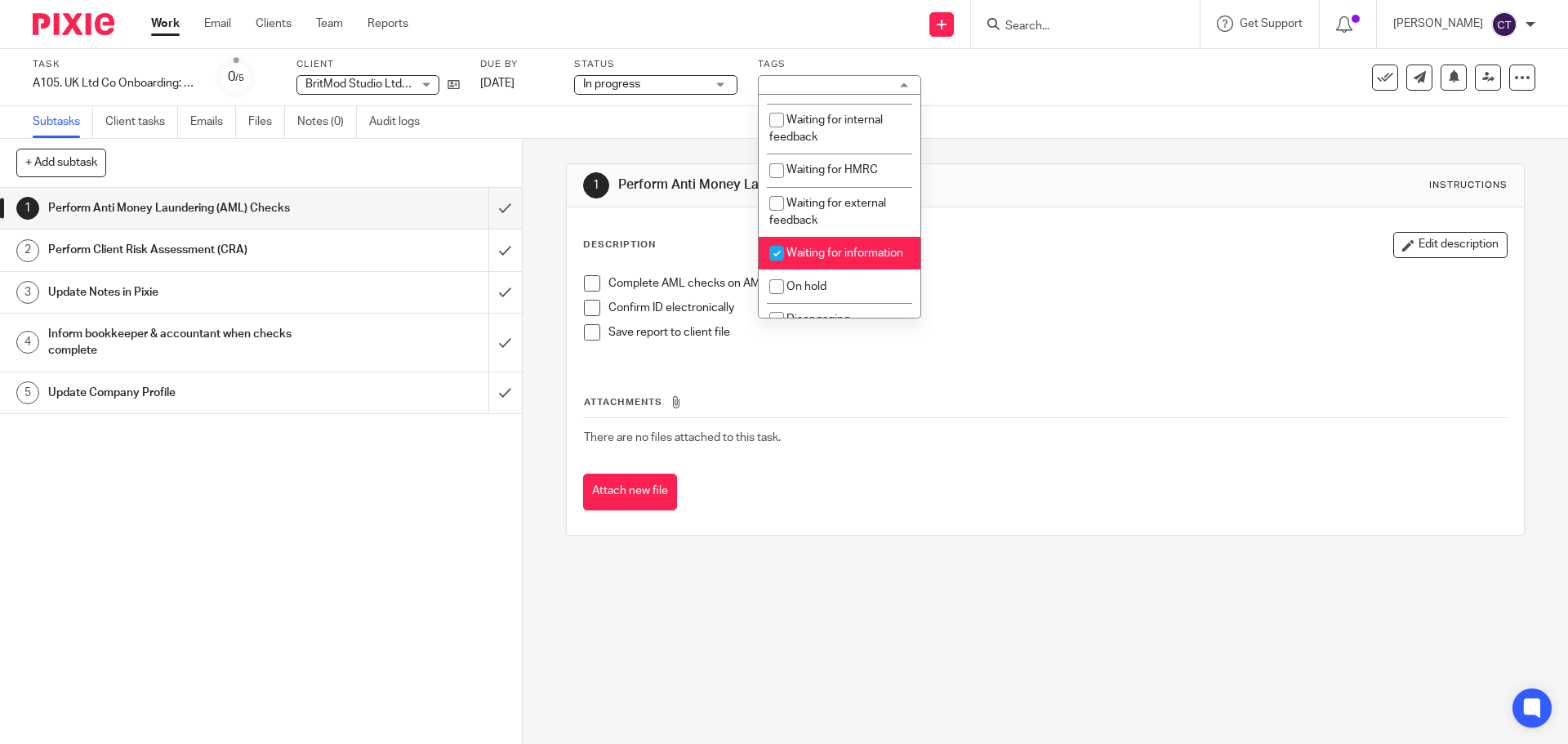
scroll to position [164, 0]
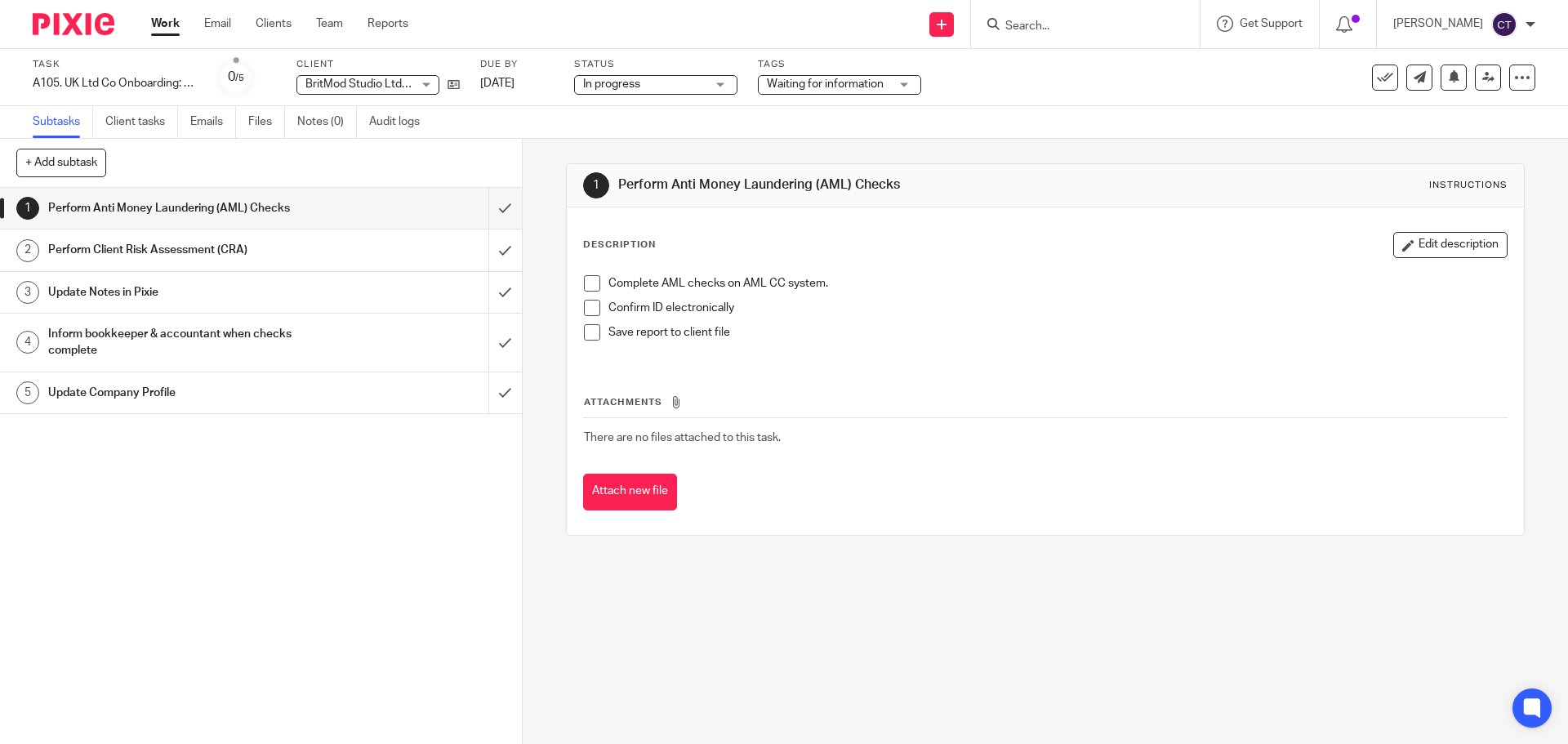
click at [694, 124] on div "Subtasks Client tasks Emails Files Notes (0) Audit logs" at bounding box center [784, 122] width 1568 height 32
click at [531, 85] on link "[DATE]" at bounding box center [517, 83] width 73 height 17
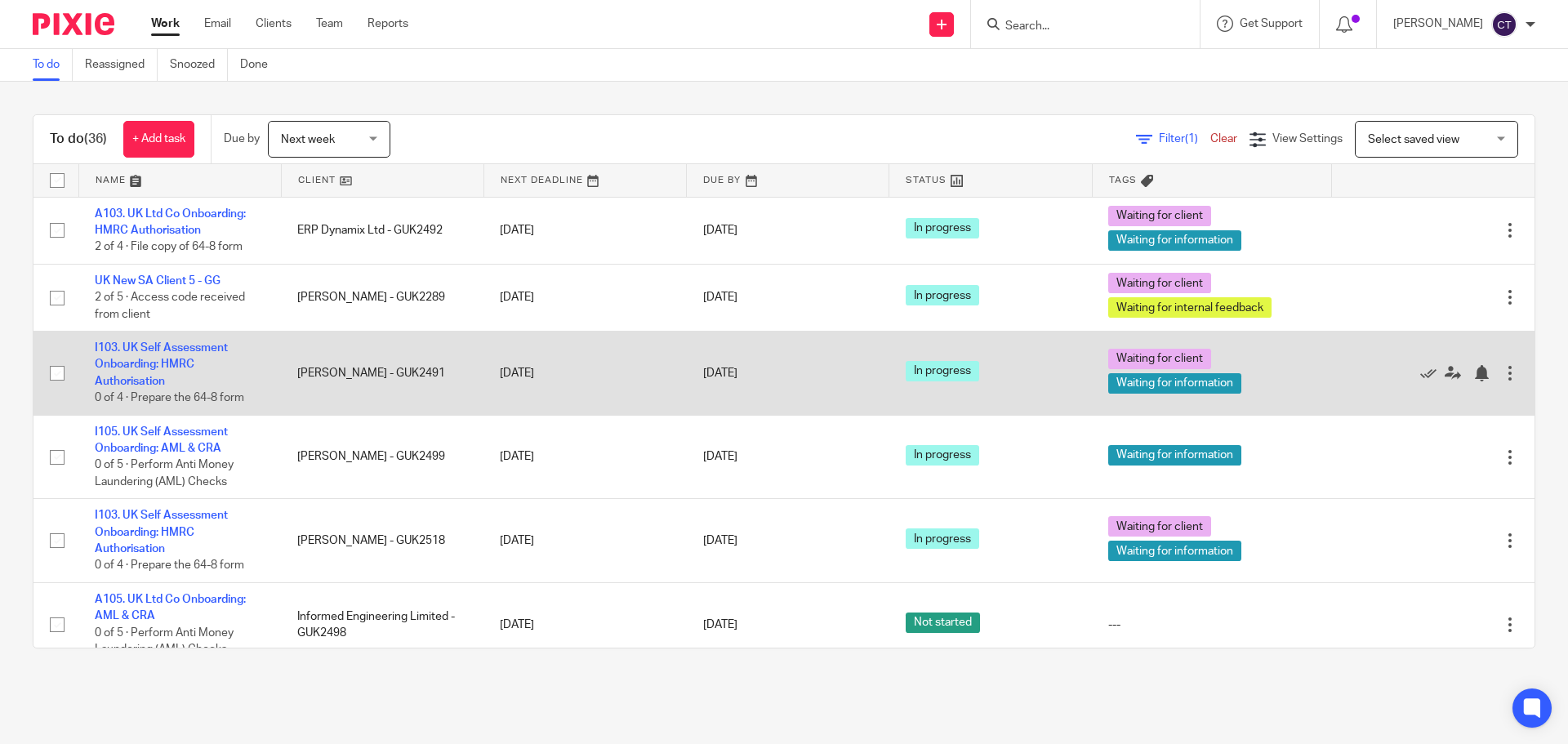
drag, startPoint x: 192, startPoint y: 351, endPoint x: 224, endPoint y: 359, distance: 33.0
click at [224, 359] on td "I103. UK Self Assessment Onboarding: HMRC Authorisation 0 of 4 · Prepare the 64…" at bounding box center [179, 373] width 203 height 84
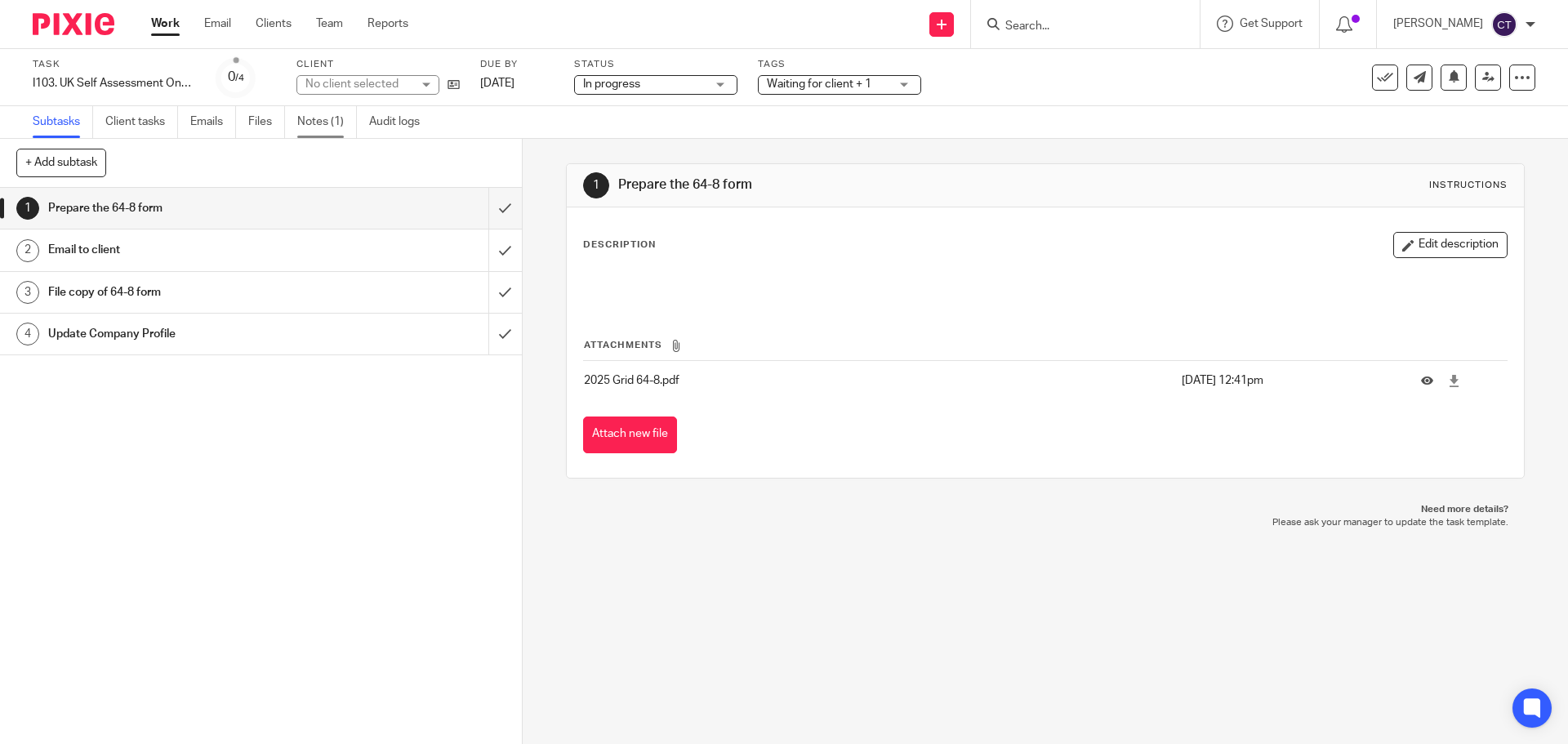
click at [320, 121] on link "Notes (1)" at bounding box center [327, 122] width 60 height 32
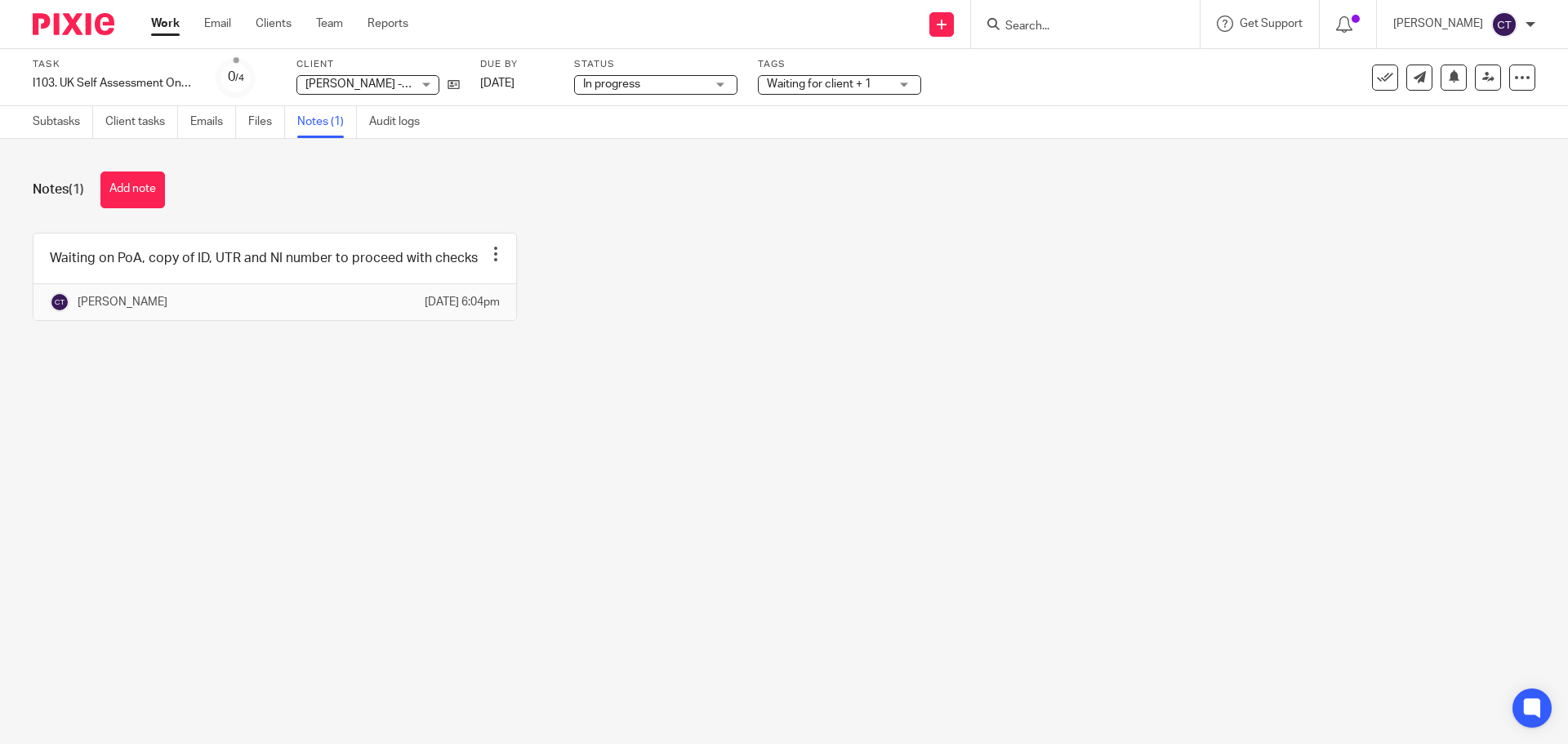
click at [897, 85] on div "Waiting for client + 1" at bounding box center [839, 85] width 164 height 20
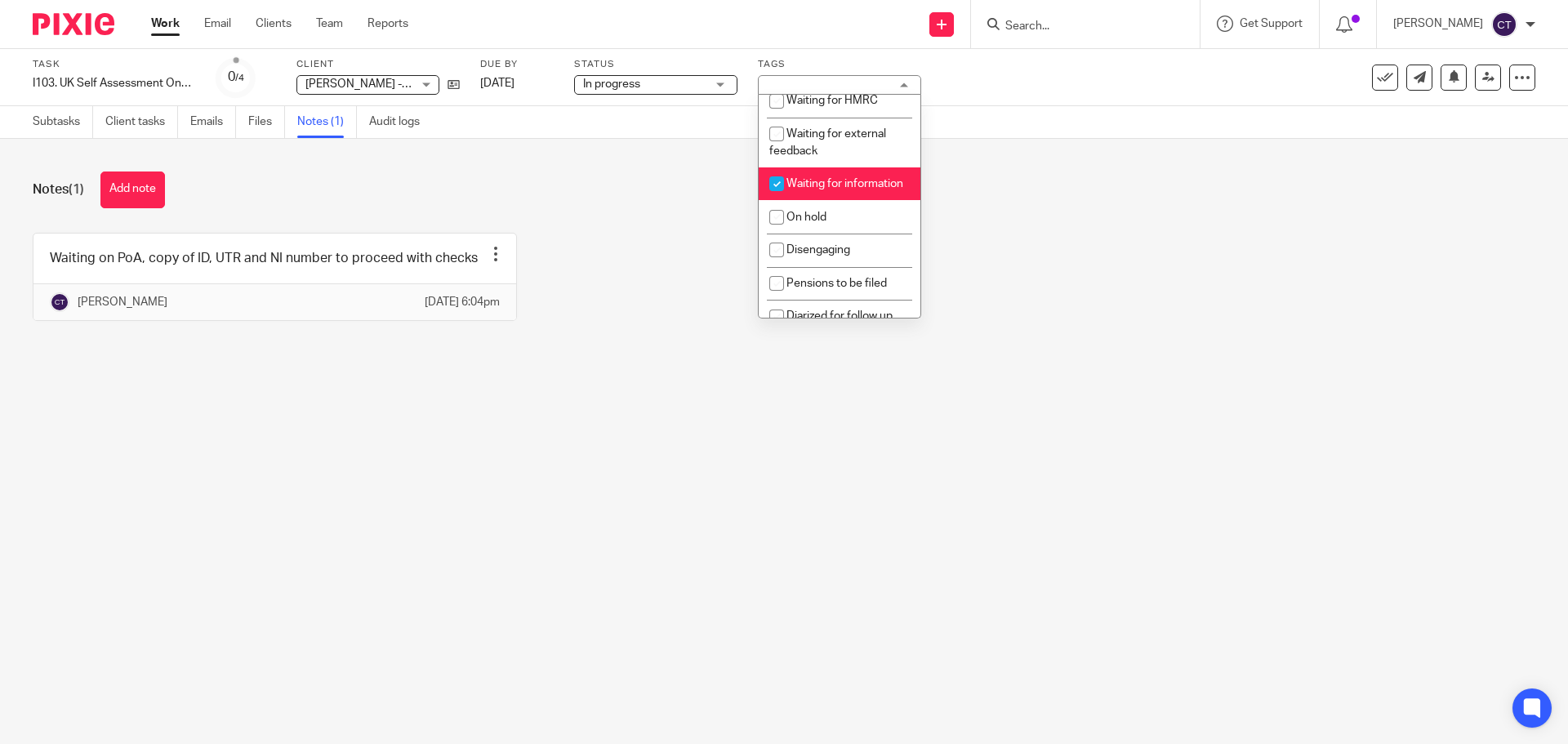
scroll to position [245, 0]
click at [384, 208] on div "Notes (1) Add note" at bounding box center [784, 190] width 1502 height 37
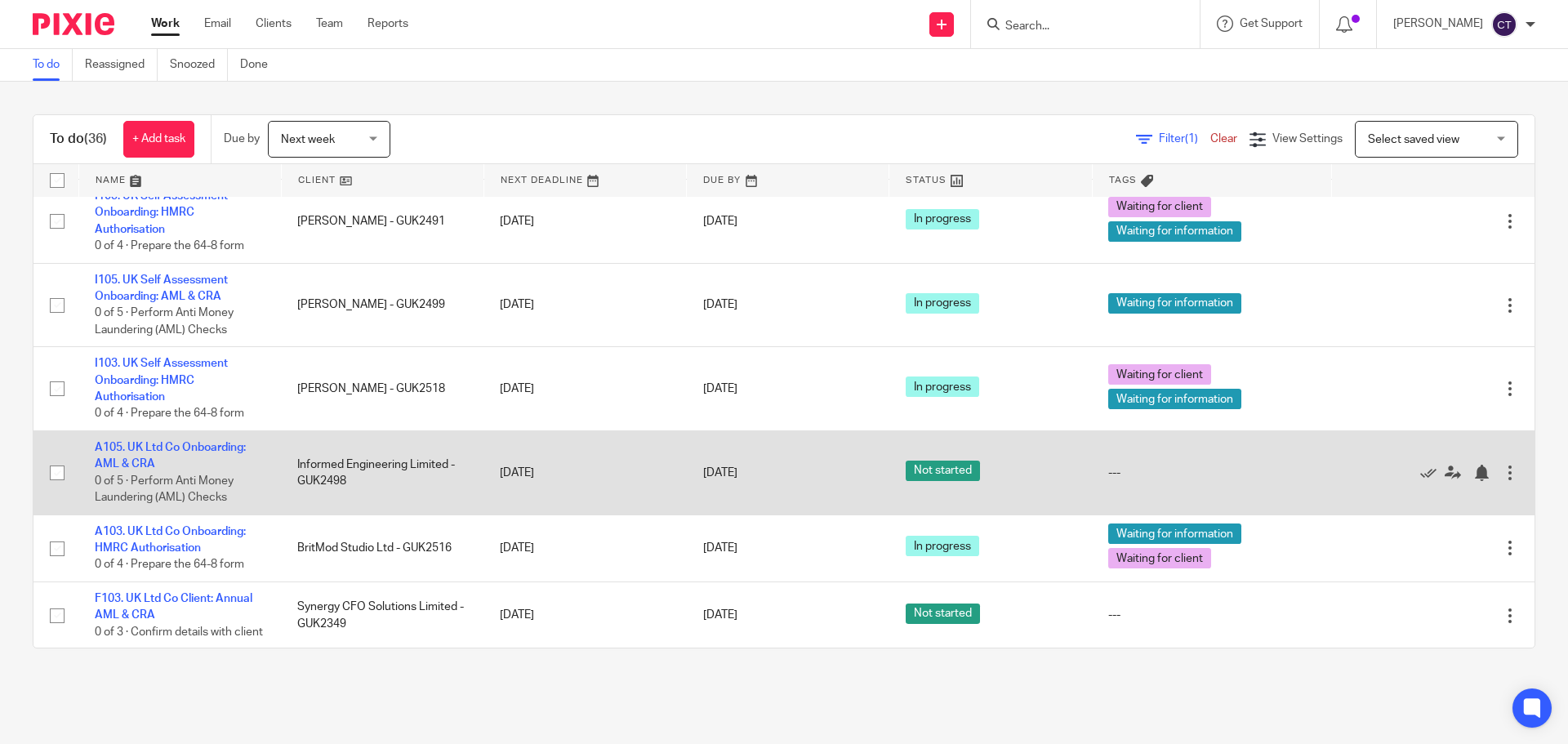
scroll to position [164, 0]
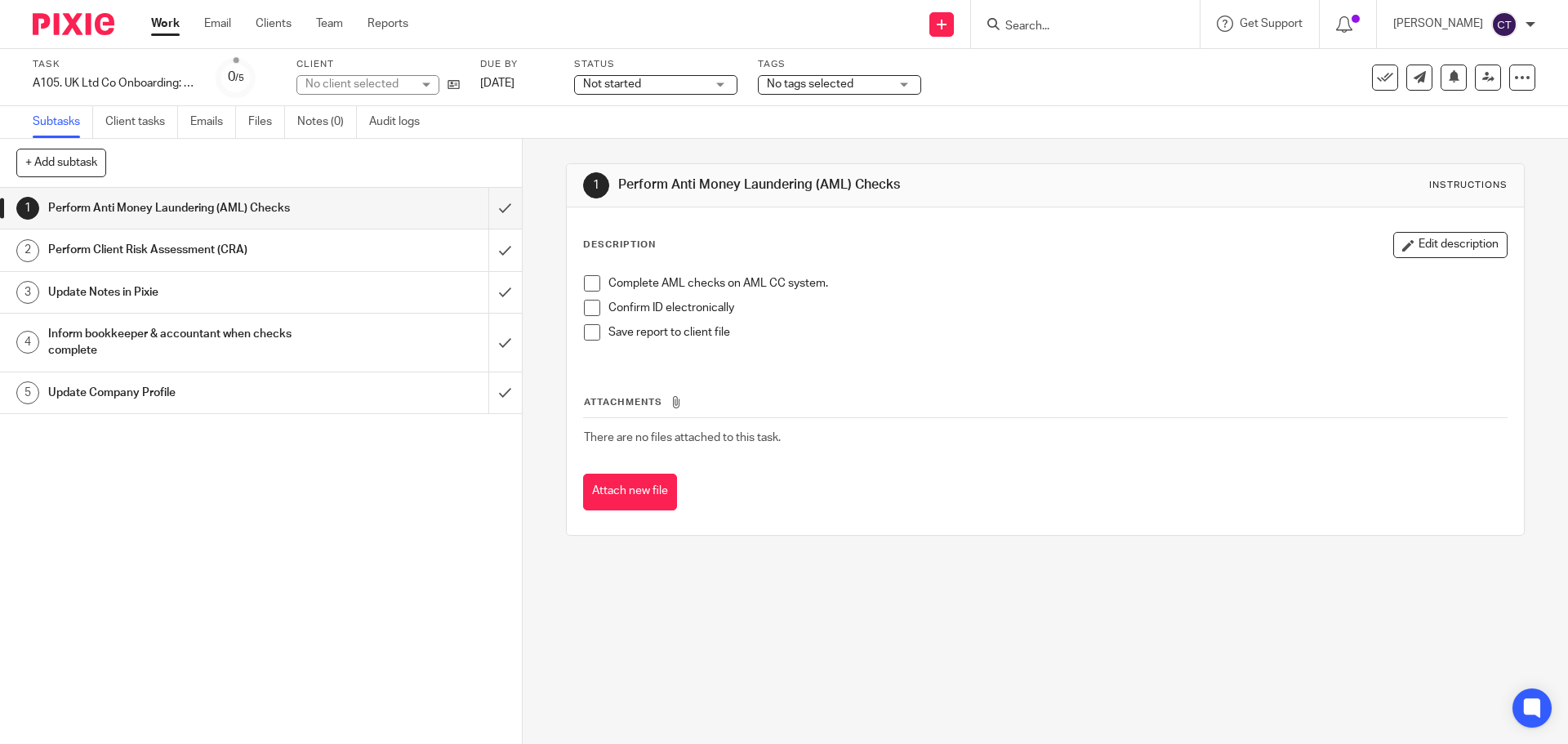
click at [657, 81] on span "Not started" at bounding box center [644, 84] width 122 height 17
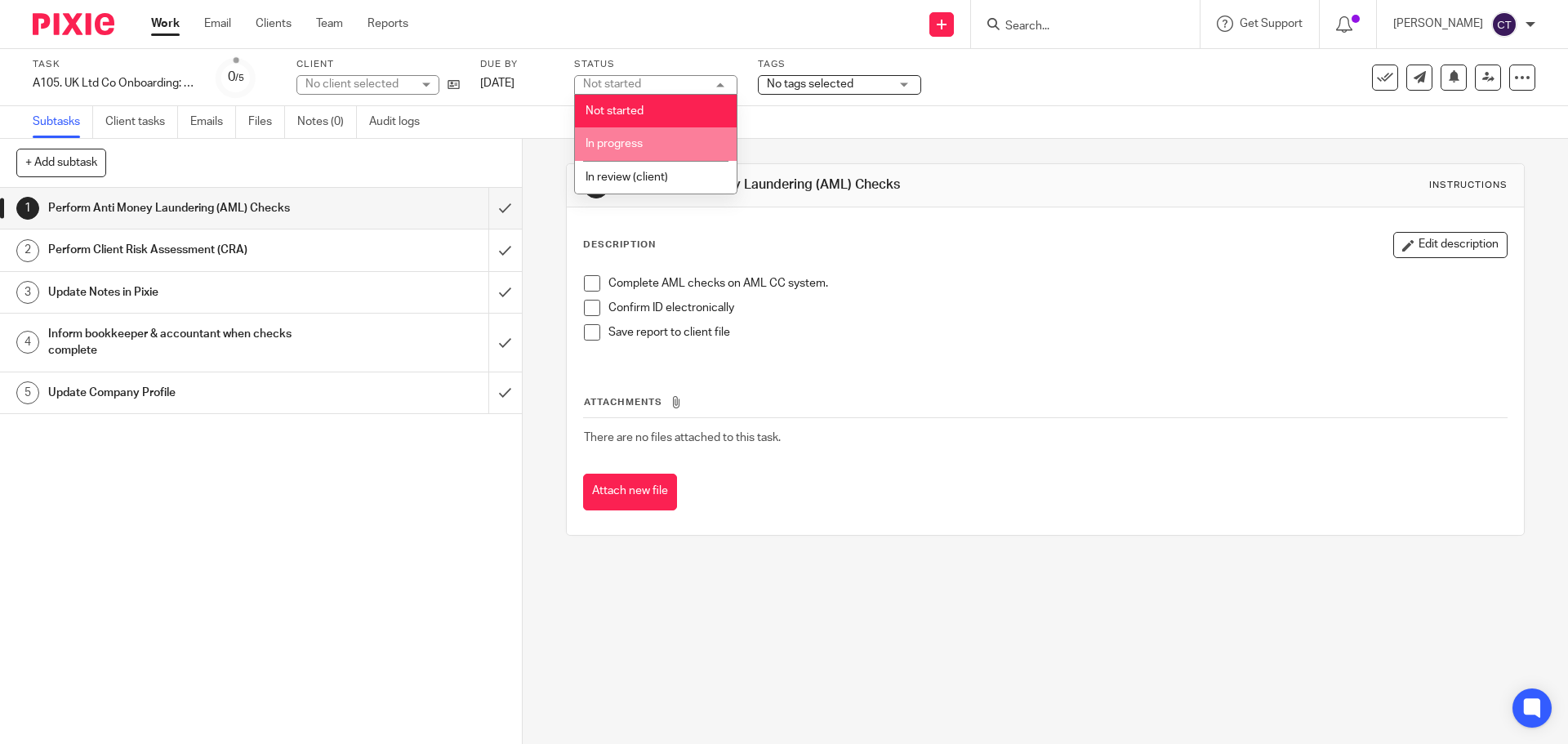
click at [673, 142] on li "In progress" at bounding box center [656, 144] width 162 height 33
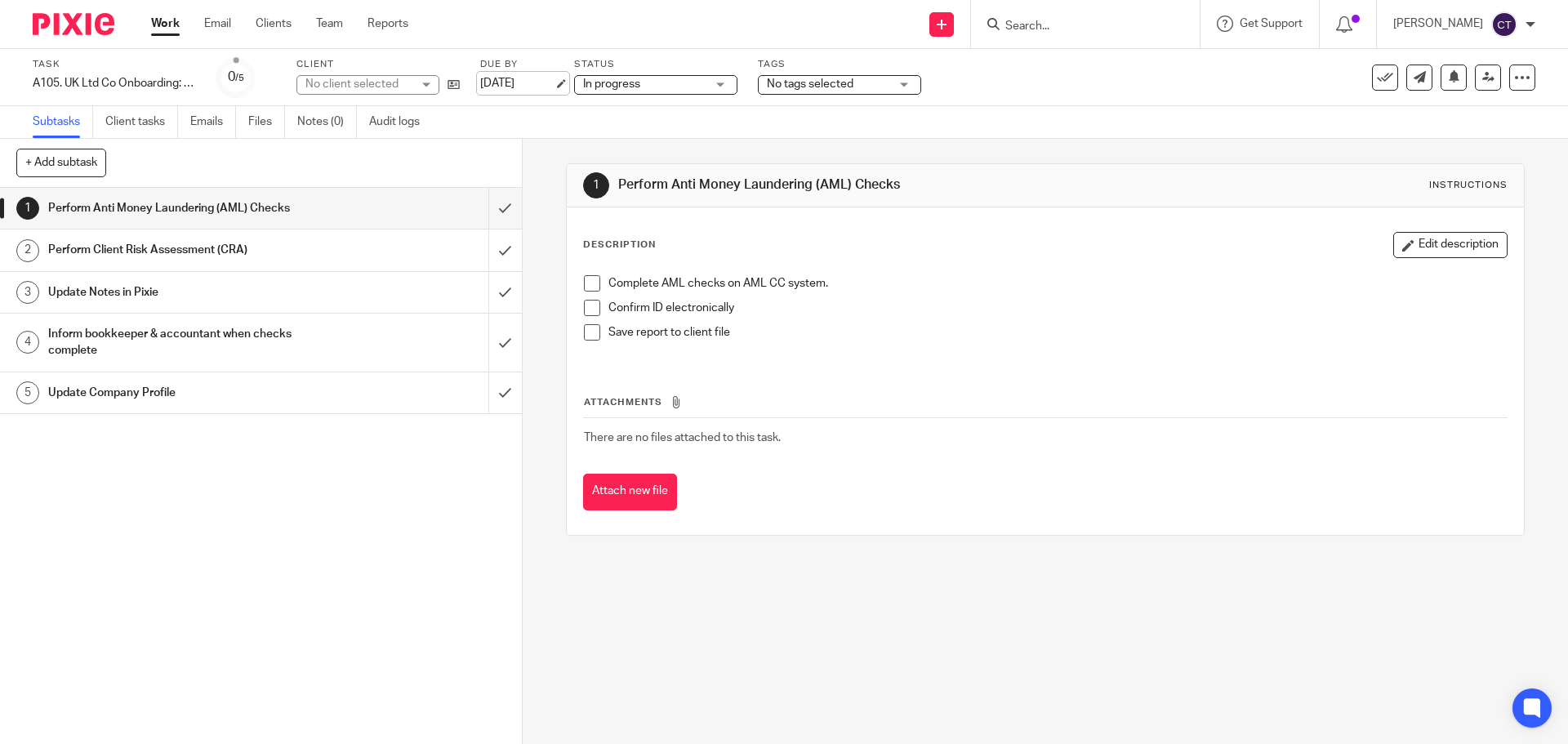
click at [548, 81] on link "21 Aug 2025" at bounding box center [517, 83] width 73 height 17
click at [886, 88] on span "No tags selected" at bounding box center [828, 84] width 122 height 17
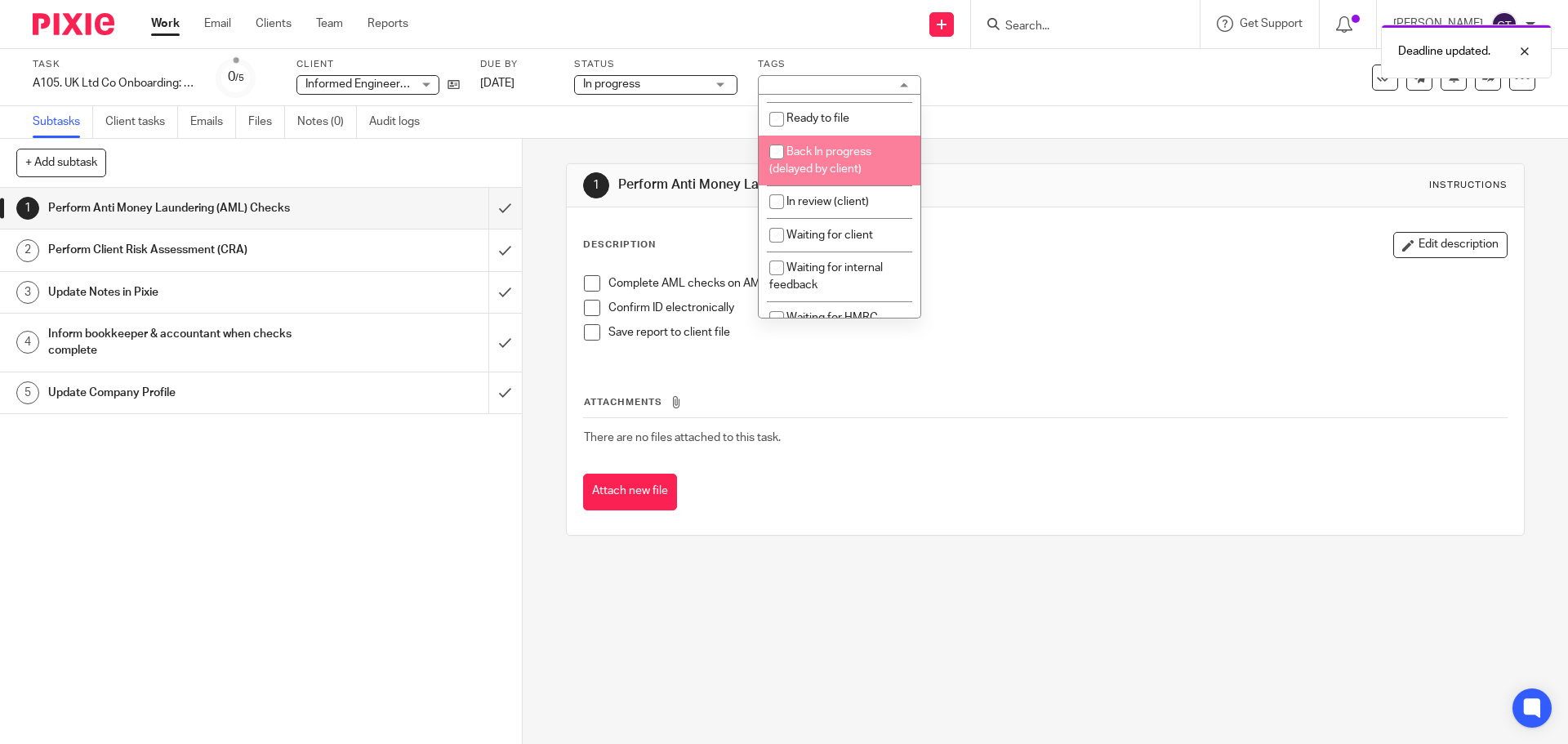
scroll to position [81, 0]
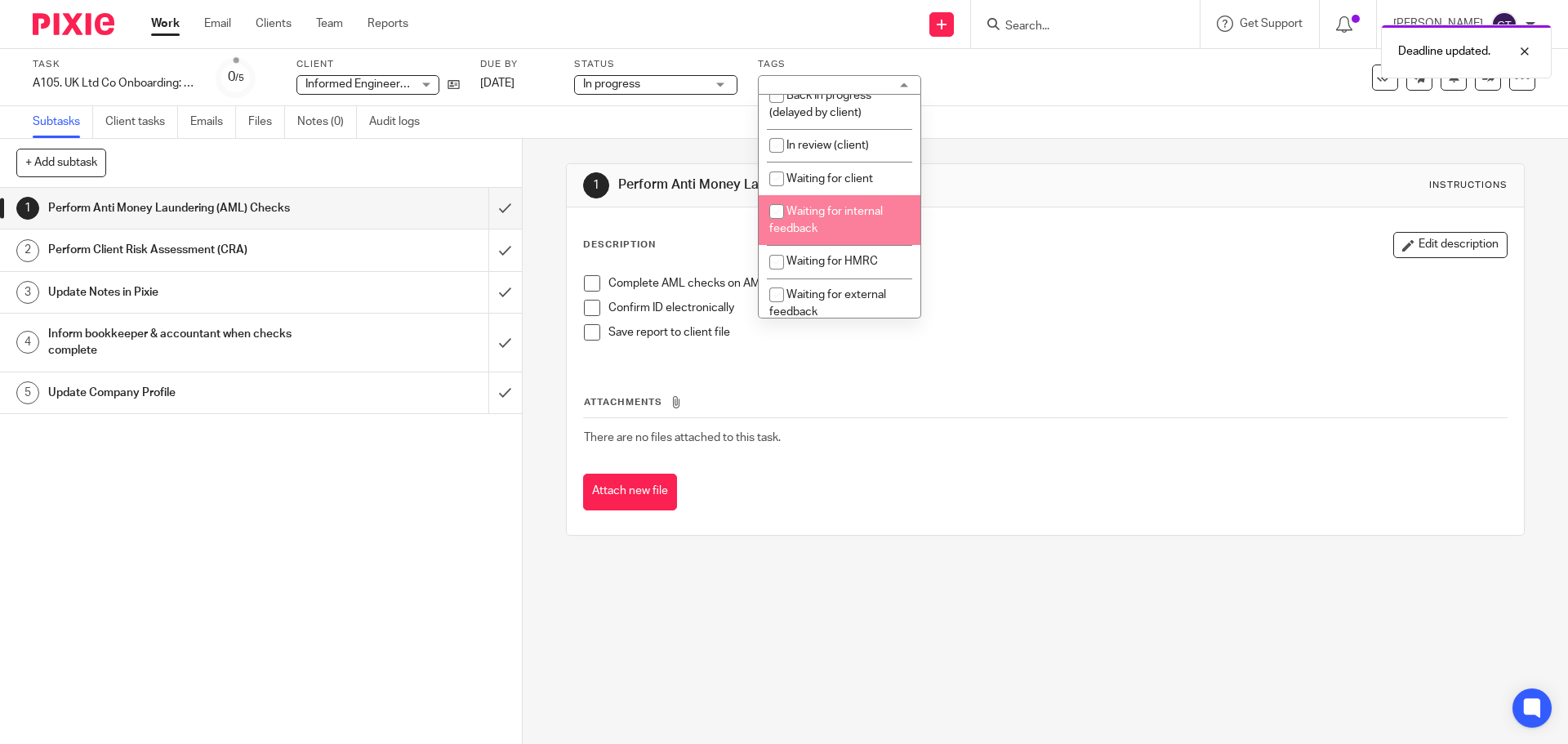
click at [848, 236] on li "Waiting for internal feedback" at bounding box center [839, 220] width 162 height 50
click at [849, 225] on span "Waiting for internal feedback" at bounding box center [826, 220] width 114 height 28
checkbox input "false"
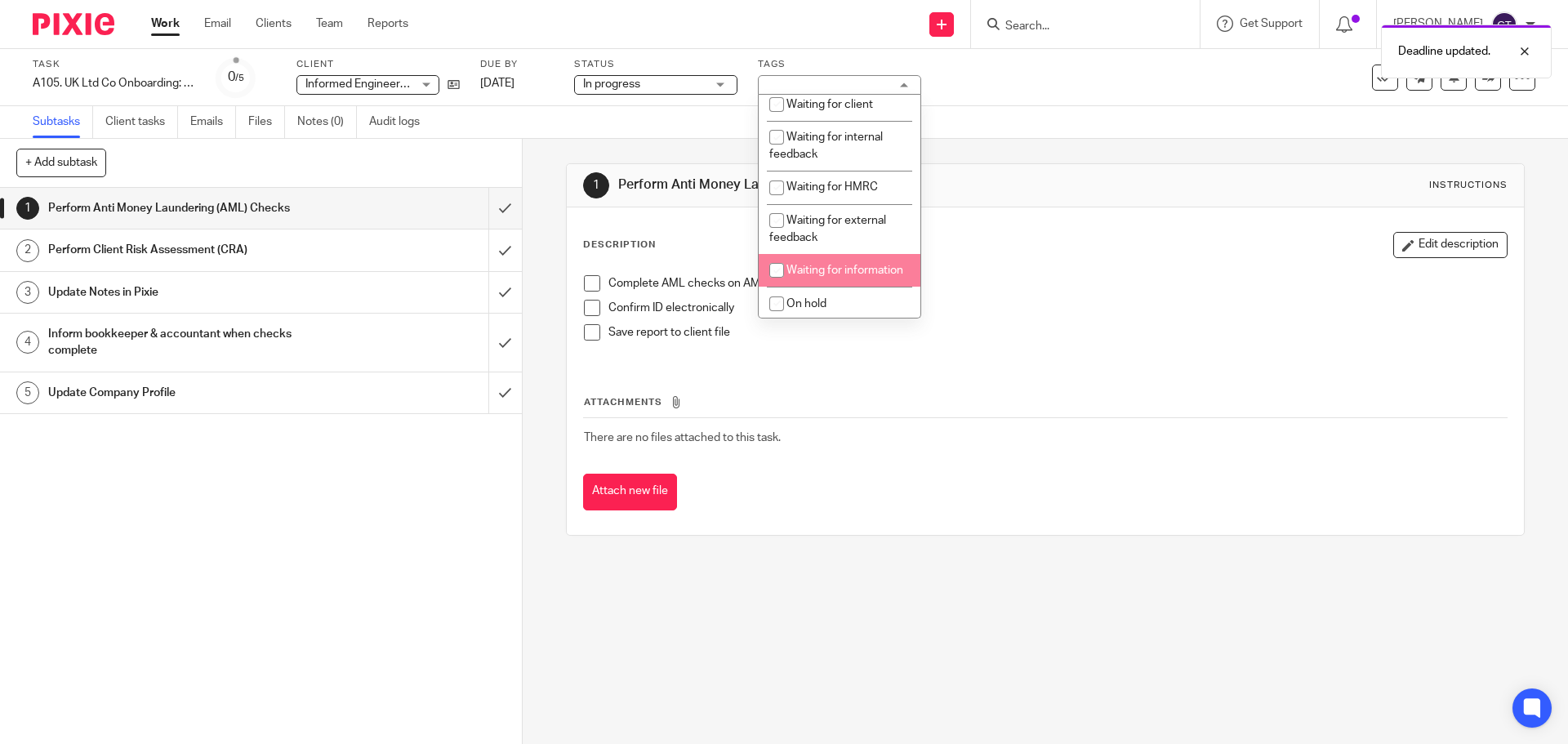
scroll to position [164, 0]
click at [842, 280] on li "Waiting for information" at bounding box center [839, 264] width 162 height 33
checkbox input "true"
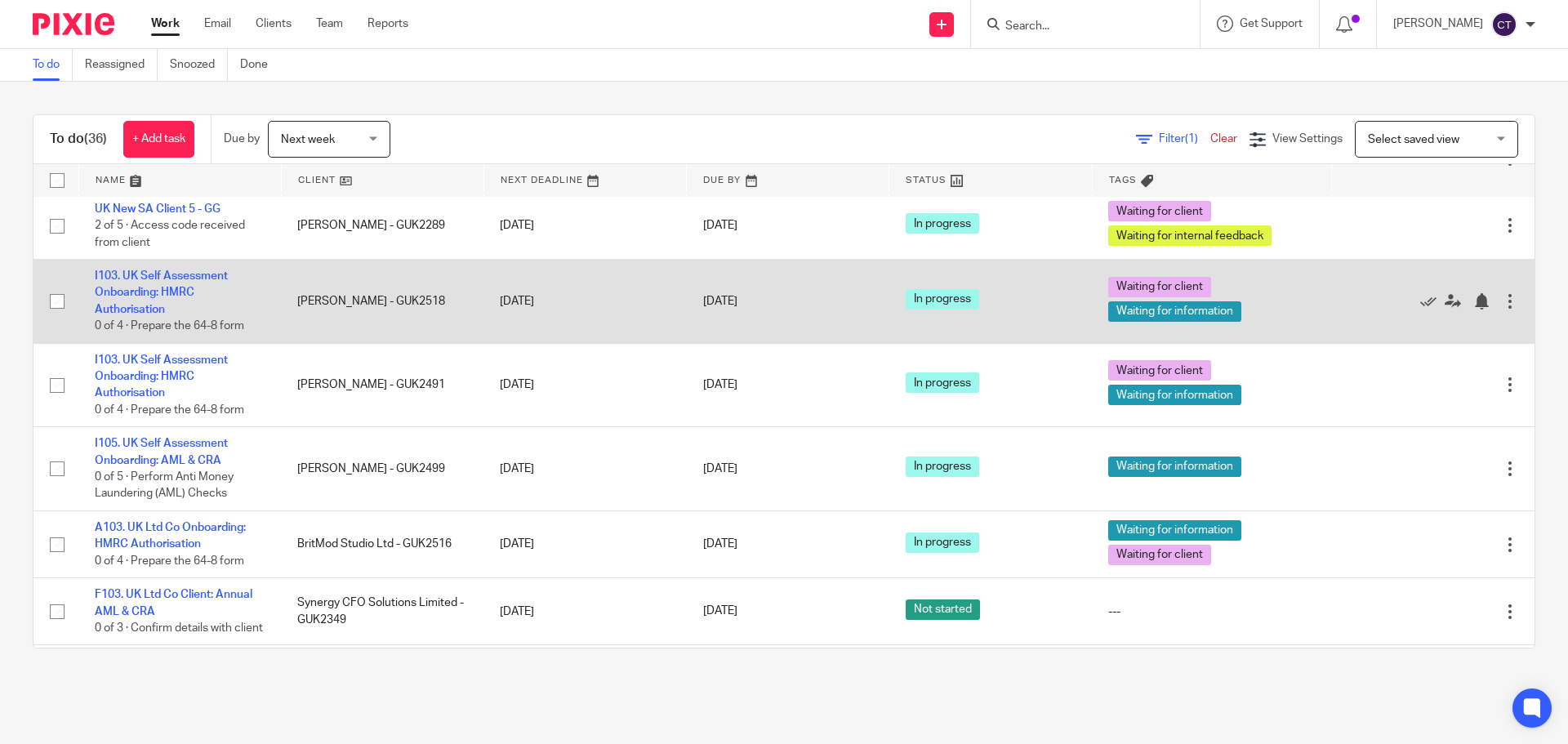
scroll to position [81, 0]
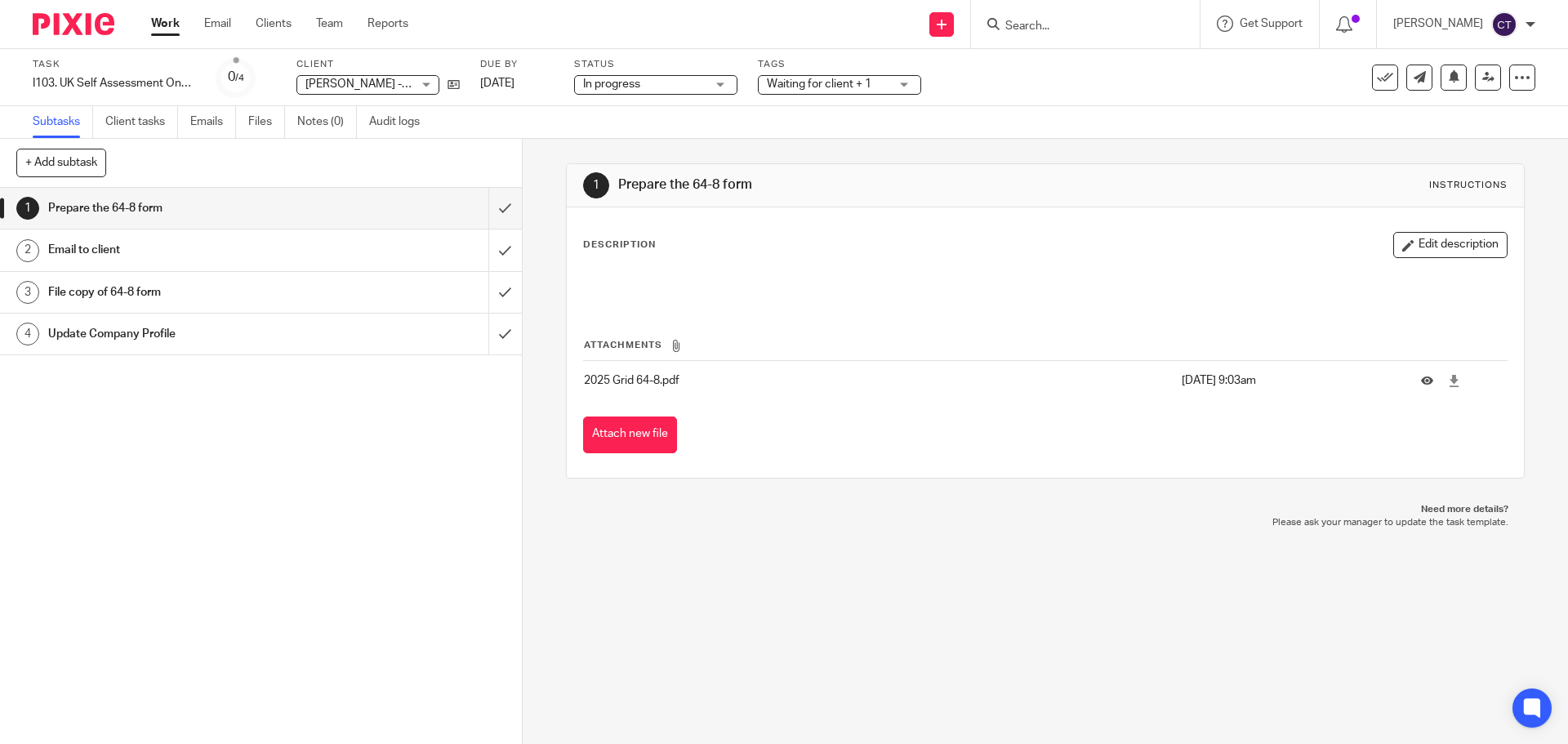
click at [826, 86] on span "Waiting for client + 1" at bounding box center [819, 84] width 105 height 12
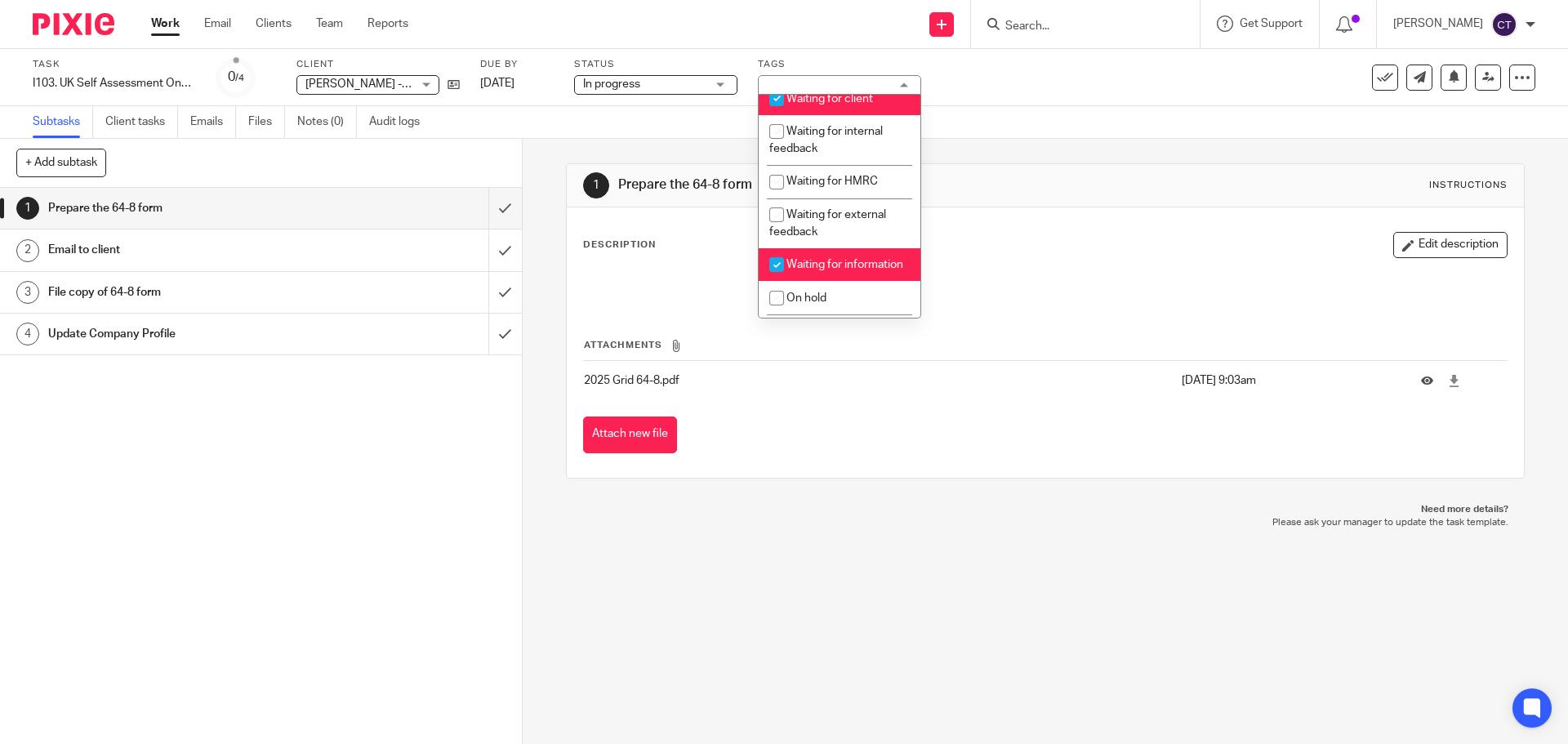
scroll to position [164, 0]
click at [528, 86] on link "21 Aug 2025" at bounding box center [517, 83] width 73 height 17
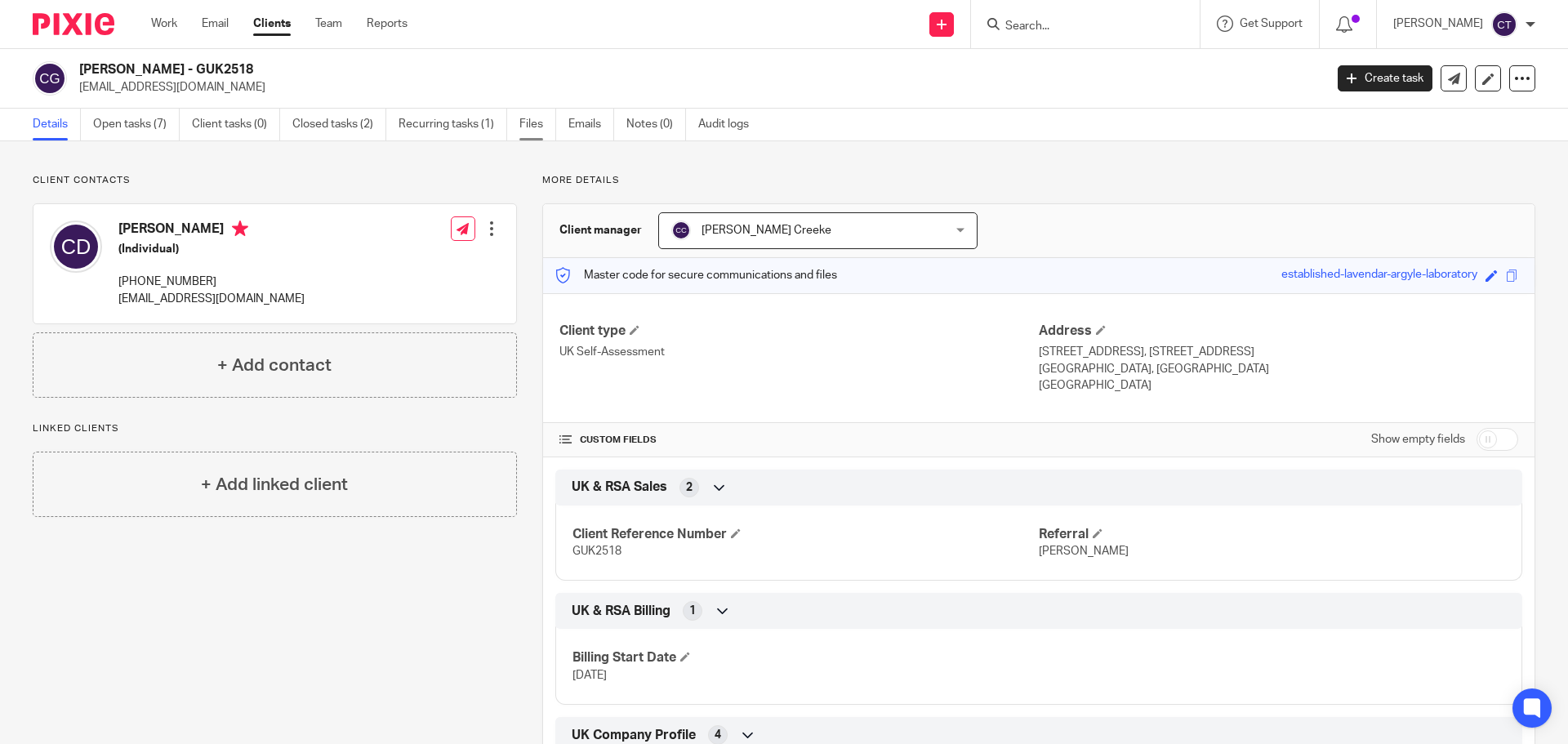
click at [537, 123] on link "Files" at bounding box center [538, 125] width 37 height 32
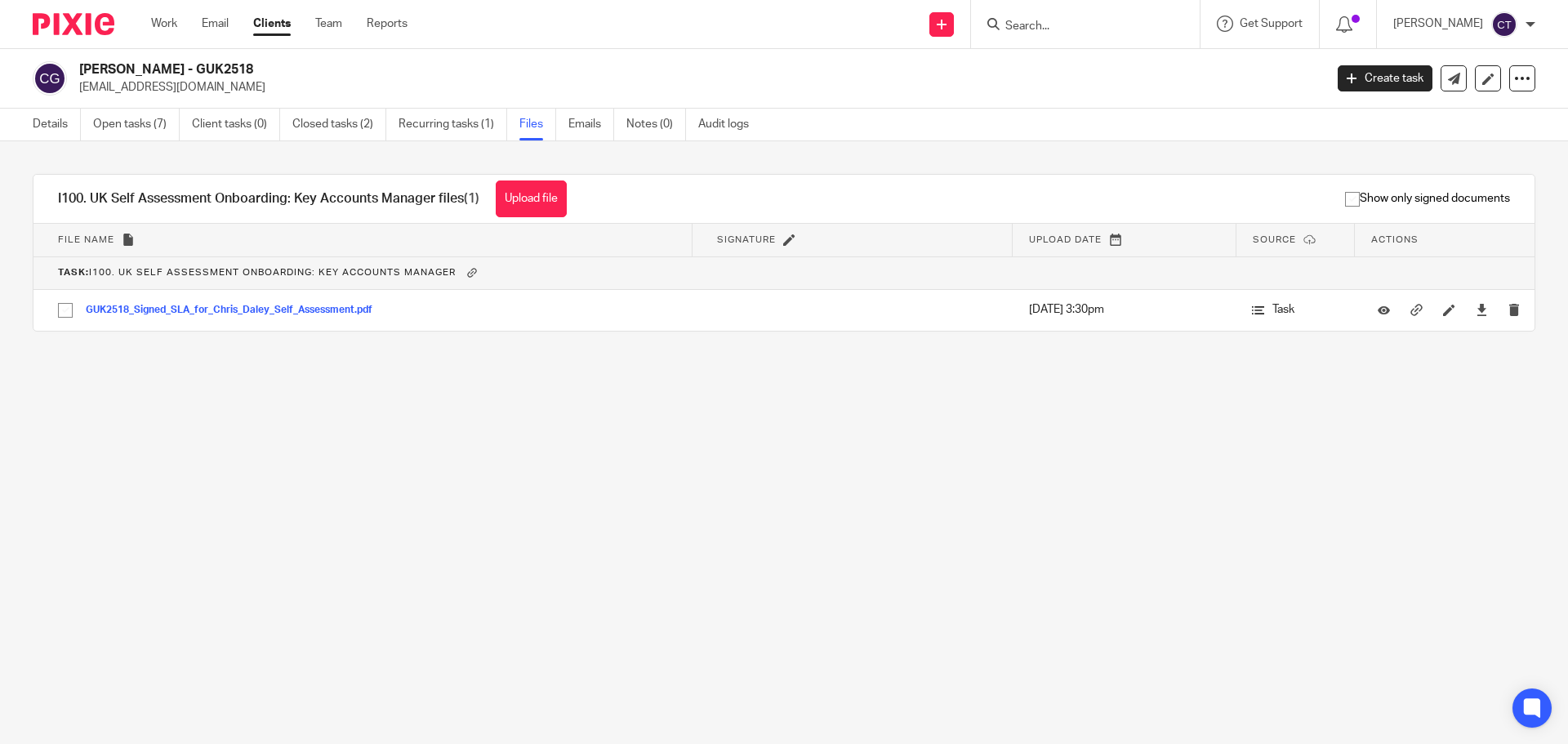
click at [22, 117] on div "Details Open tasks (7) Client tasks (0) Closed tasks (2) Recurring tasks (1) Fi…" at bounding box center [395, 125] width 789 height 32
click at [34, 121] on link "Details" at bounding box center [57, 125] width 48 height 32
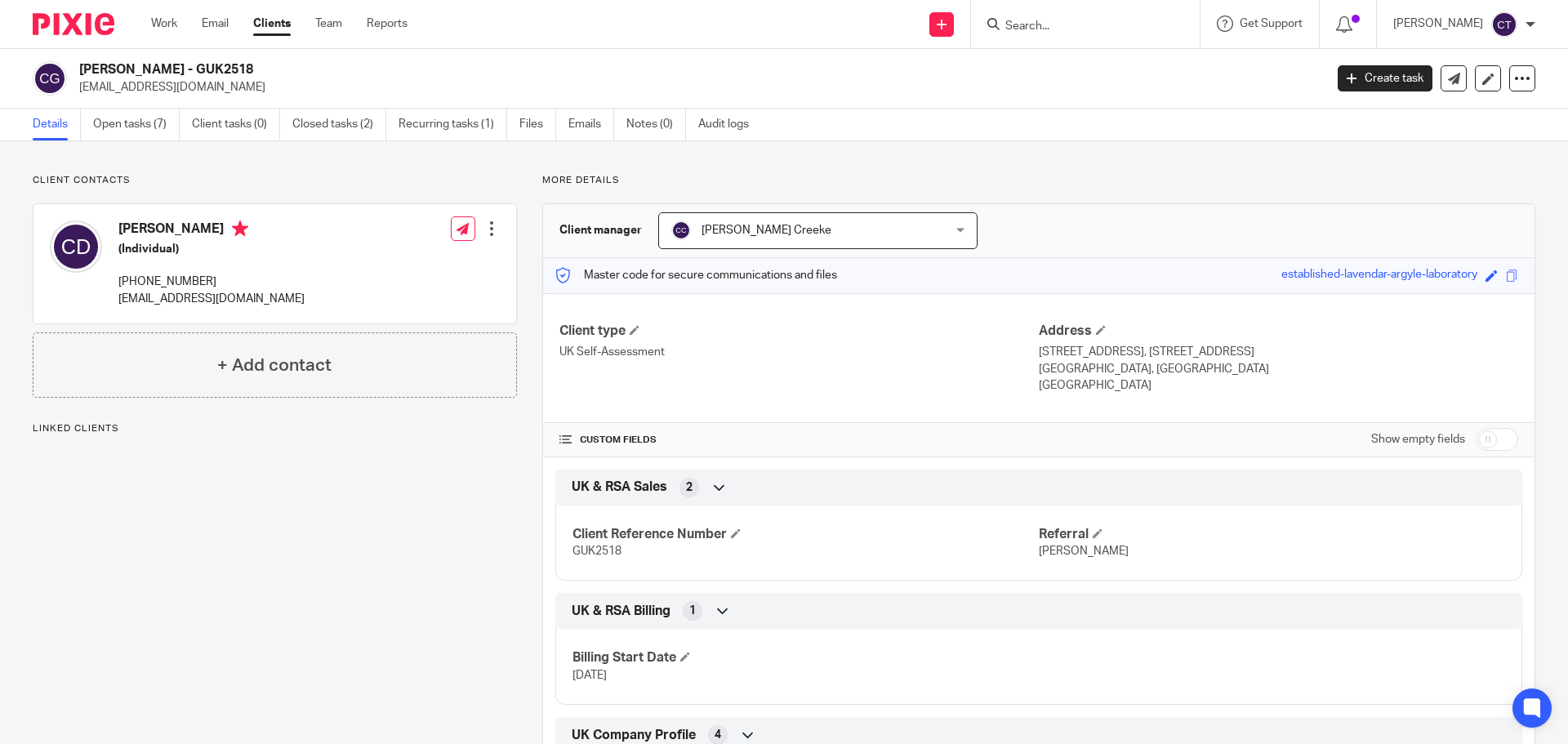
drag, startPoint x: 153, startPoint y: 71, endPoint x: 80, endPoint y: 69, distance: 73.0
click at [80, 69] on h2 "[PERSON_NAME] - GUK2518" at bounding box center [573, 70] width 987 height 17
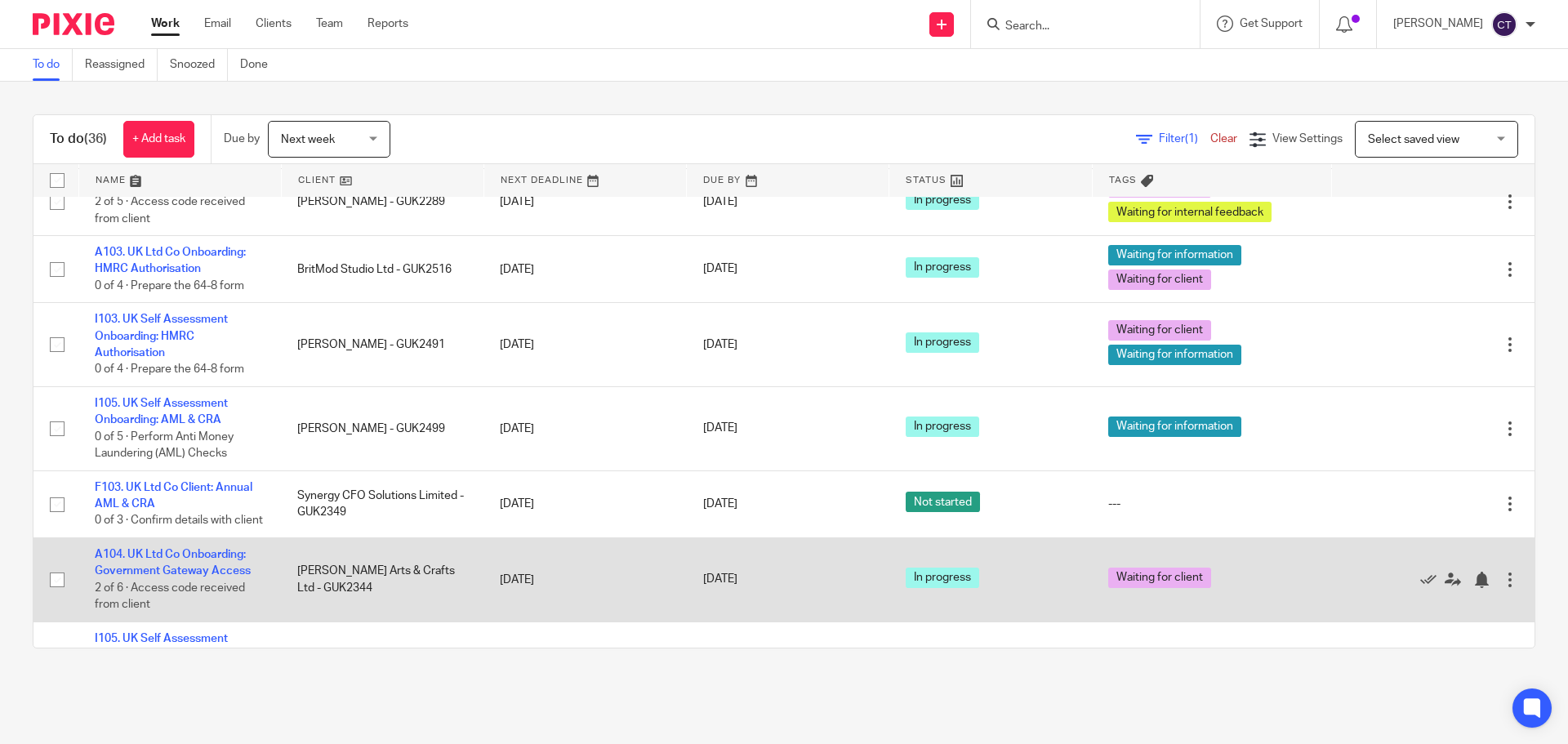
scroll to position [245, 0]
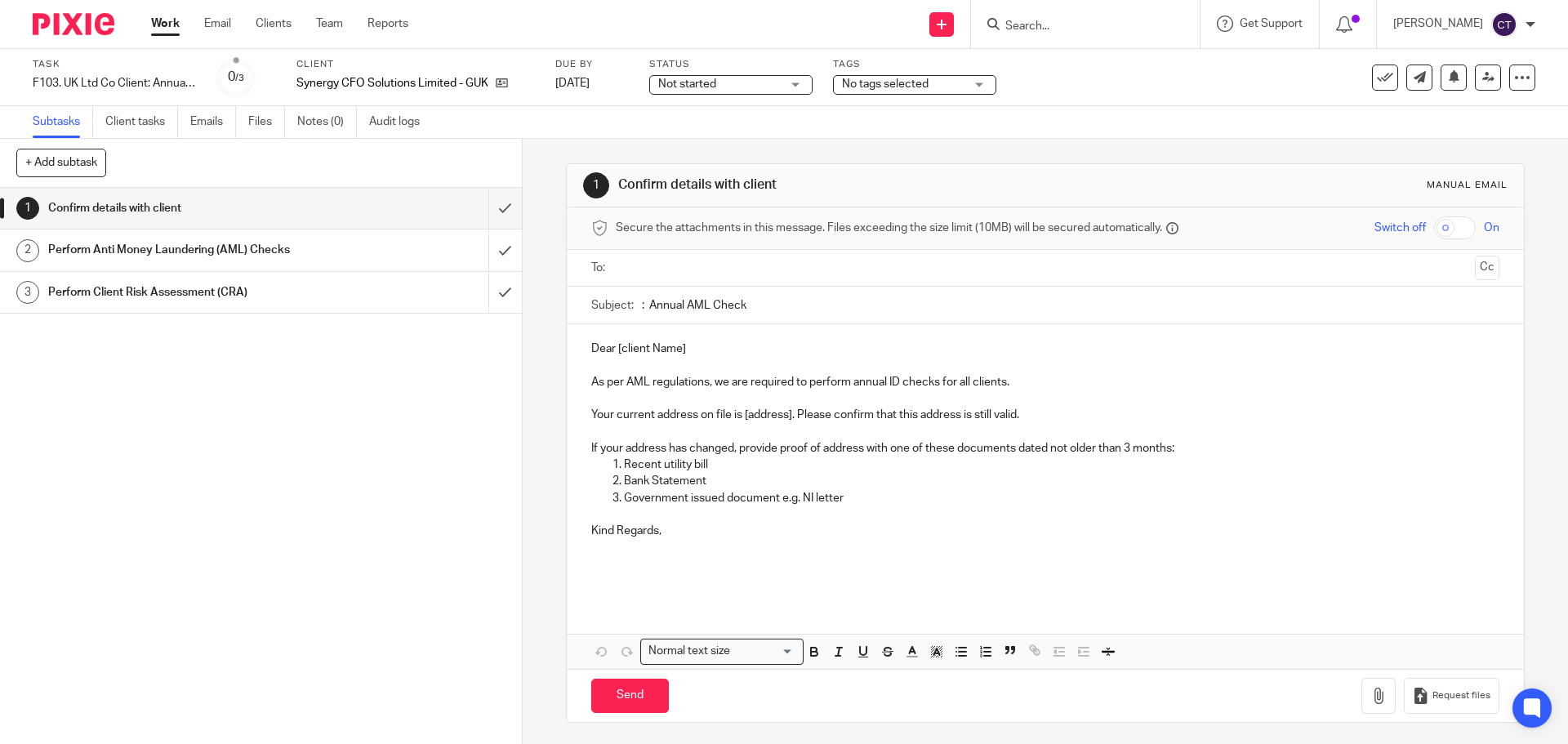
click at [721, 81] on span "Not started" at bounding box center [719, 84] width 122 height 17
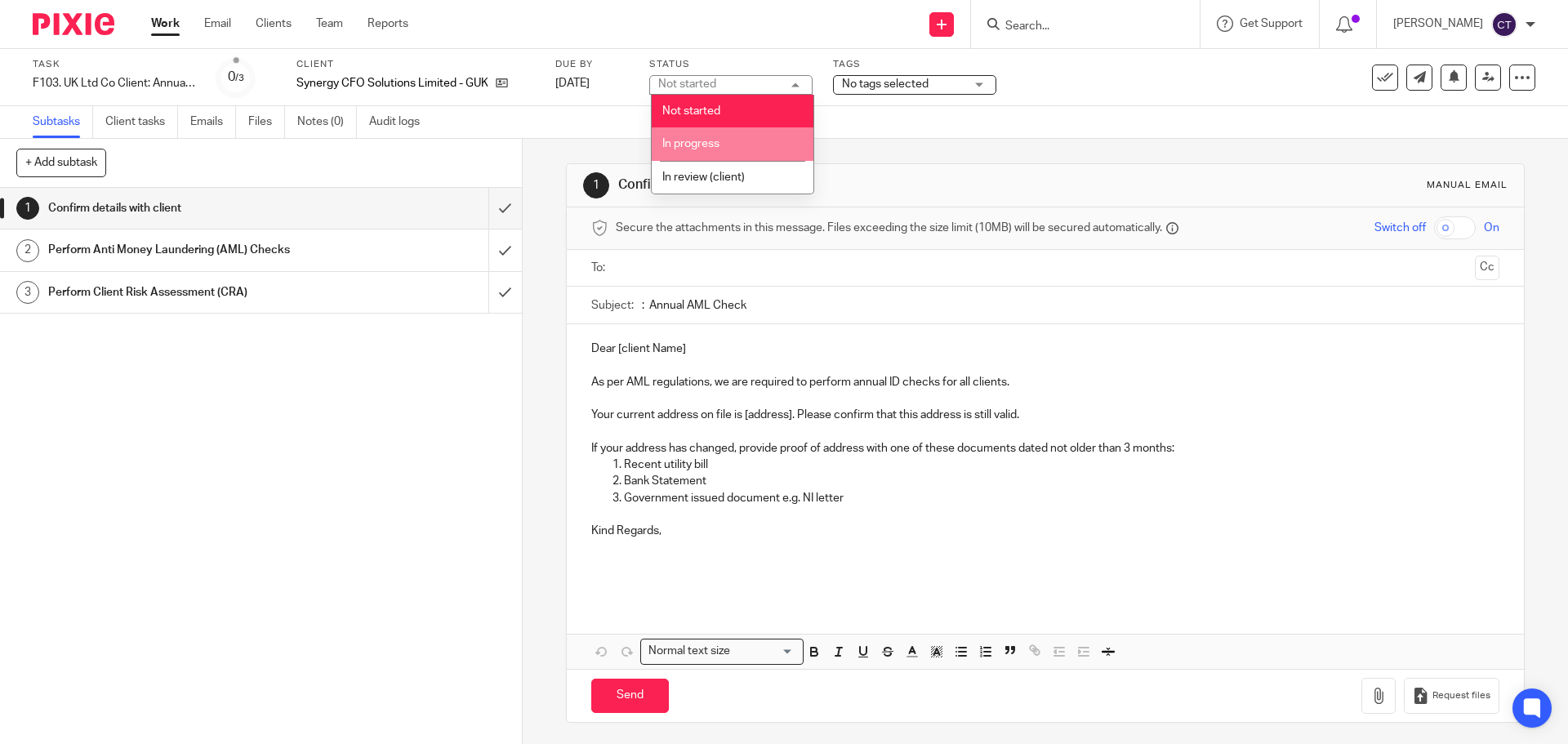
click at [724, 148] on li "In progress" at bounding box center [732, 144] width 162 height 33
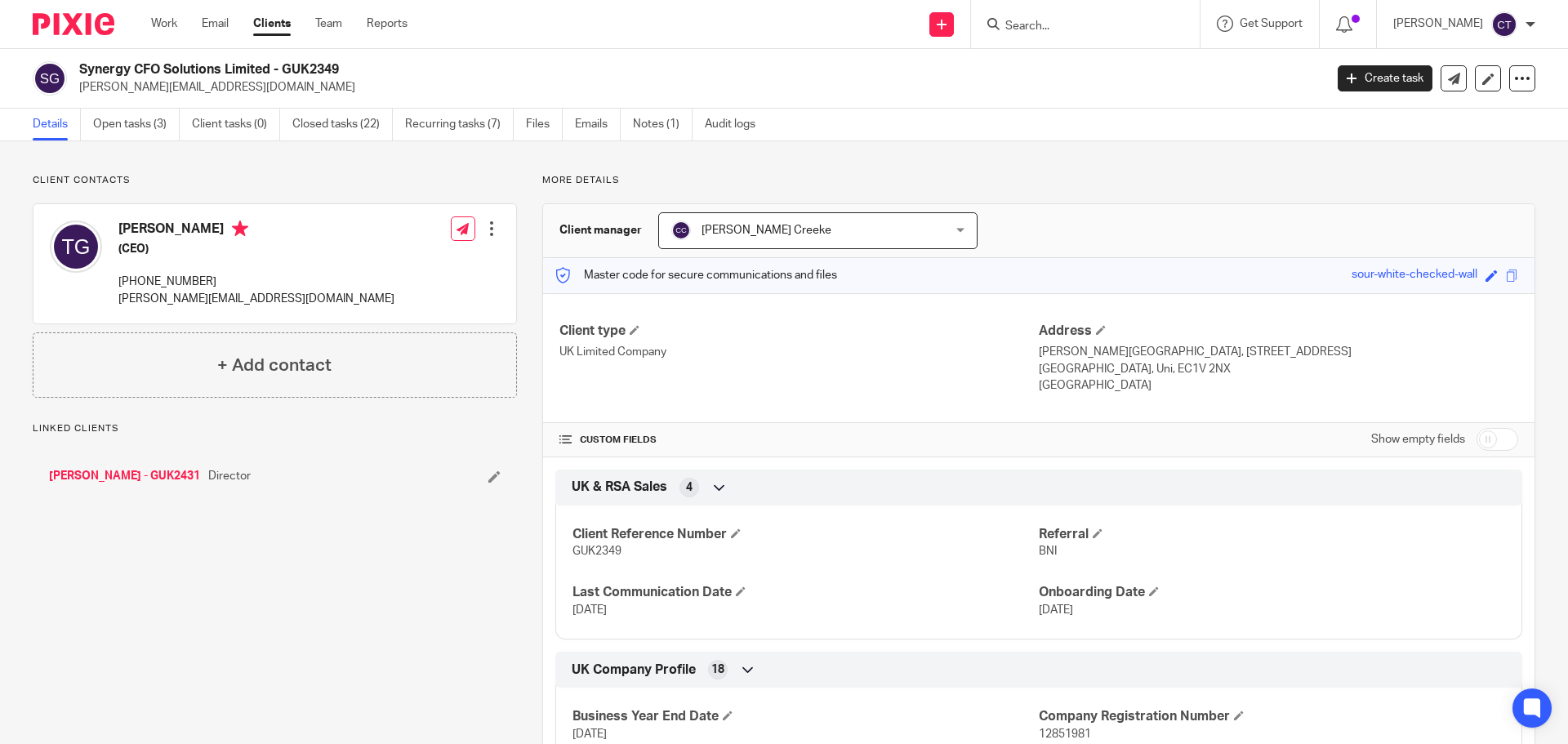
click at [667, 126] on link "Notes (1)" at bounding box center [662, 125] width 60 height 32
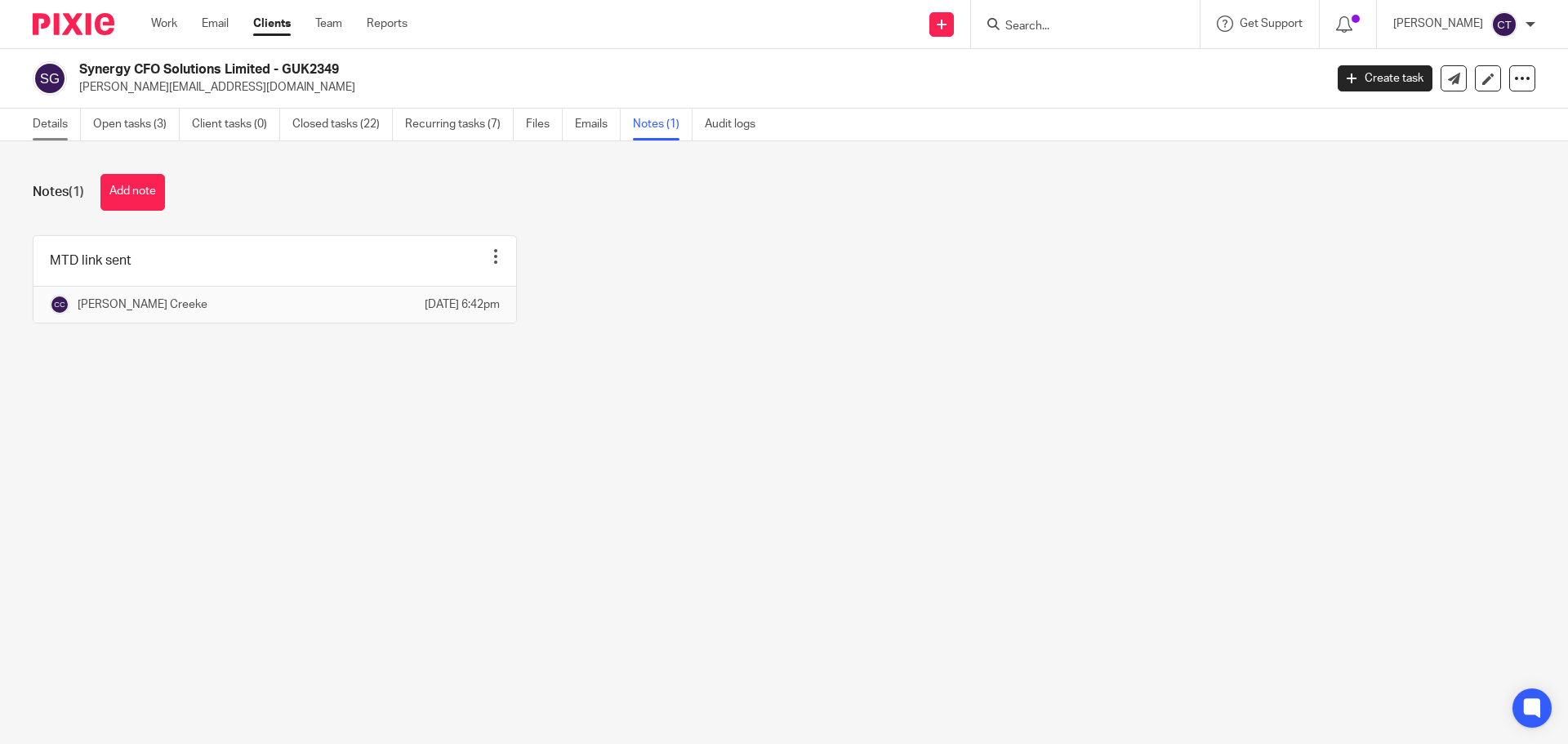
click at [59, 127] on link "Details" at bounding box center [57, 125] width 48 height 32
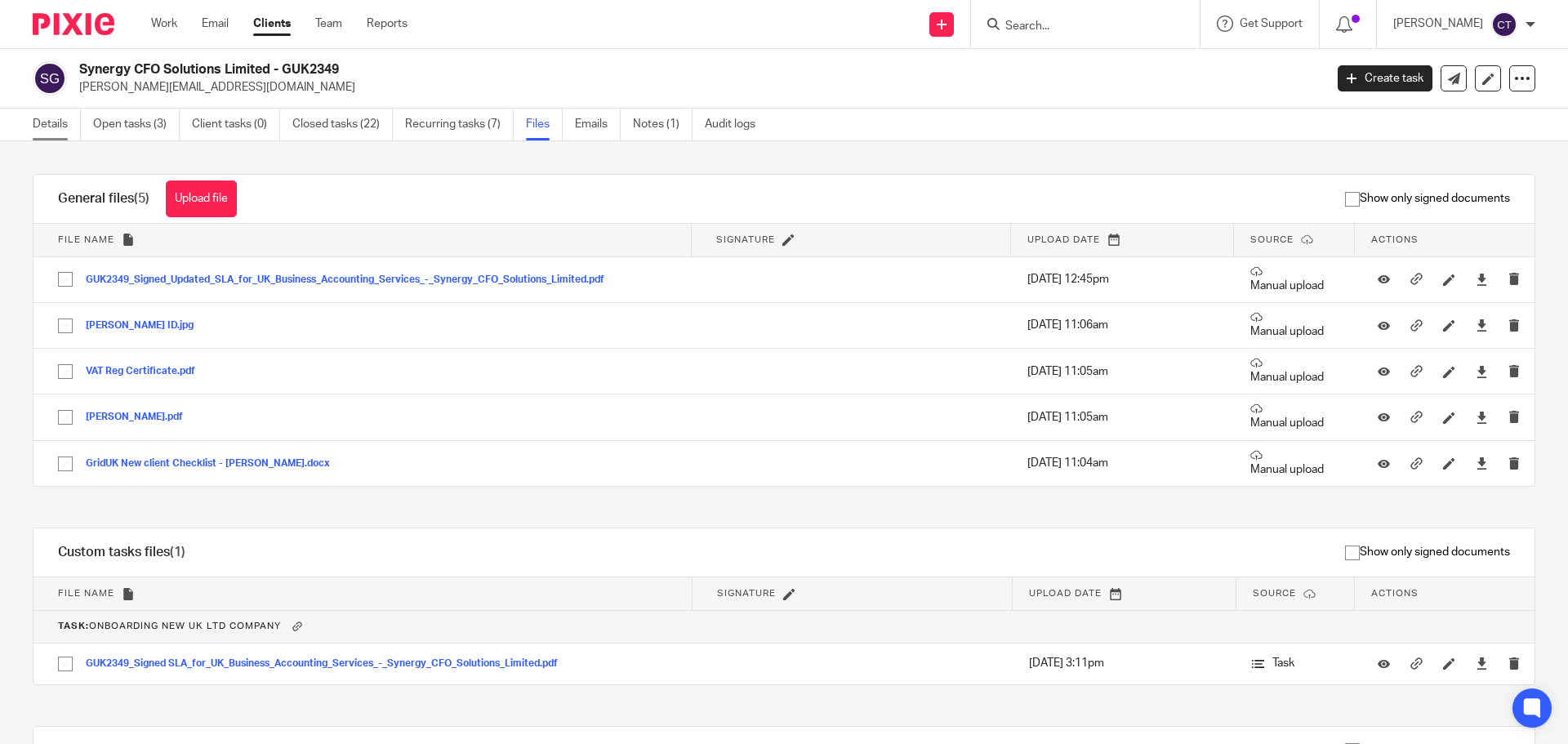
click at [38, 116] on link "Details" at bounding box center [57, 125] width 48 height 32
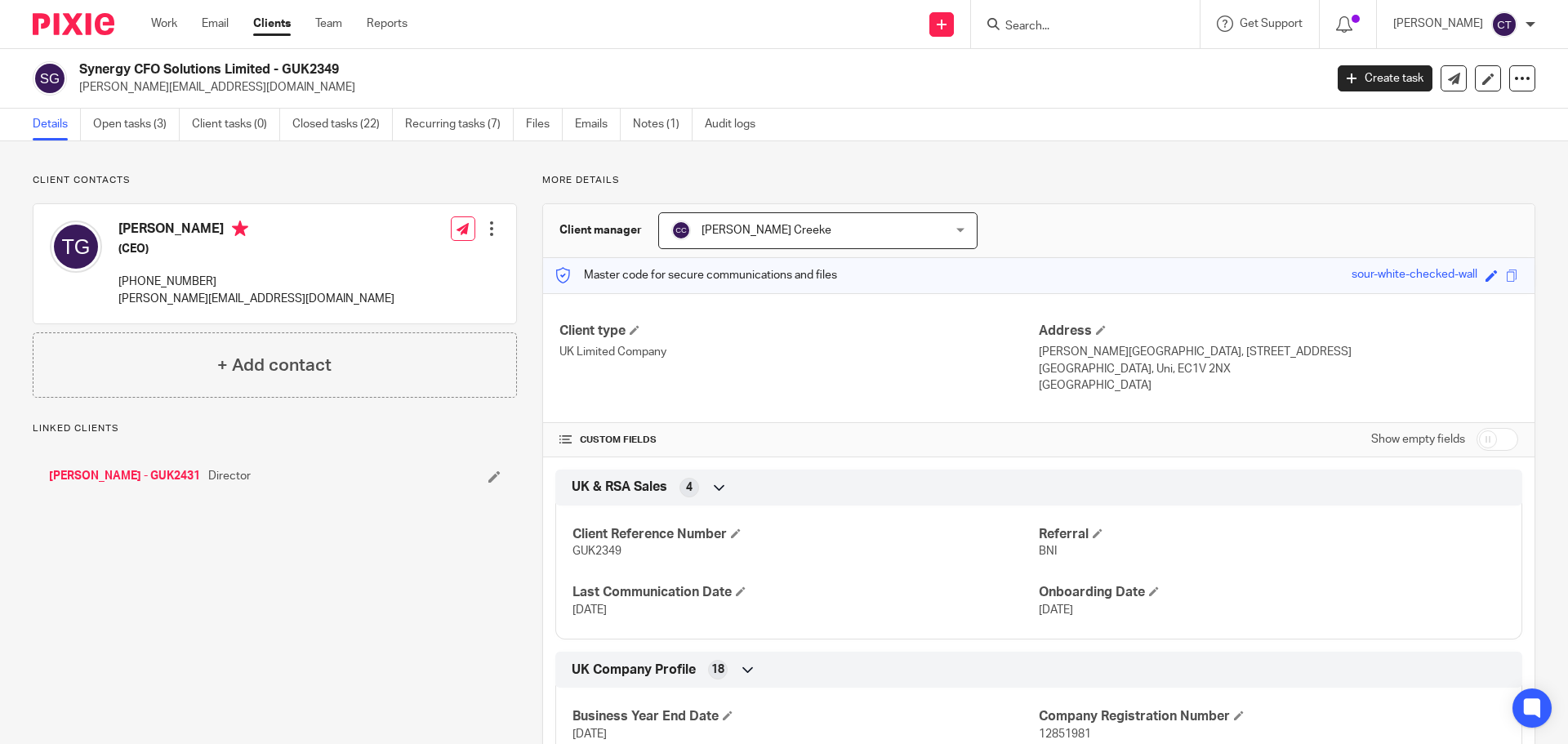
drag, startPoint x: 0, startPoint y: 0, endPoint x: 71, endPoint y: 70, distance: 99.7
click at [71, 70] on div "Synergy CFO Solutions Limited - GUK2349 [PERSON_NAME][EMAIL_ADDRESS][DOMAIN_NAM…" at bounding box center [672, 78] width 1280 height 34
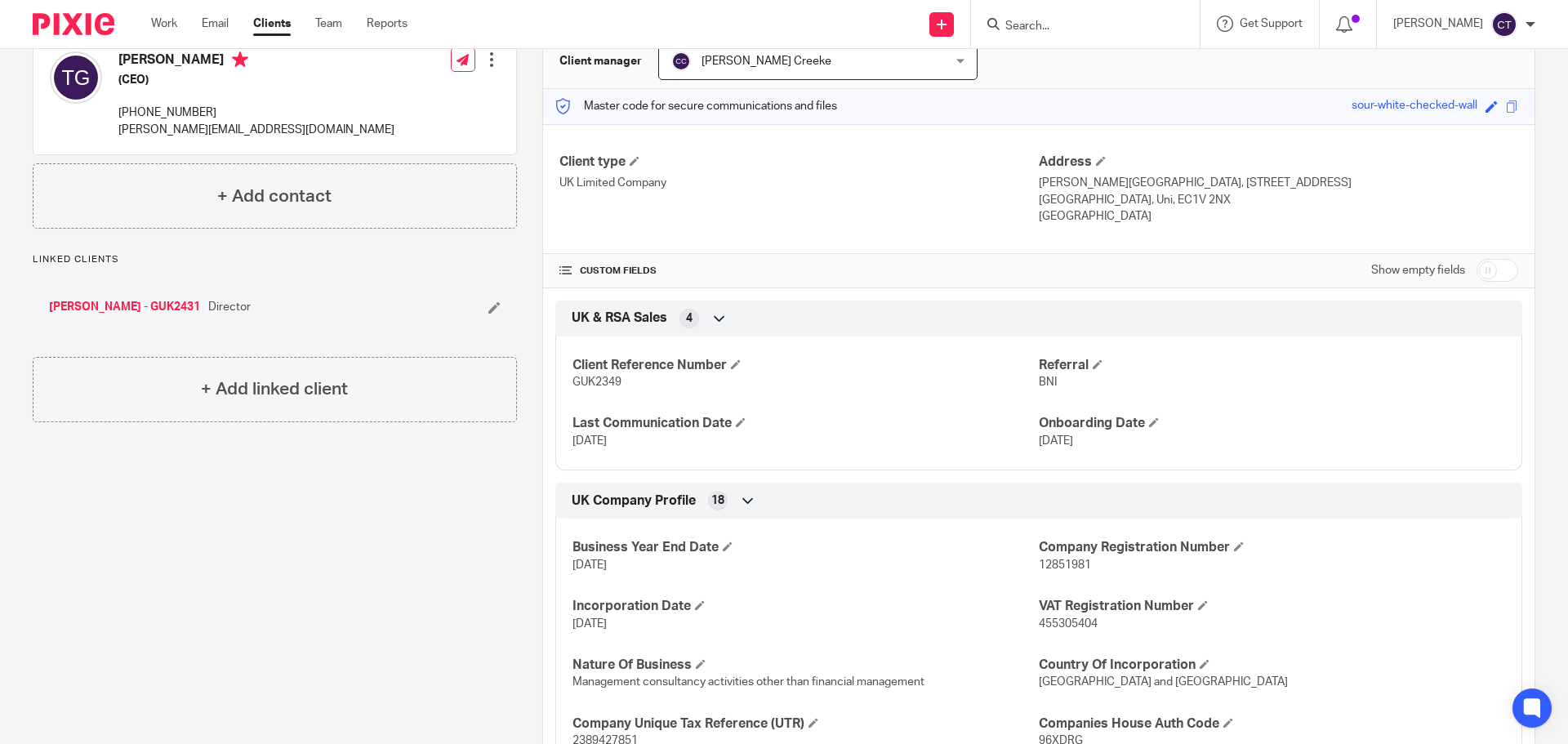
scroll to position [164, 0]
